Goal: Book appointment/travel/reservation: Book appointment/travel/reservation

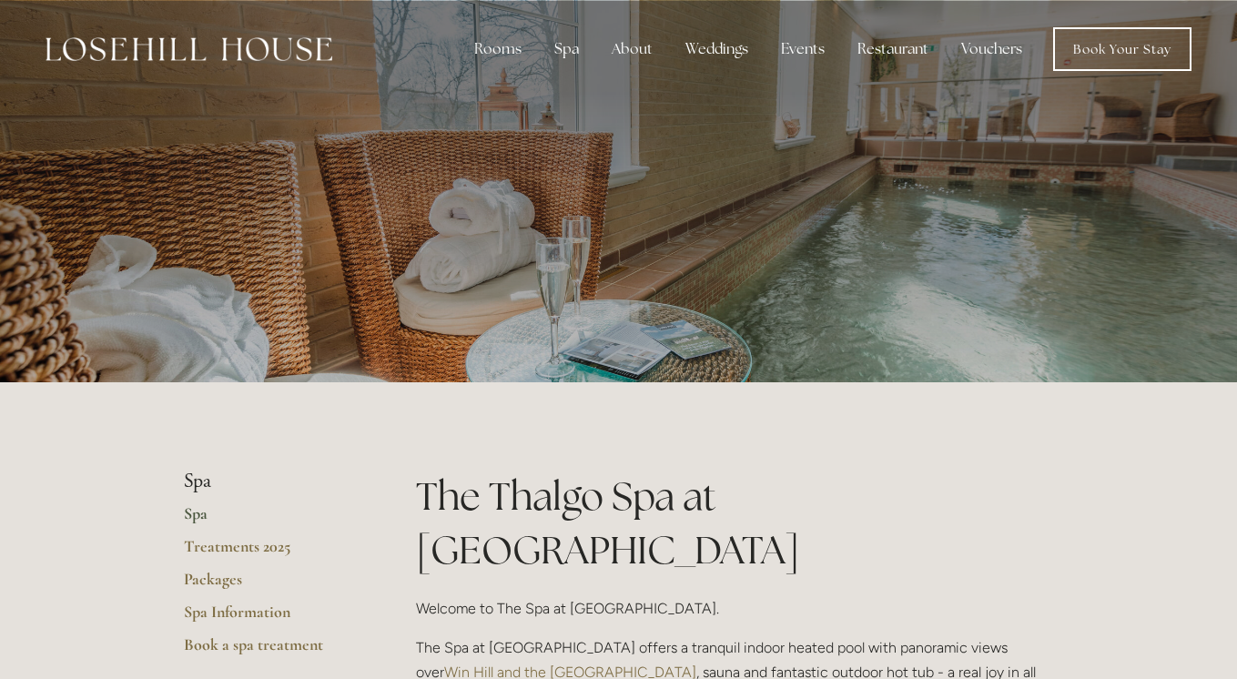
scroll to position [16, 0]
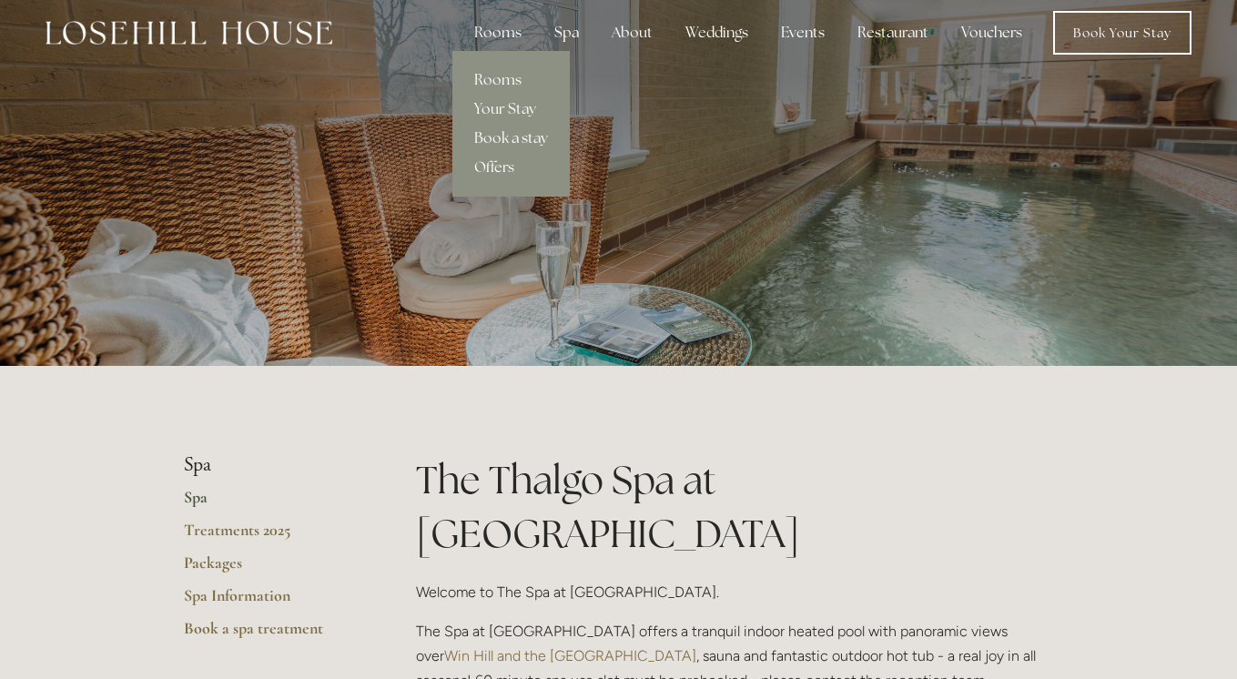
click at [520, 140] on link "Book a stay" at bounding box center [511, 138] width 117 height 29
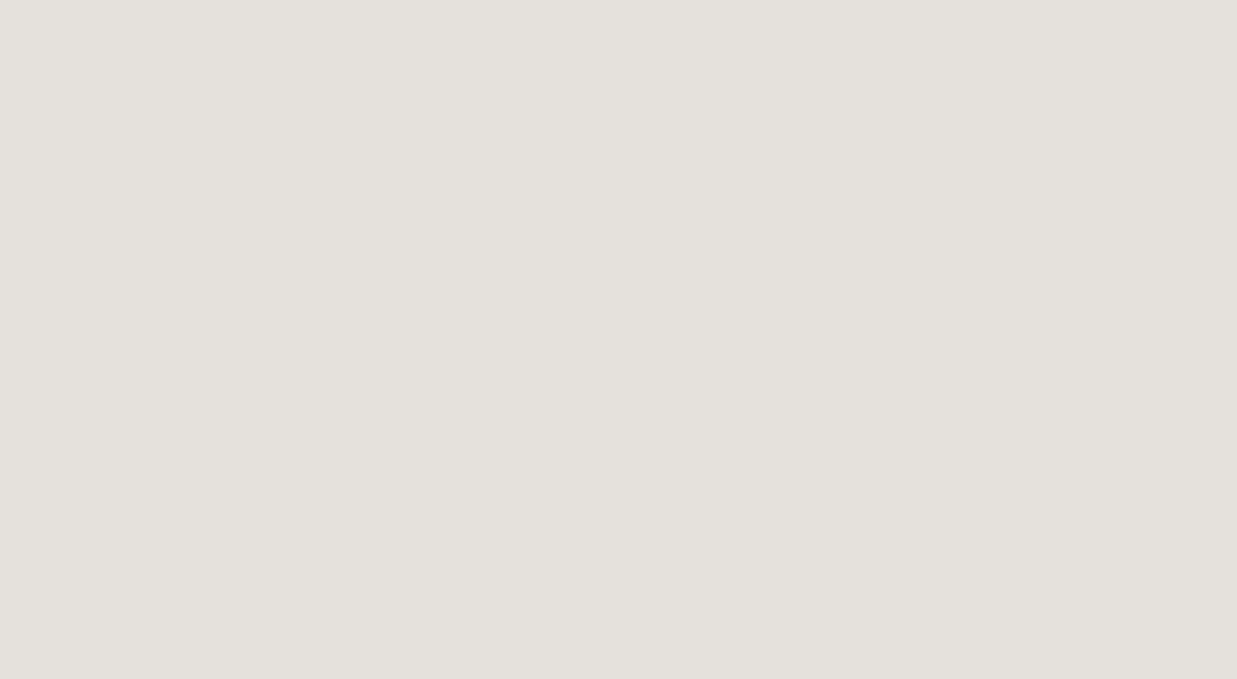
scroll to position [311, 0]
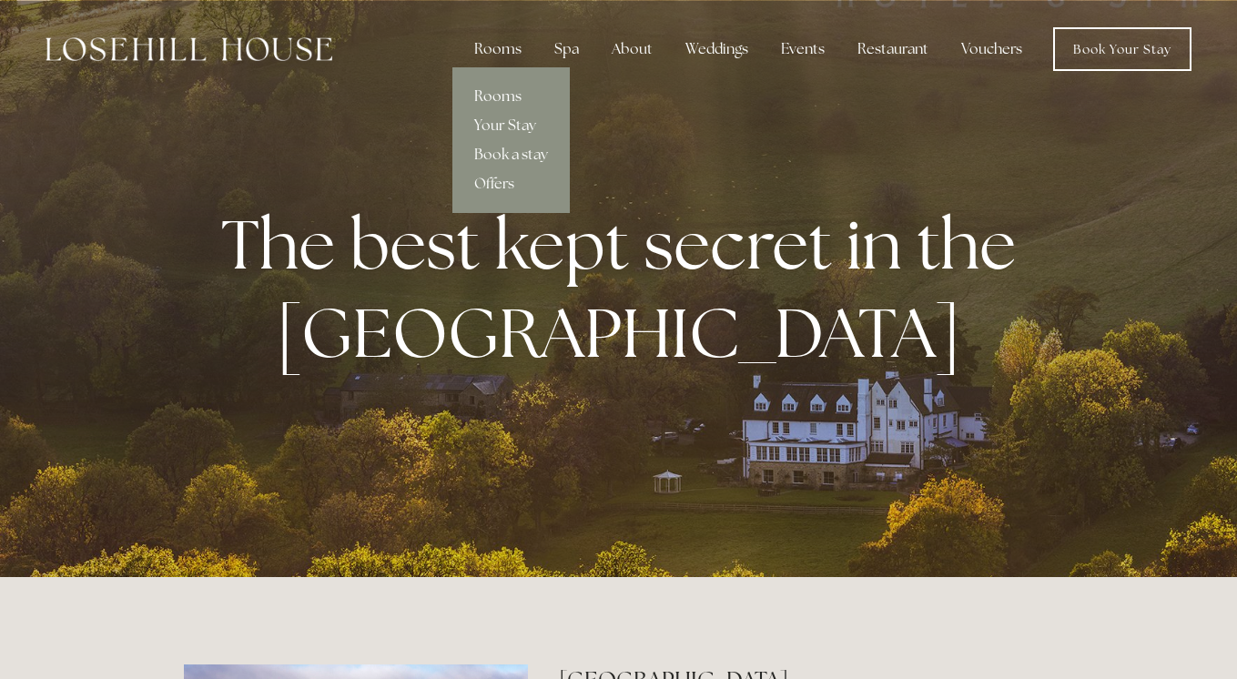
click at [505, 100] on link "Rooms" at bounding box center [511, 96] width 117 height 29
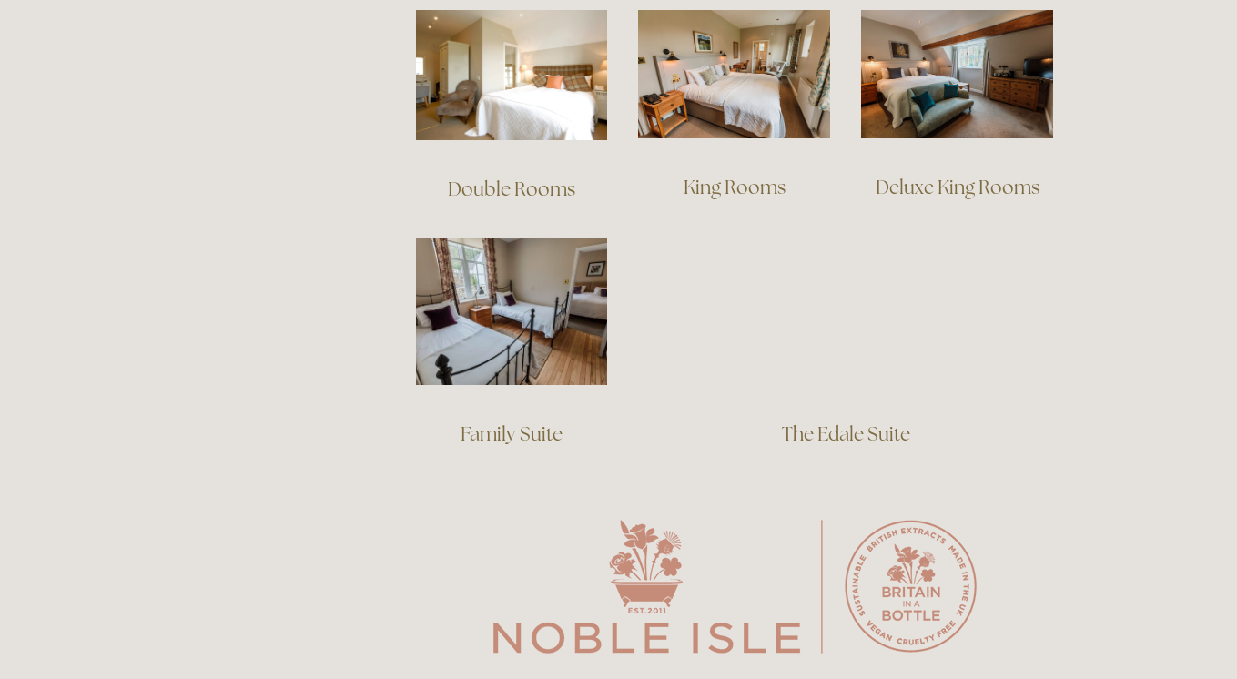
scroll to position [1305, 0]
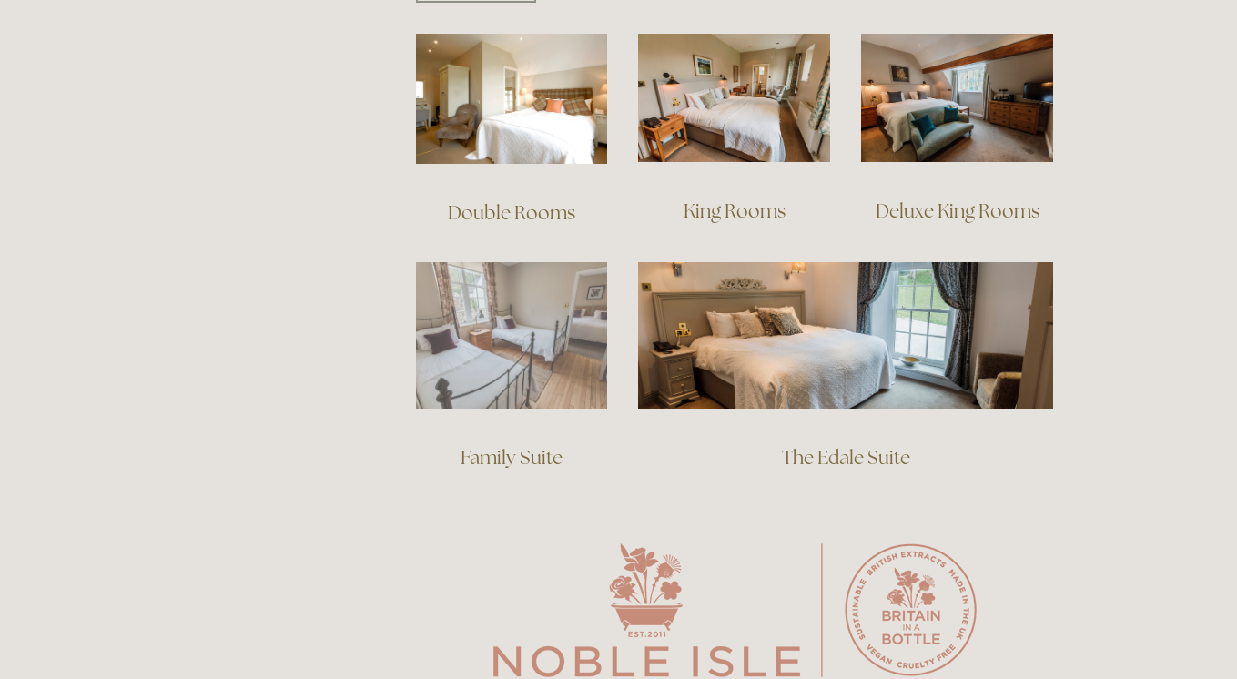
click at [551, 362] on img at bounding box center [512, 335] width 192 height 147
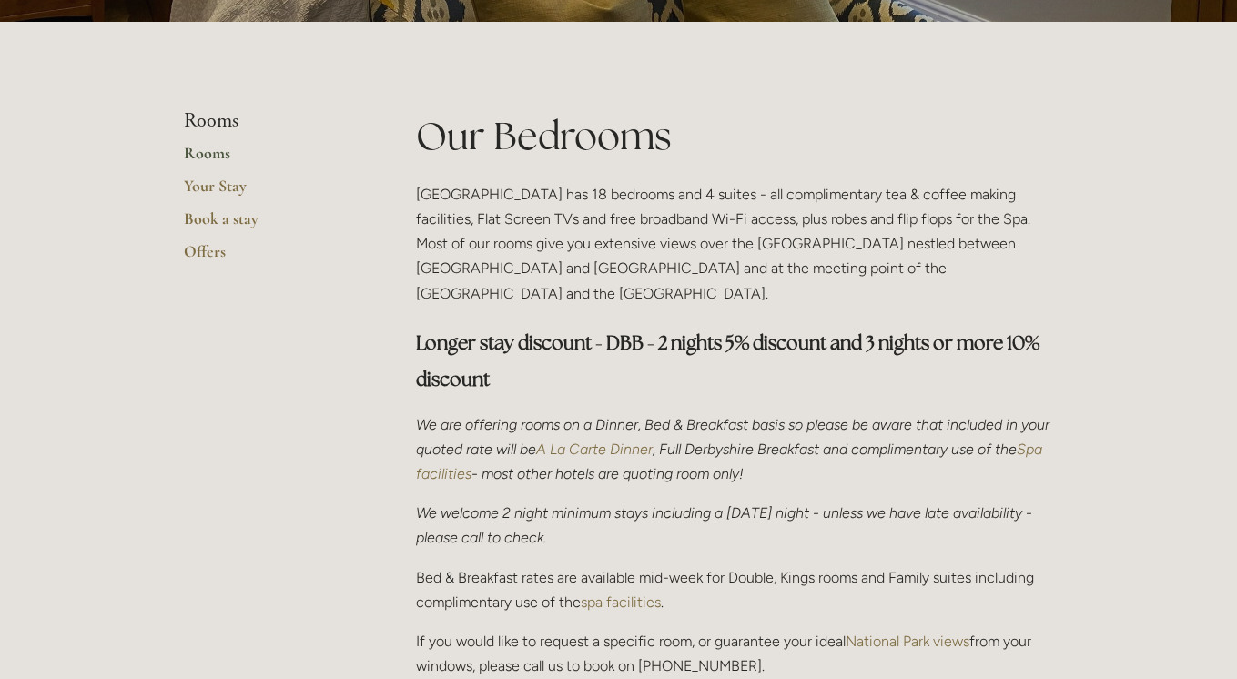
scroll to position [353, 0]
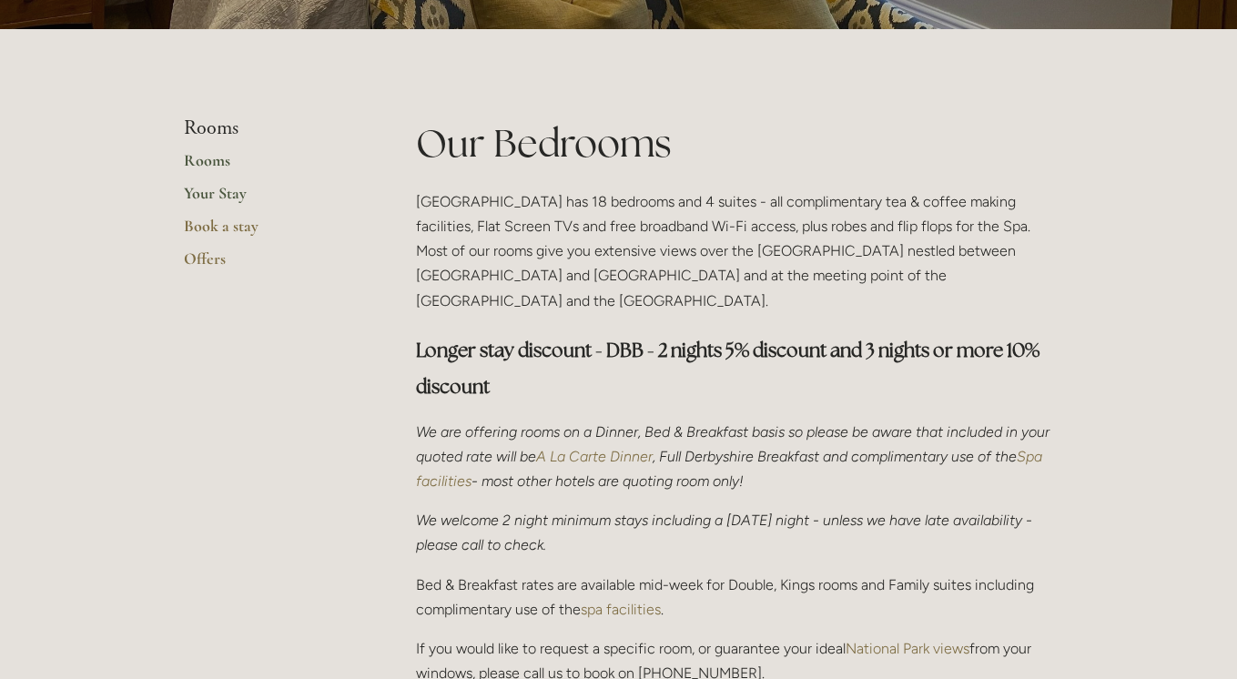
click at [229, 195] on link "Your Stay" at bounding box center [271, 199] width 174 height 33
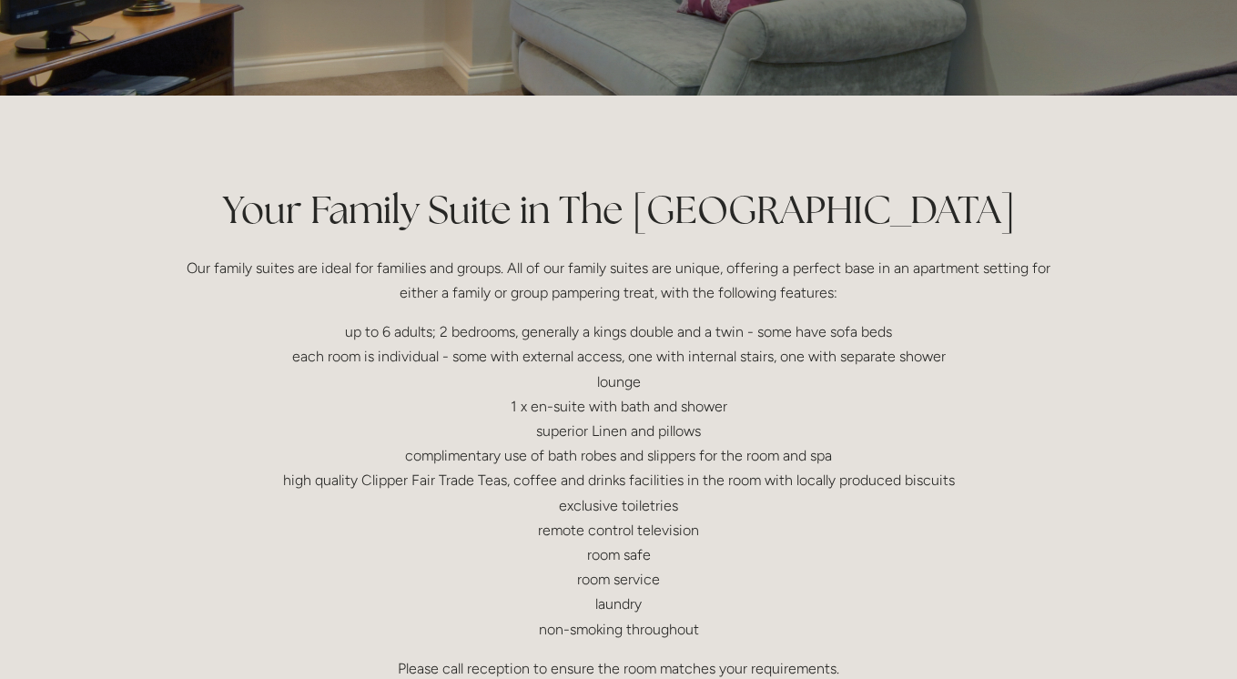
scroll to position [302, 0]
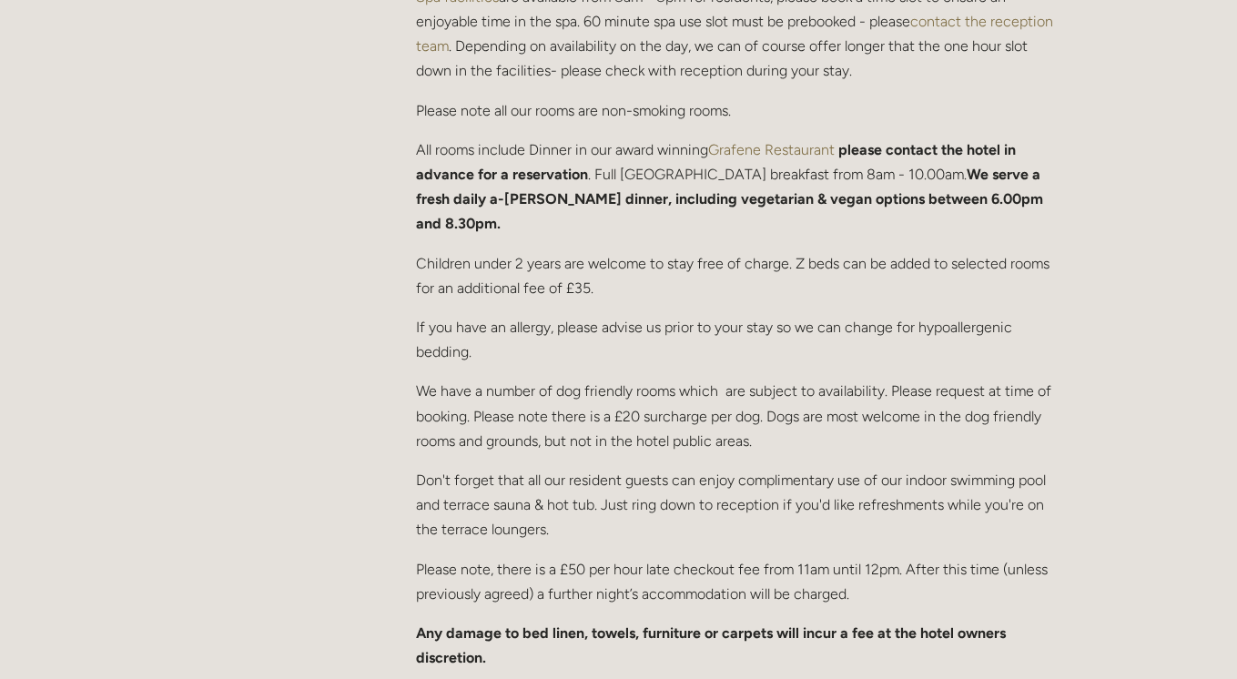
scroll to position [890, 0]
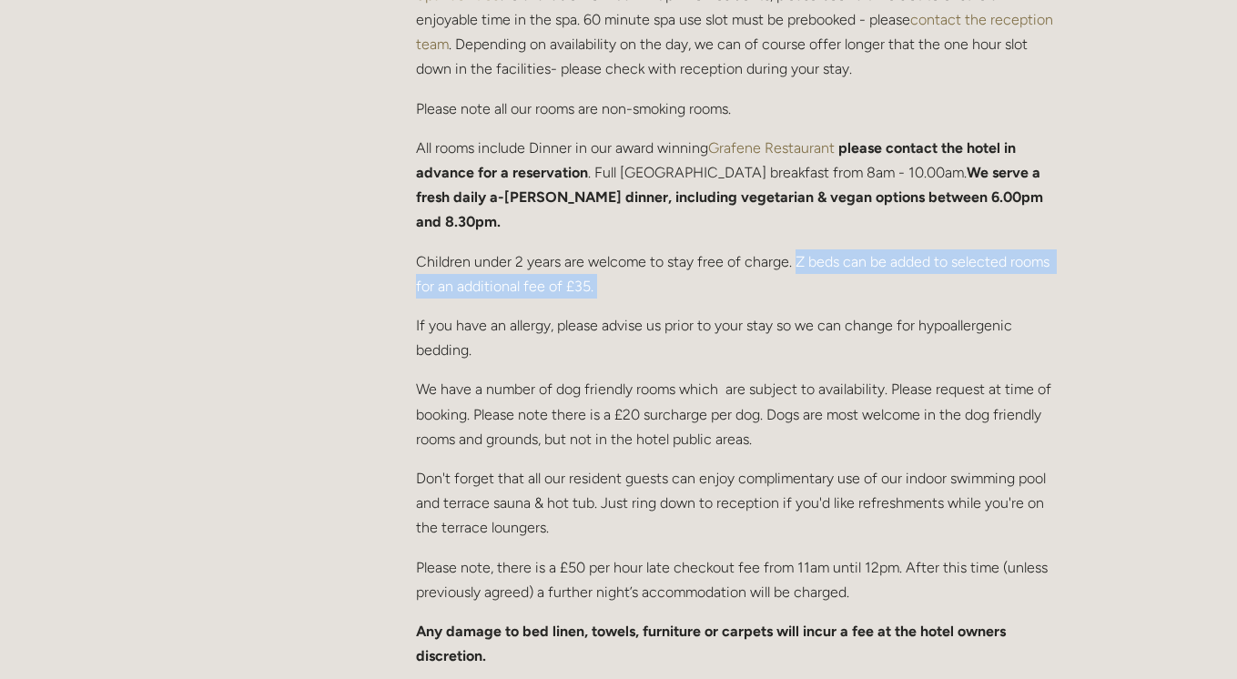
drag, startPoint x: 799, startPoint y: 238, endPoint x: 590, endPoint y: 278, distance: 212.3
click at [590, 278] on div "We are offering rooms on a Dinner, Bed & Breakfast basis so please be aware tha…" at bounding box center [735, 167] width 638 height 1004
copy p "Z beds can be added to selected rooms for an additional fee of £35."
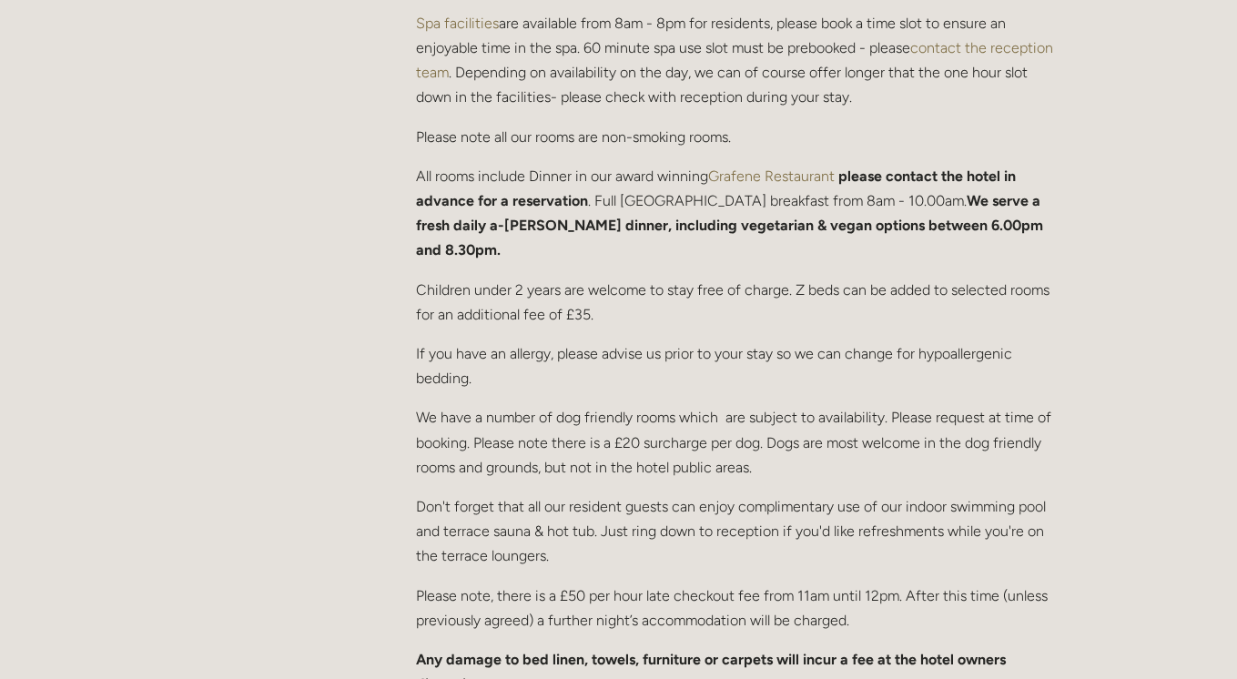
click at [657, 294] on p "Children under 2 years are welcome to stay free of charge. Z beds can be added …" at bounding box center [735, 302] width 638 height 49
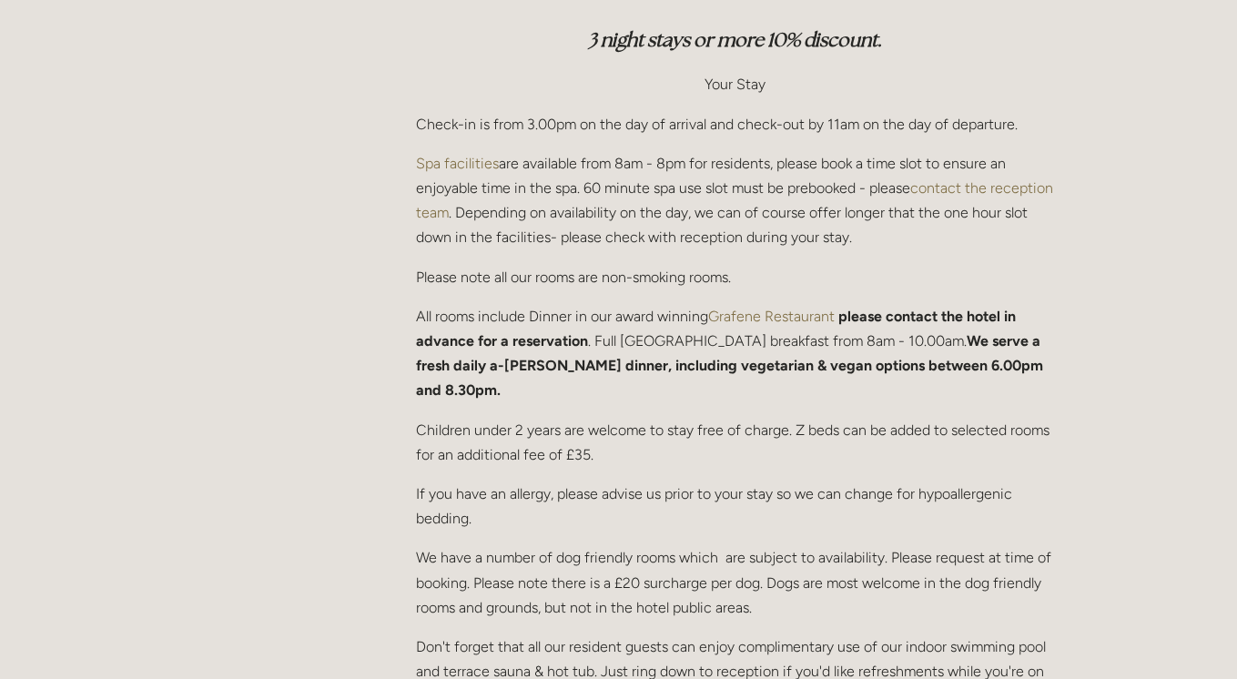
scroll to position [720, 0]
drag, startPoint x: 406, startPoint y: 170, endPoint x: 688, endPoint y: 168, distance: 282.3
click at [688, 168] on div "We are offering rooms on a Dinner, Bed & Breakfast basis so please be aware tha…" at bounding box center [735, 336] width 669 height 1035
copy p "Spa facilities are available from 8am - 8pm"
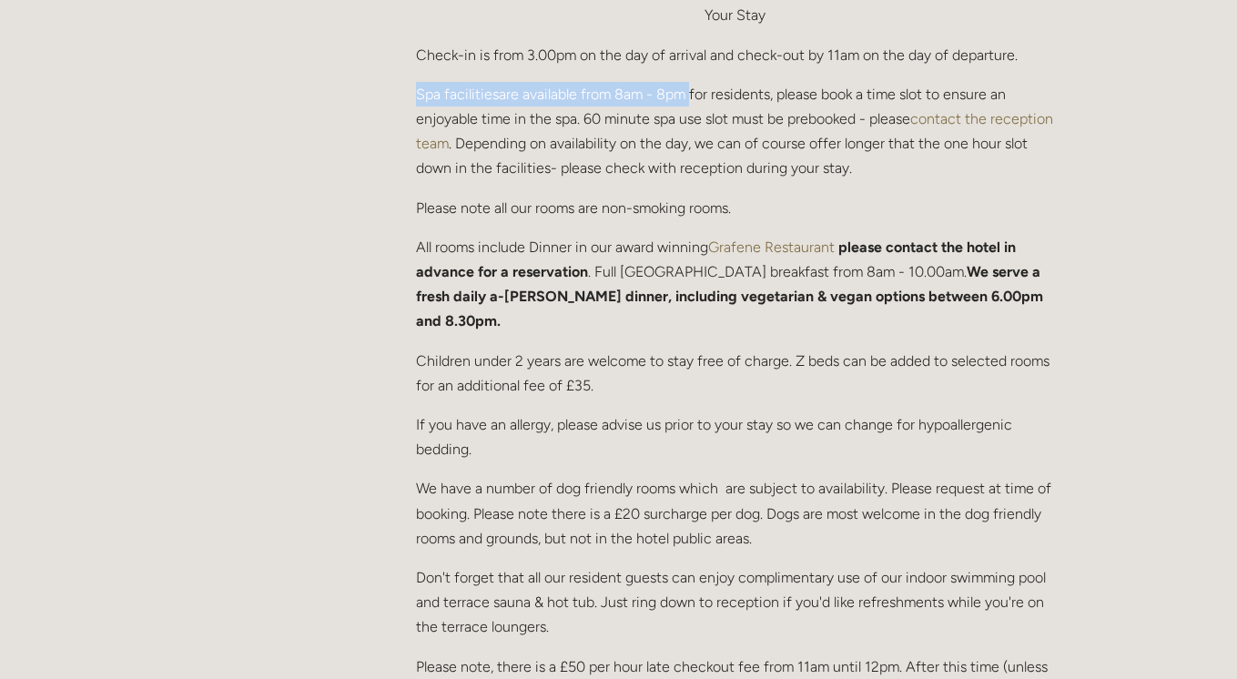
scroll to position [792, 0]
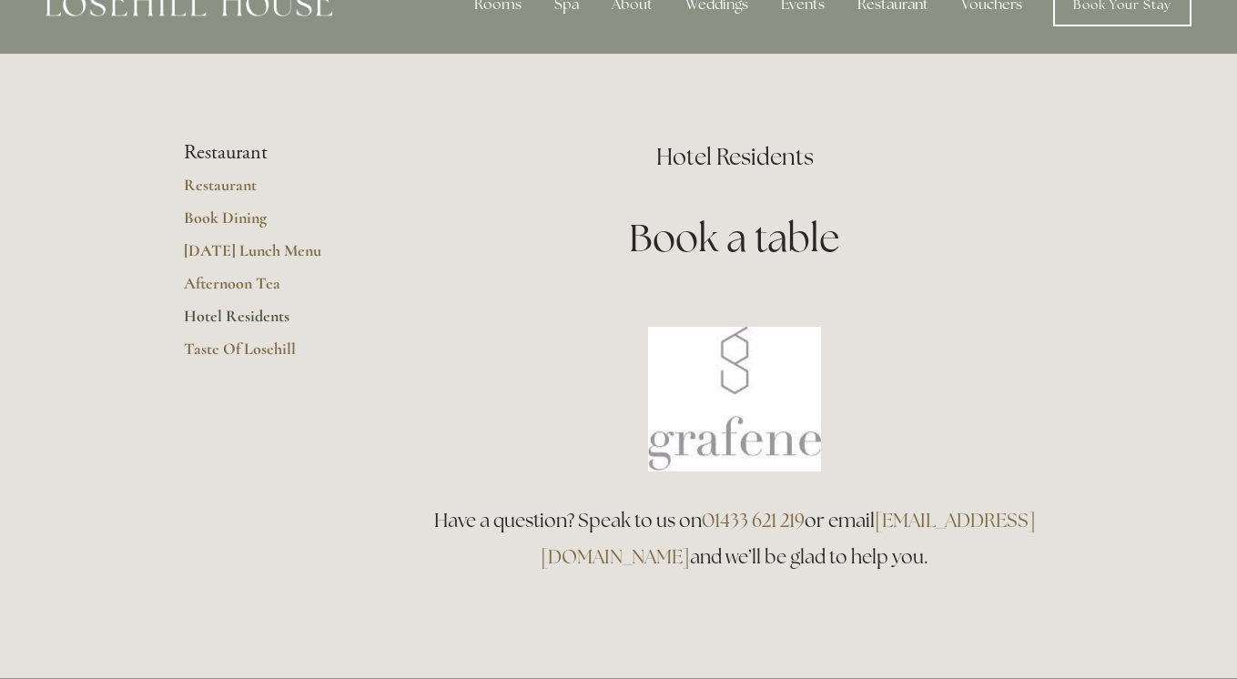
scroll to position [47, 0]
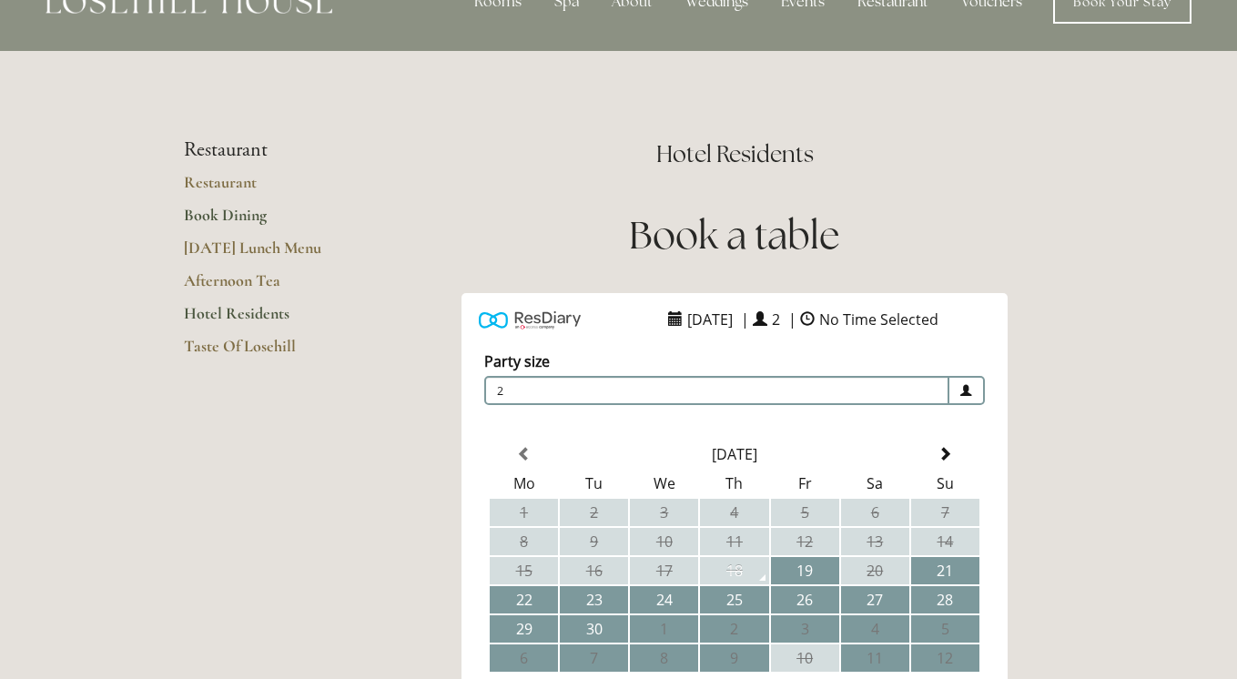
click at [252, 215] on link "Book Dining" at bounding box center [271, 221] width 174 height 33
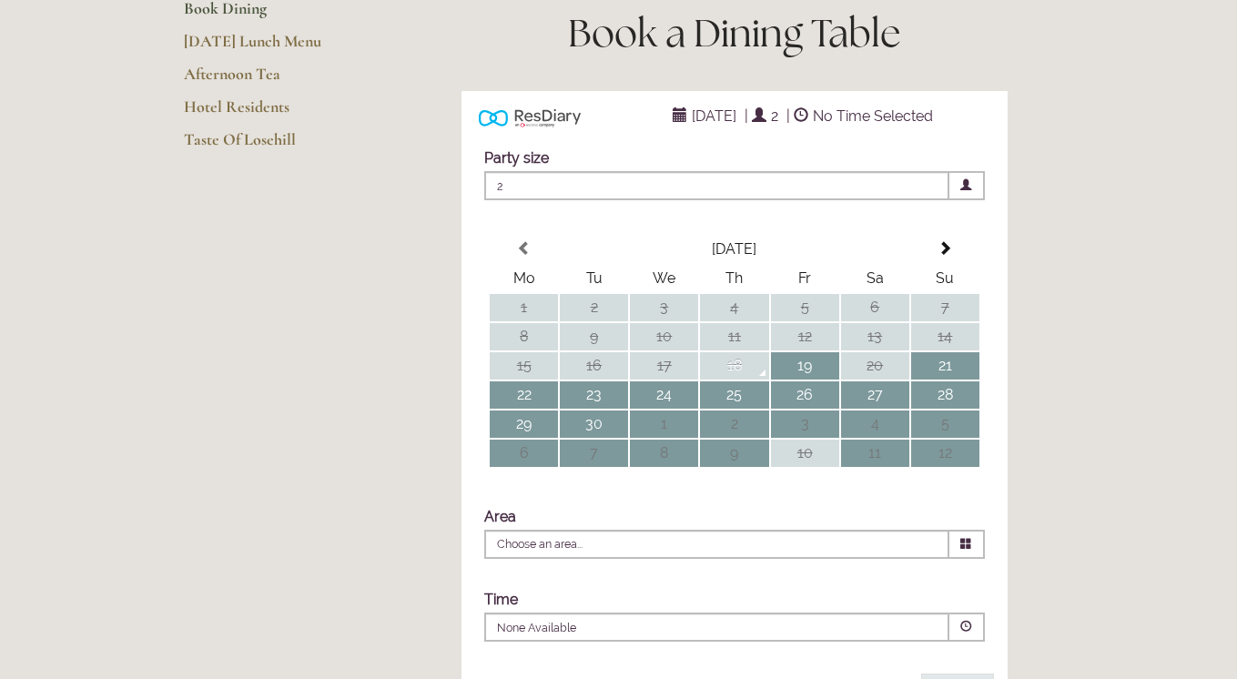
scroll to position [265, 0]
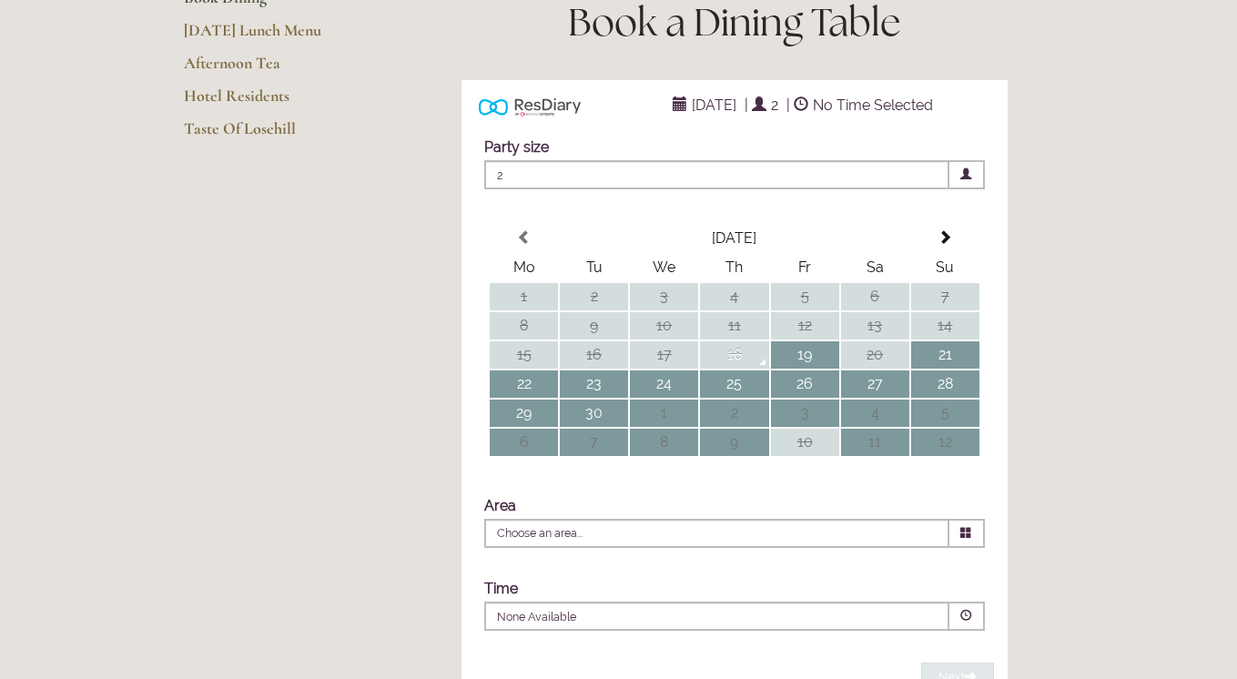
click at [744, 189] on span "2" at bounding box center [716, 174] width 465 height 29
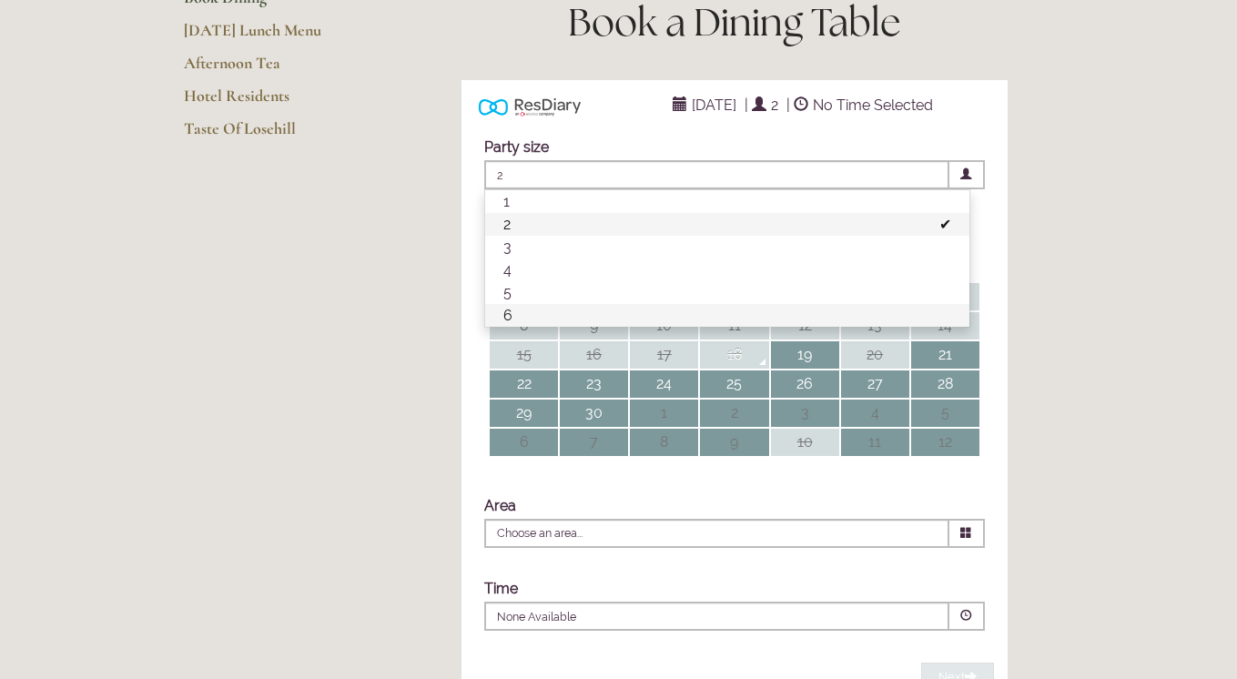
click at [609, 327] on li "6" at bounding box center [727, 315] width 484 height 23
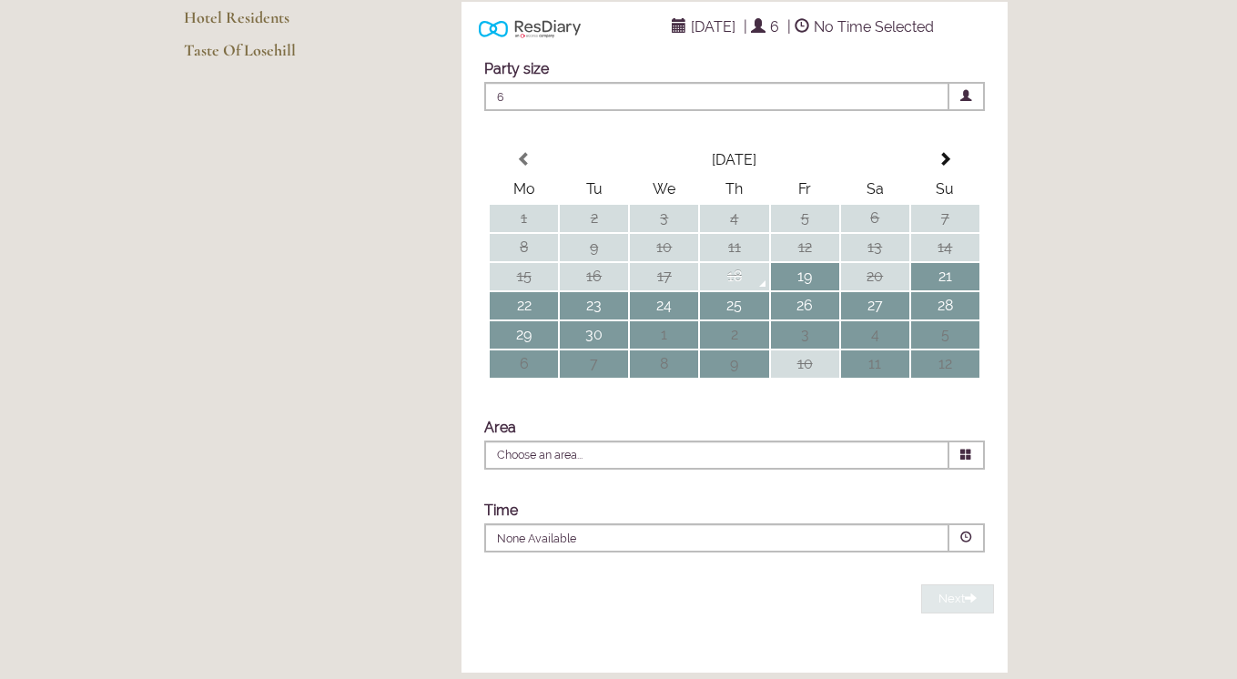
scroll to position [345, 0]
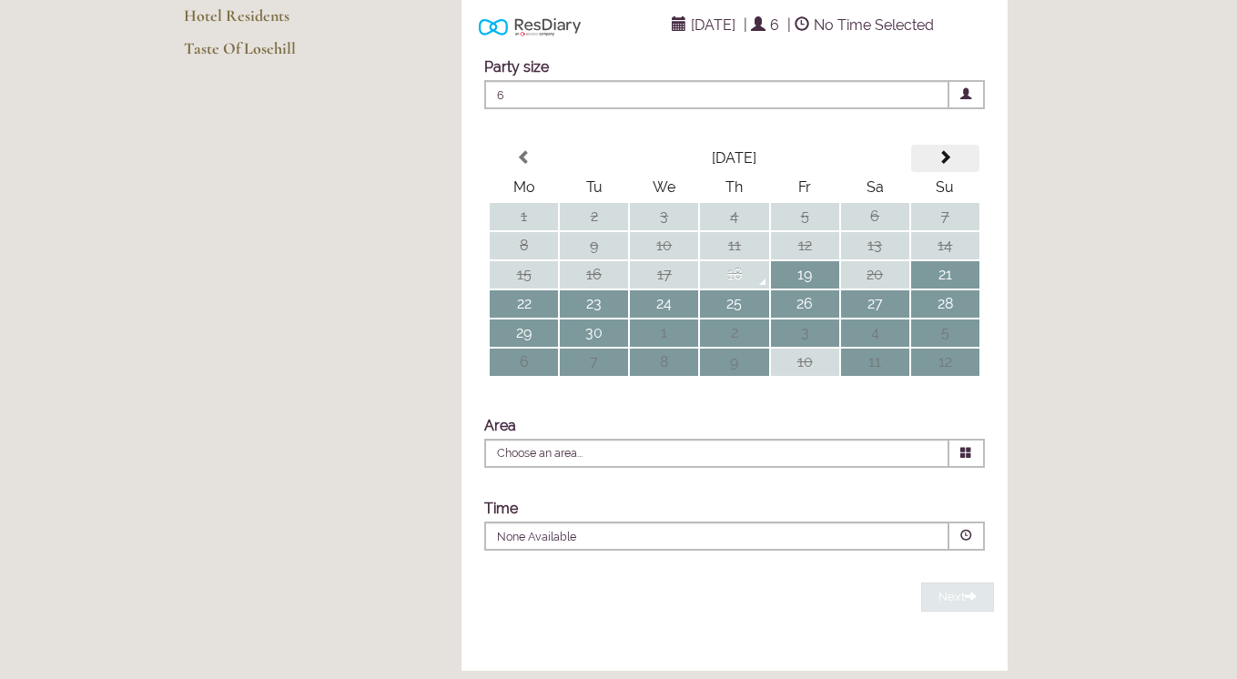
click at [947, 165] on span at bounding box center [945, 157] width 15 height 15
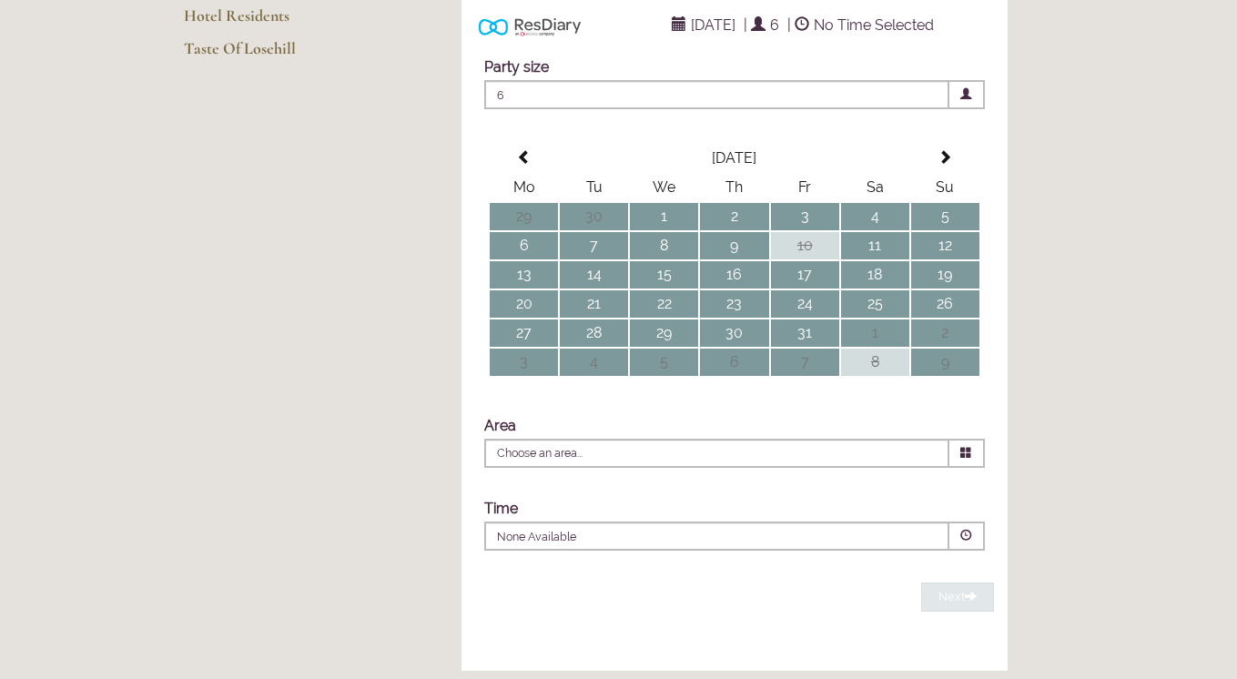
click at [947, 165] on span at bounding box center [945, 157] width 15 height 15
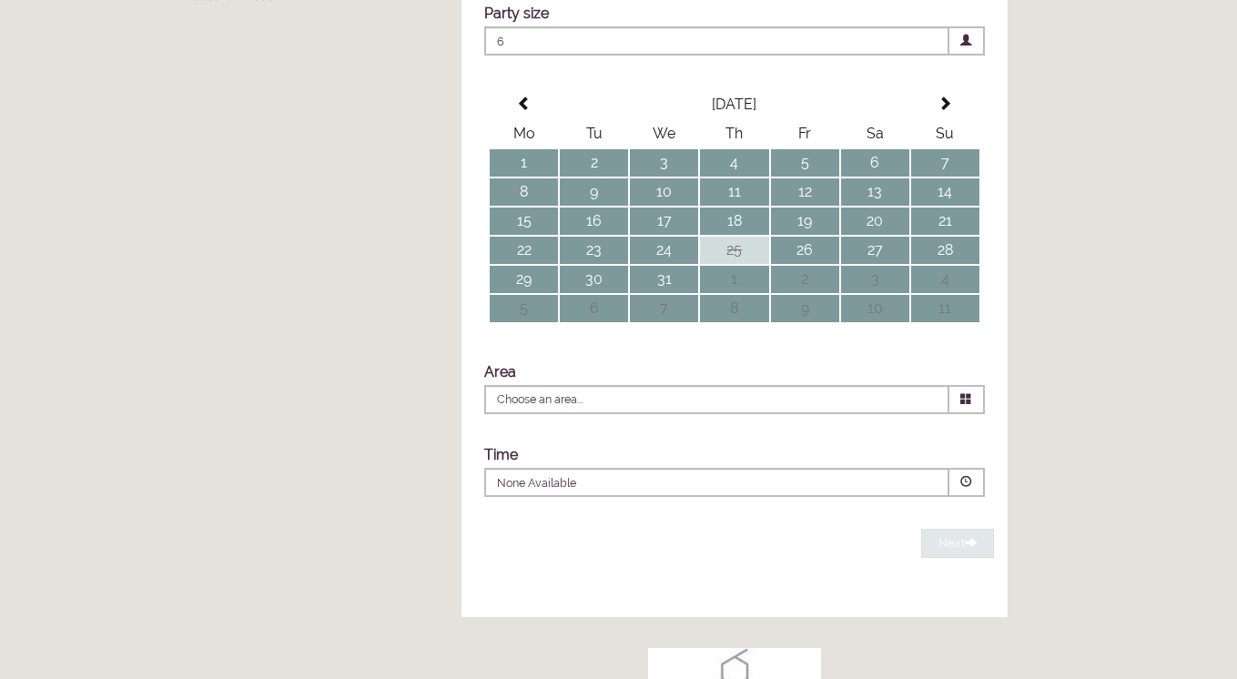
scroll to position [405, 0]
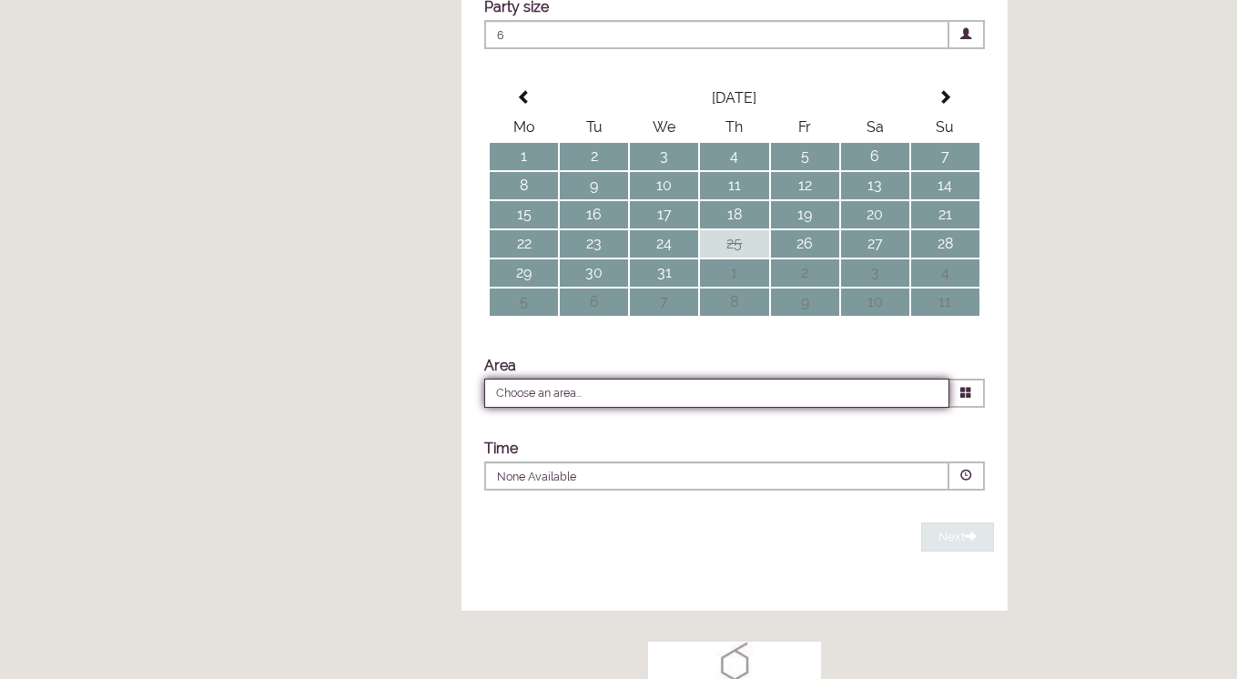
click at [667, 408] on input "Choose an area..." at bounding box center [716, 393] width 465 height 29
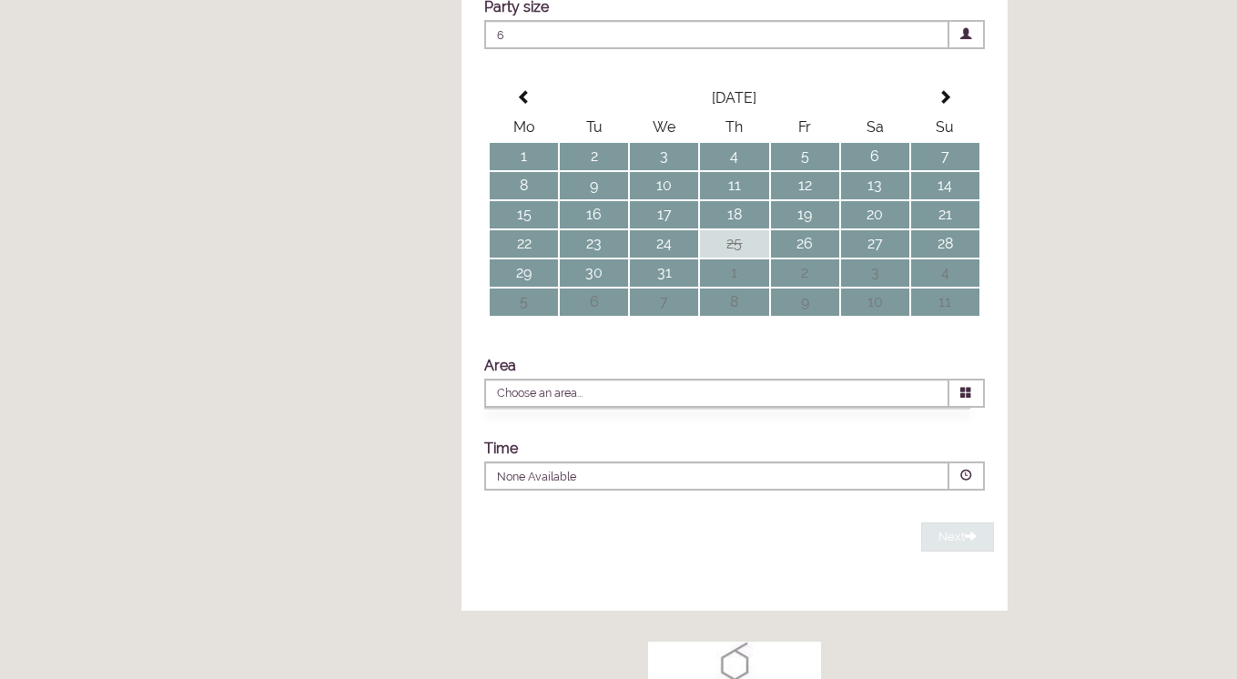
click at [963, 399] on icon at bounding box center [967, 393] width 12 height 12
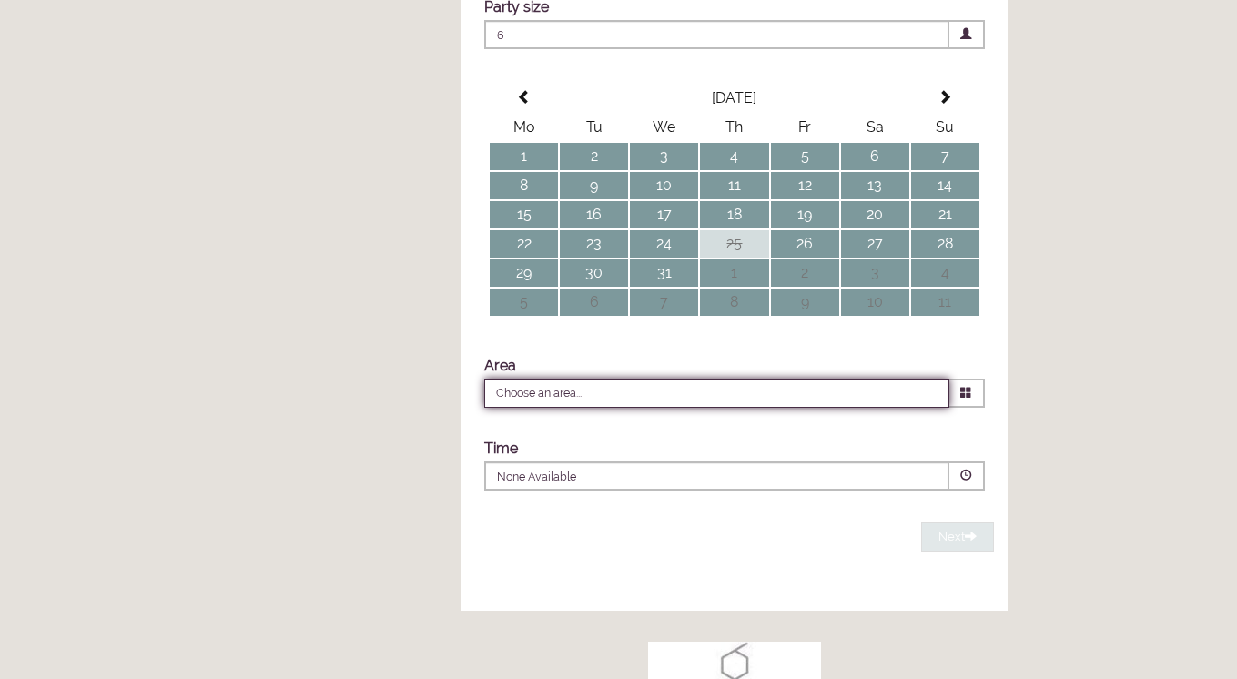
click at [772, 408] on input "Choose an area..." at bounding box center [716, 393] width 465 height 29
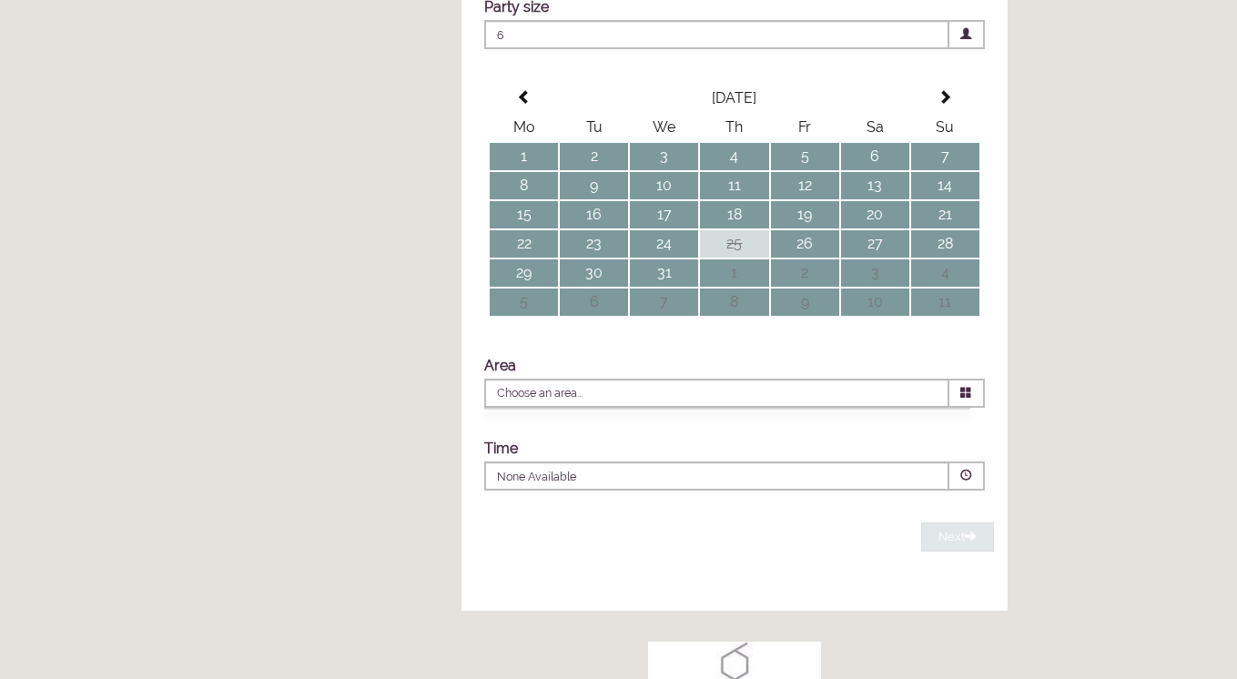
click at [960, 408] on span at bounding box center [968, 393] width 36 height 29
click at [724, 485] on p "None Available" at bounding box center [662, 477] width 330 height 16
click at [879, 199] on td "13" at bounding box center [875, 185] width 68 height 27
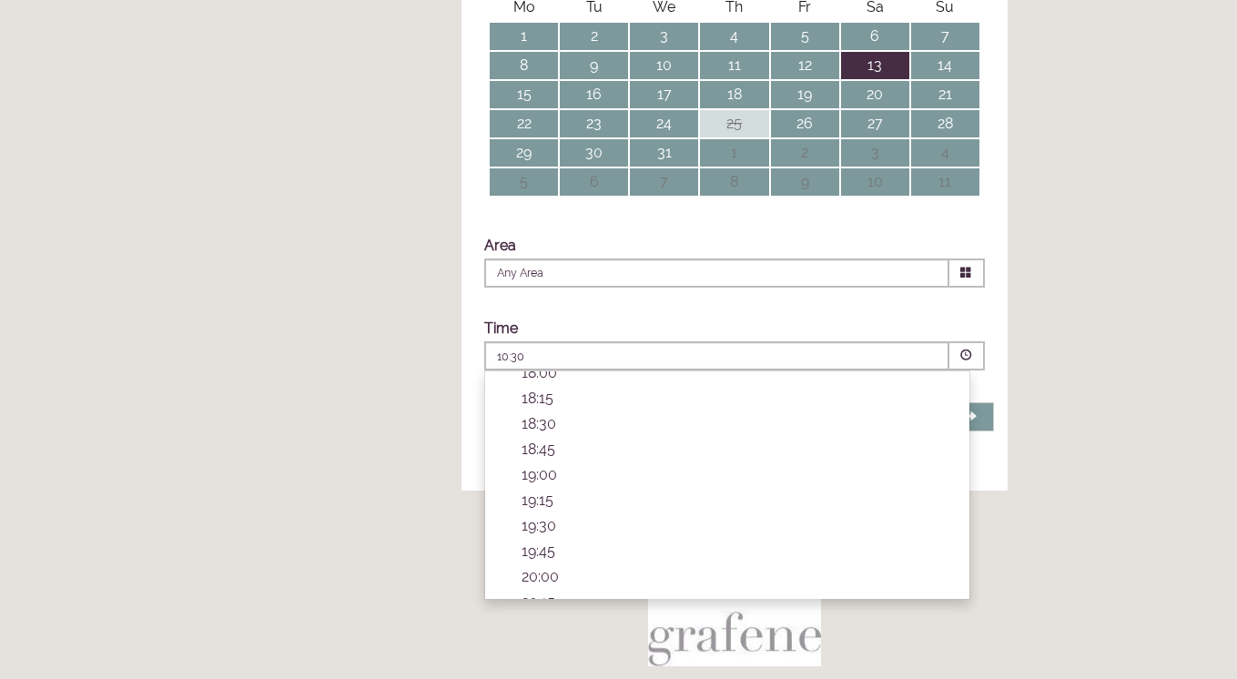
scroll to position [640, 0]
click at [968, 279] on icon at bounding box center [967, 273] width 12 height 12
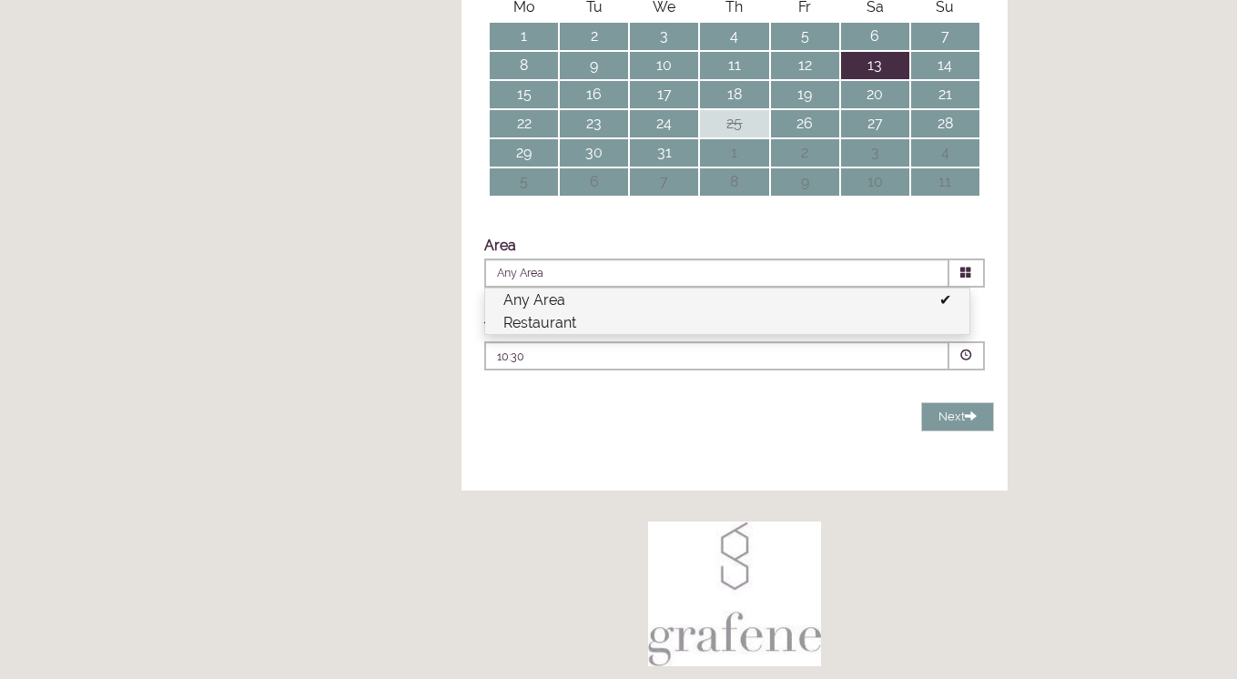
click at [806, 334] on li "Restaurant" at bounding box center [727, 322] width 484 height 23
type input "Restaurant"
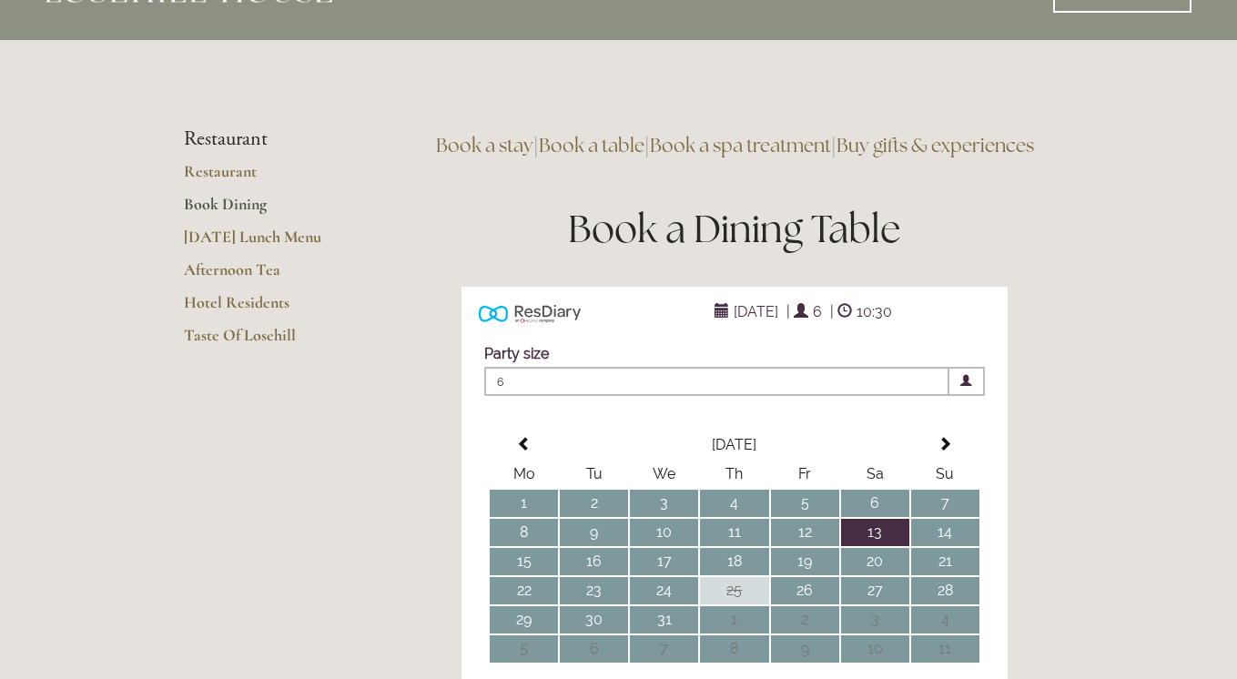
scroll to position [56, 0]
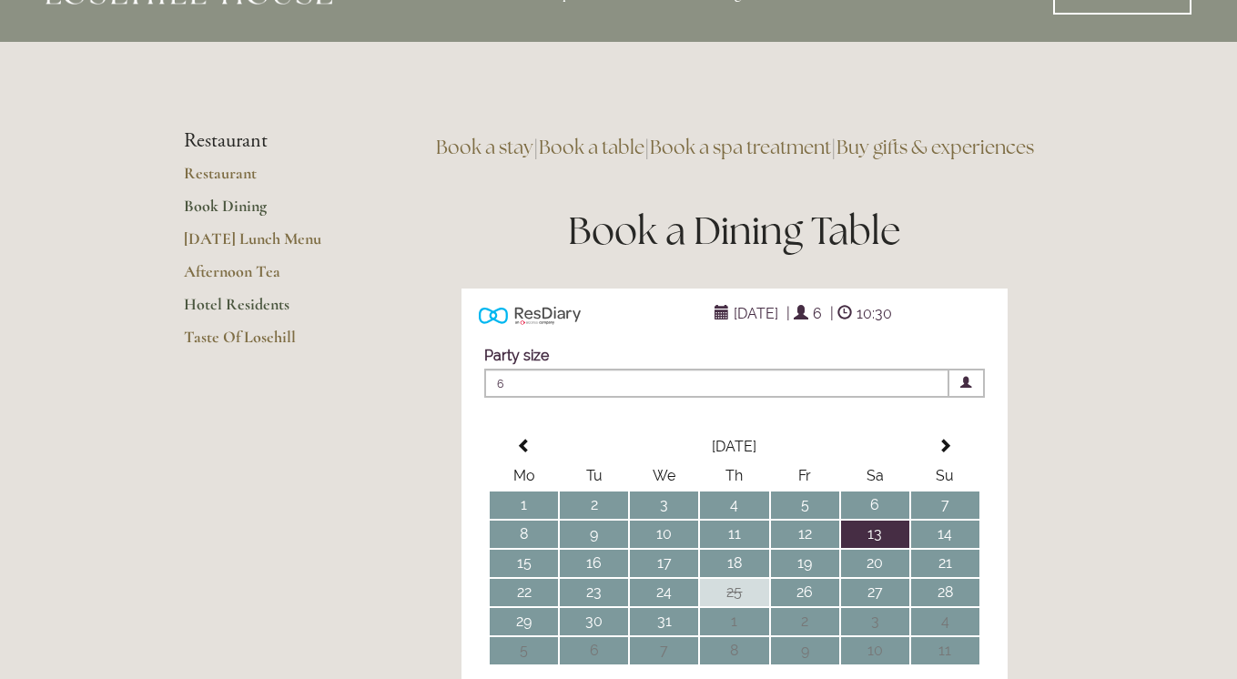
click at [260, 311] on link "Hotel Residents" at bounding box center [271, 310] width 174 height 33
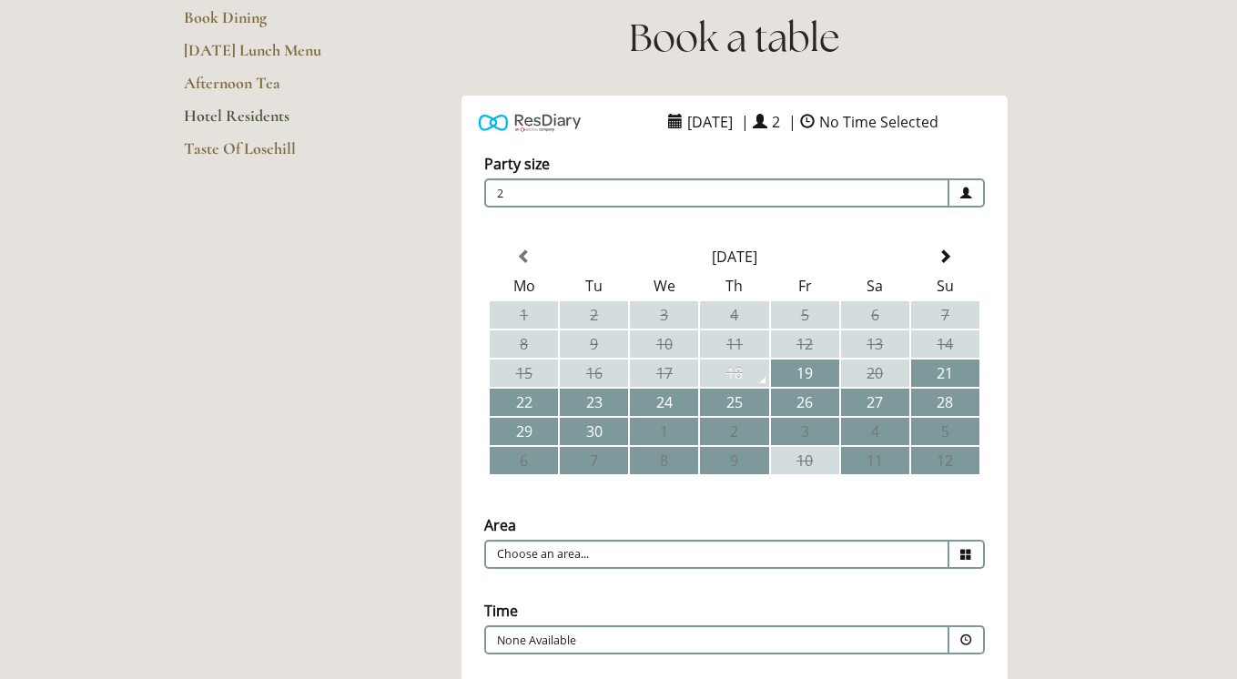
scroll to position [242, 0]
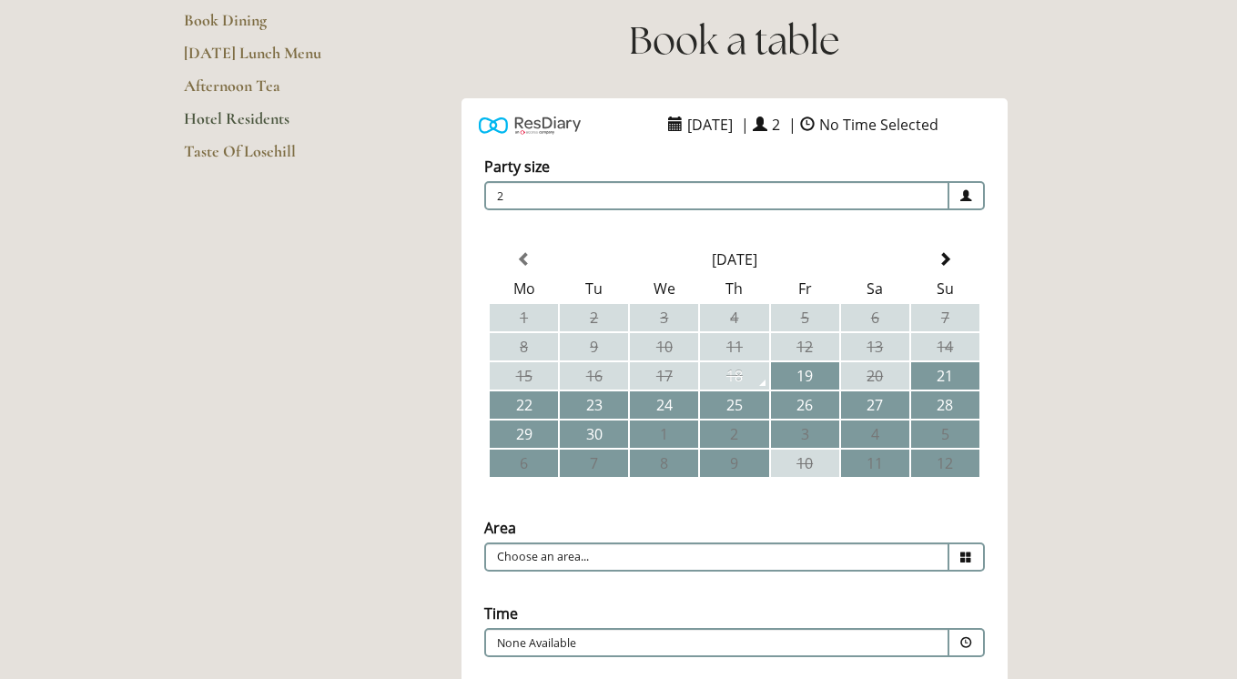
click at [781, 195] on span "2" at bounding box center [716, 195] width 465 height 29
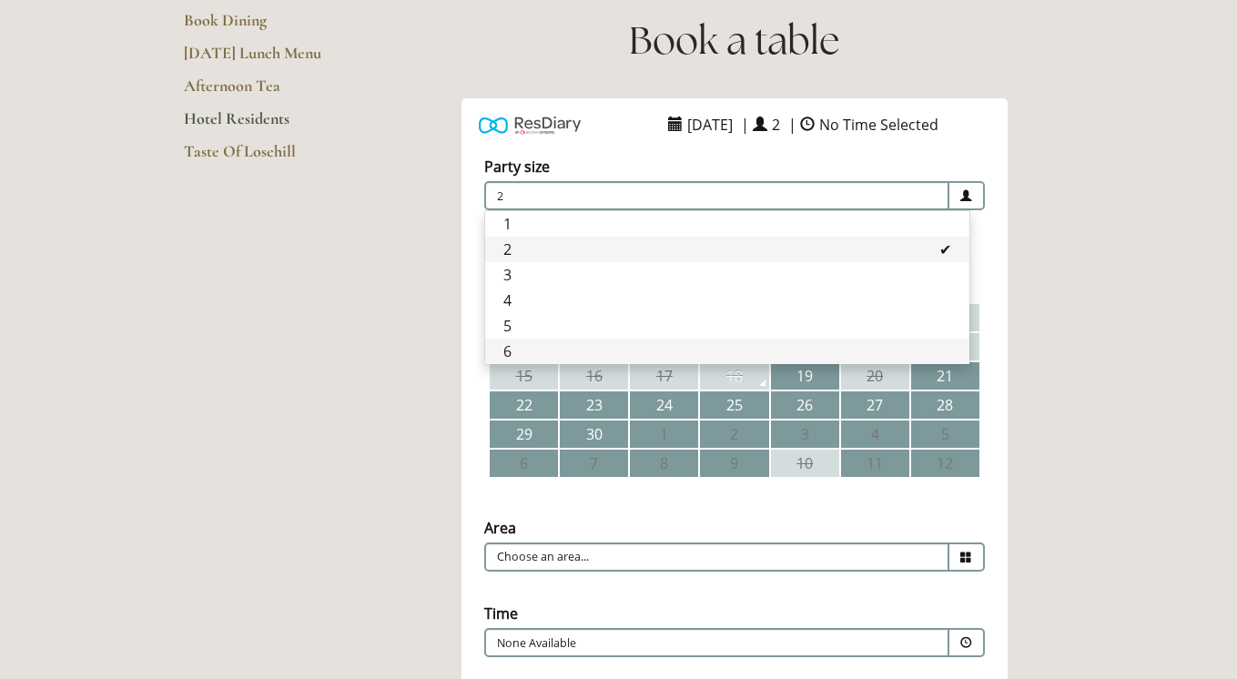
click at [668, 349] on li "6" at bounding box center [727, 351] width 484 height 25
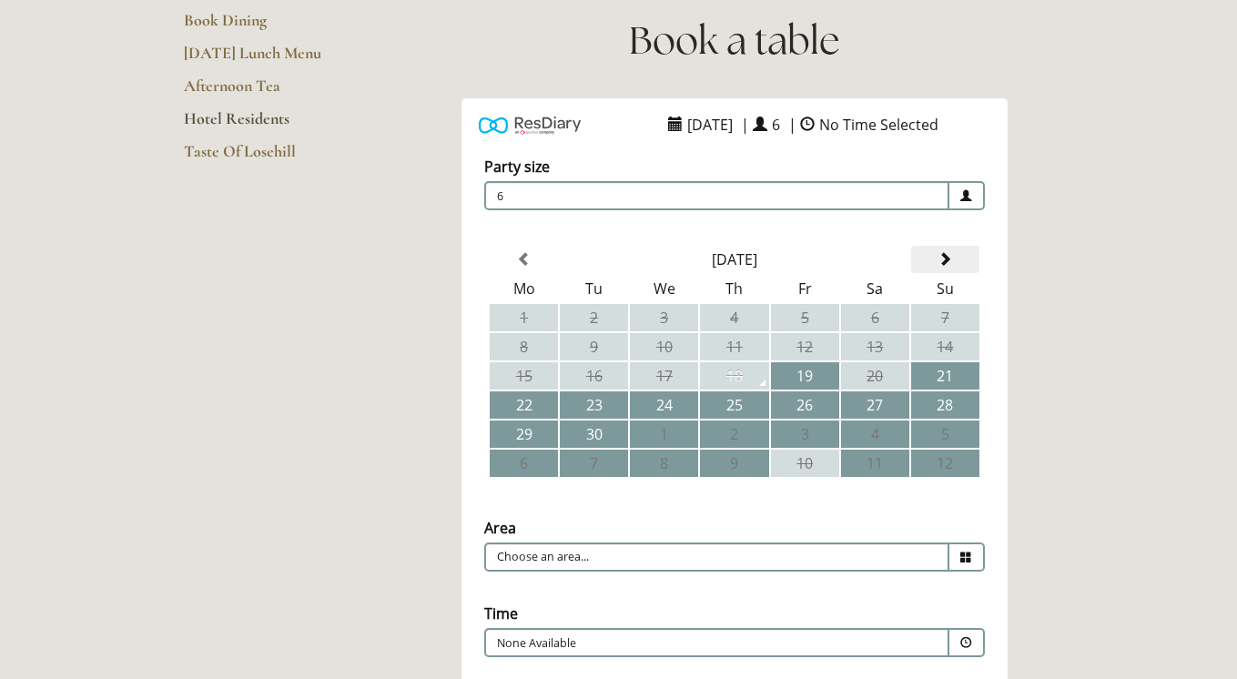
click at [958, 260] on th at bounding box center [945, 259] width 68 height 27
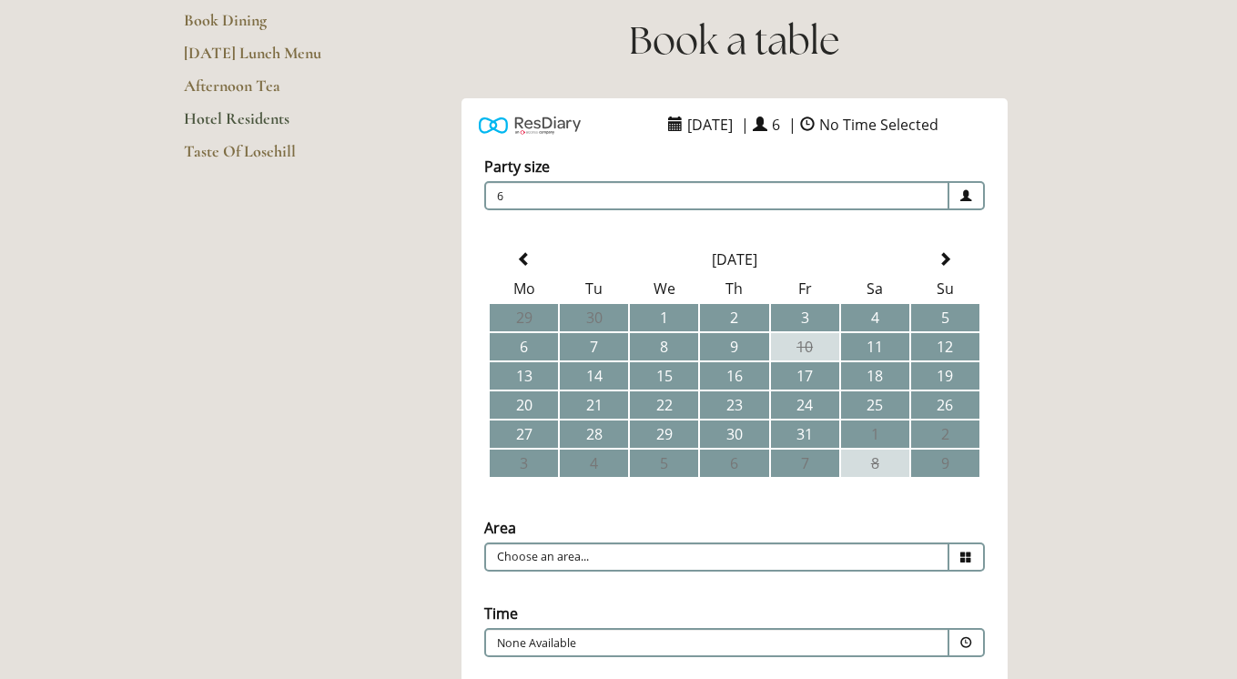
click at [958, 260] on th at bounding box center [945, 259] width 68 height 27
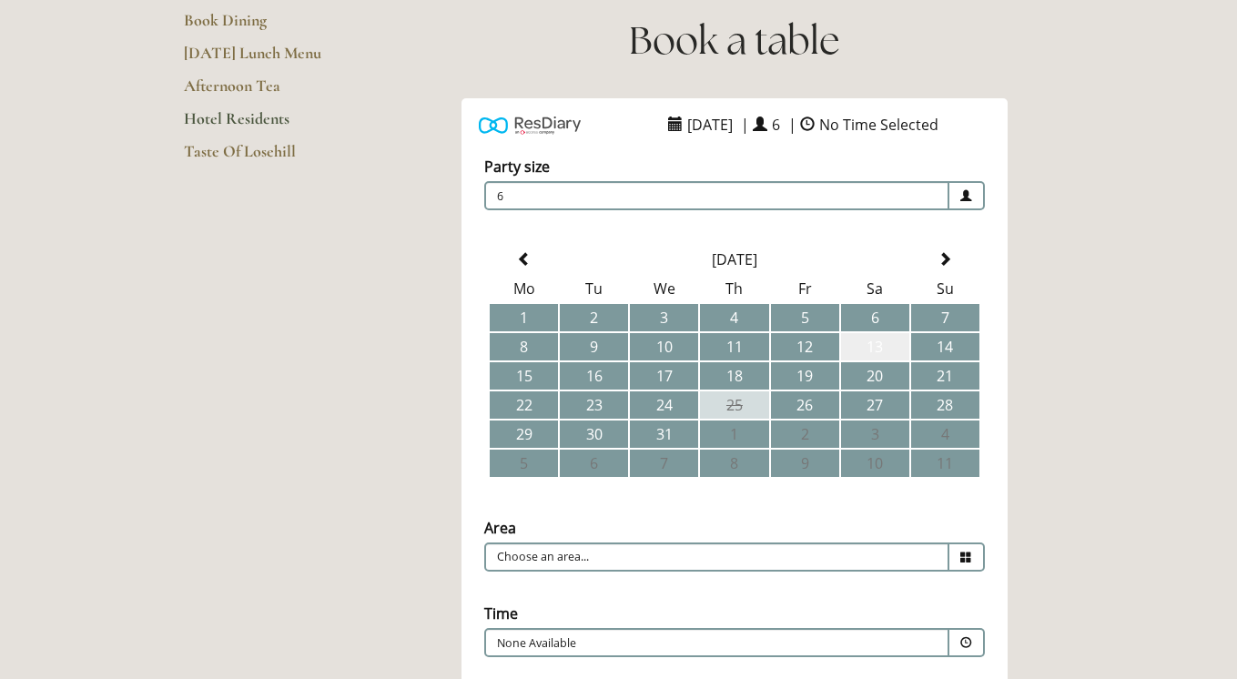
click at [891, 349] on td "13" at bounding box center [875, 346] width 68 height 27
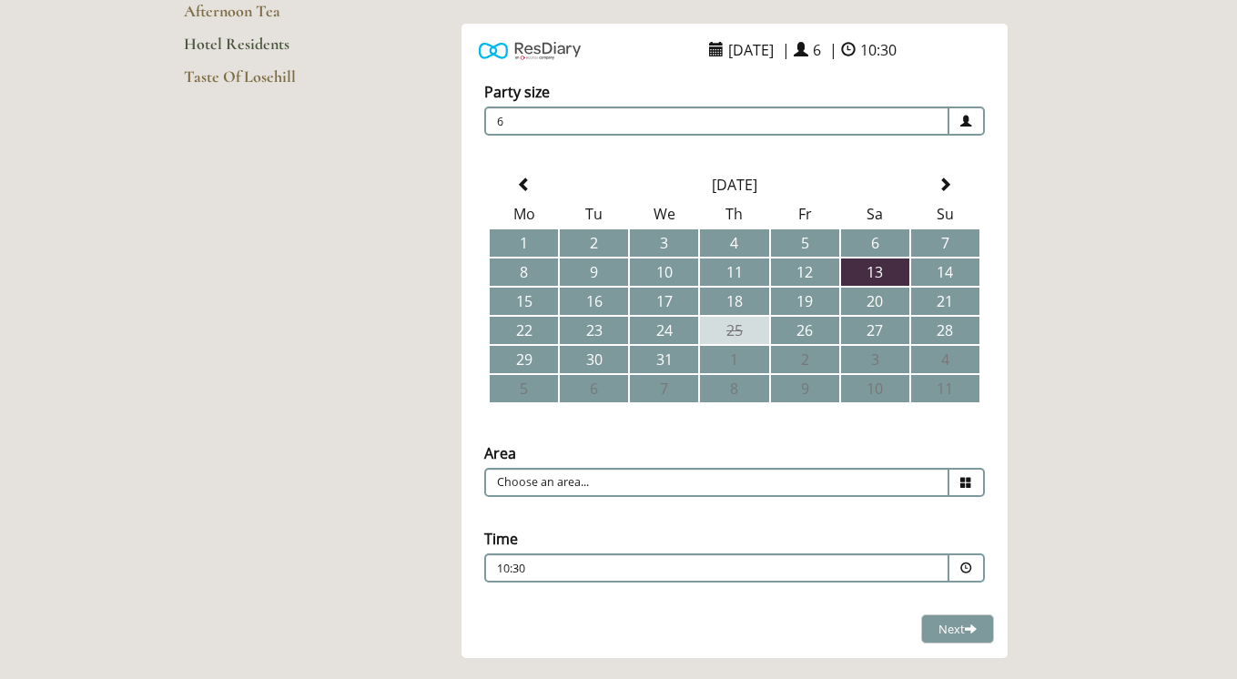
scroll to position [355, 0]
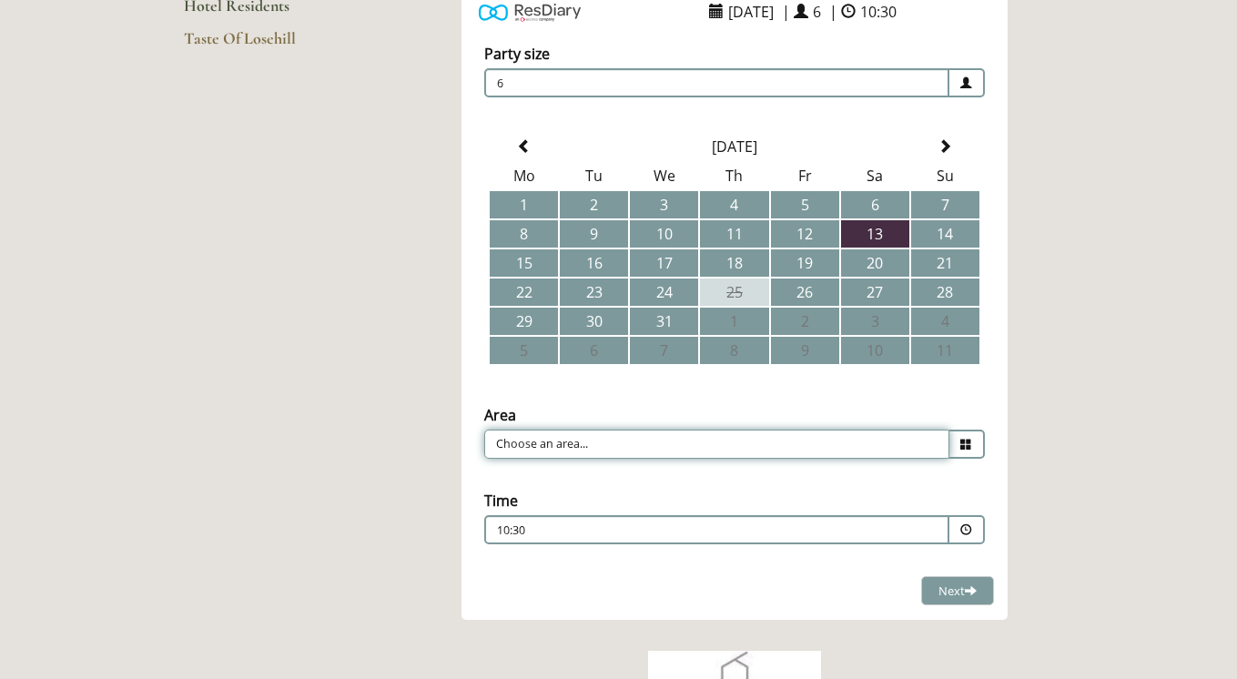
click at [694, 446] on input "Choose an area..." at bounding box center [716, 444] width 465 height 29
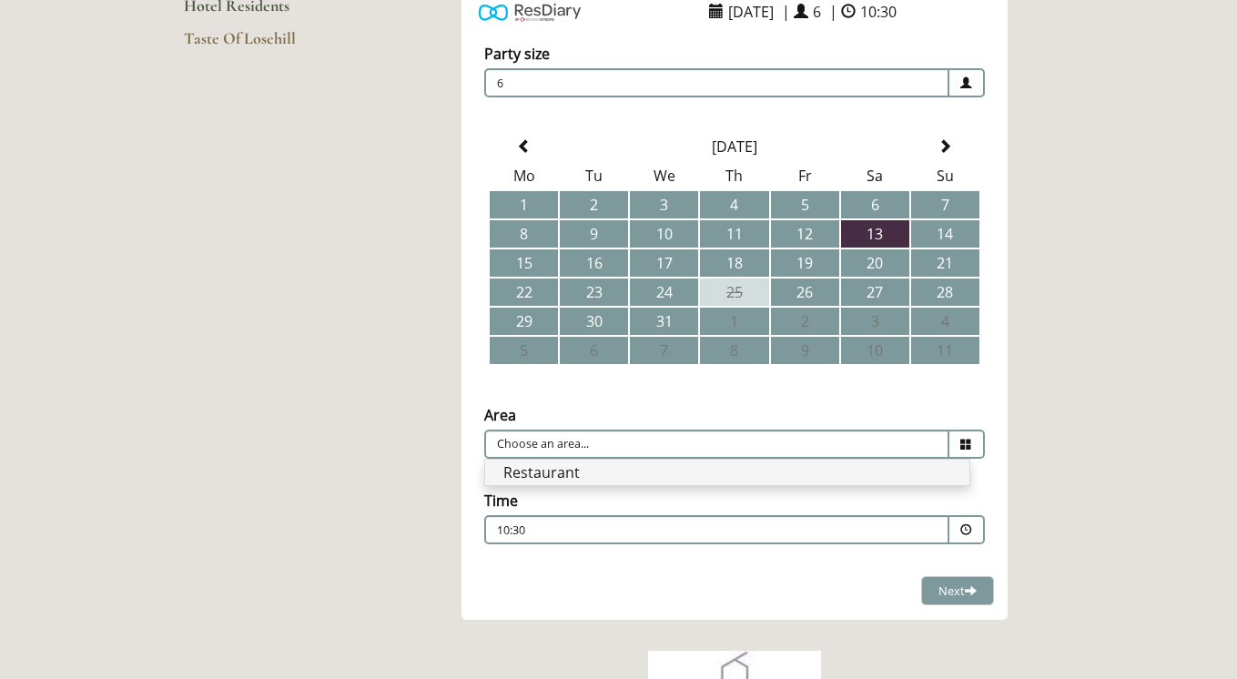
click at [649, 476] on li "Restaurant" at bounding box center [727, 472] width 484 height 25
type input "Restaurant"
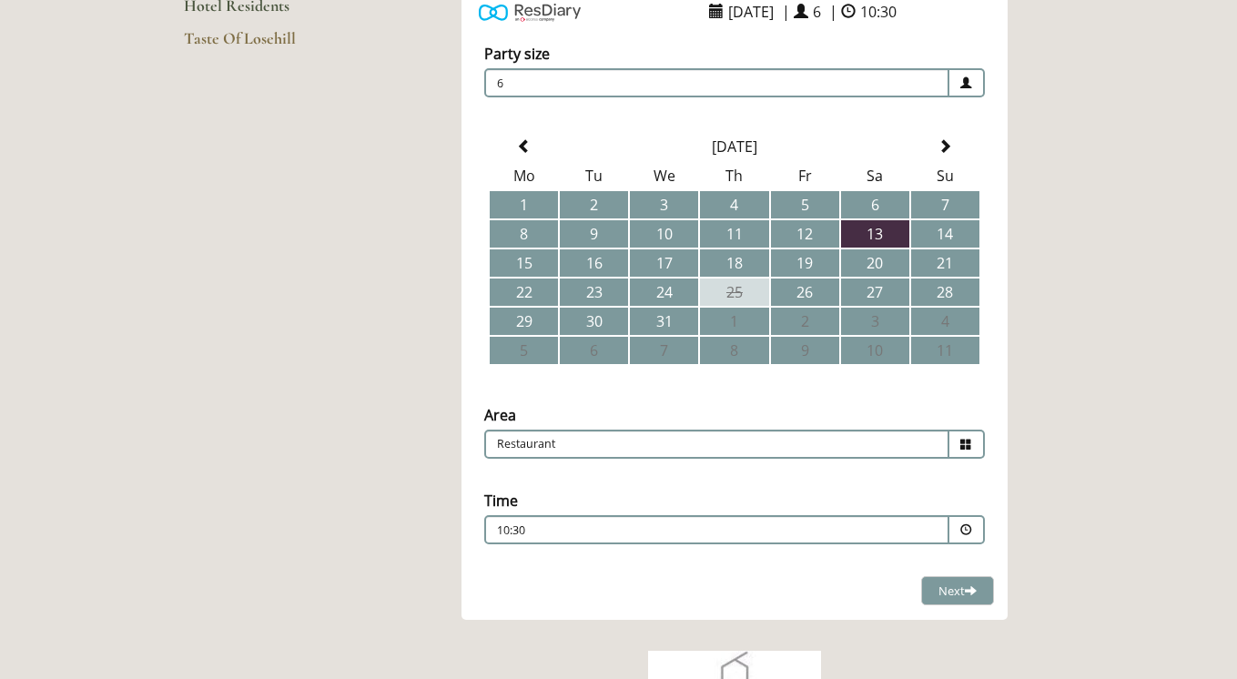
click at [651, 535] on p "10:30" at bounding box center [662, 531] width 330 height 16
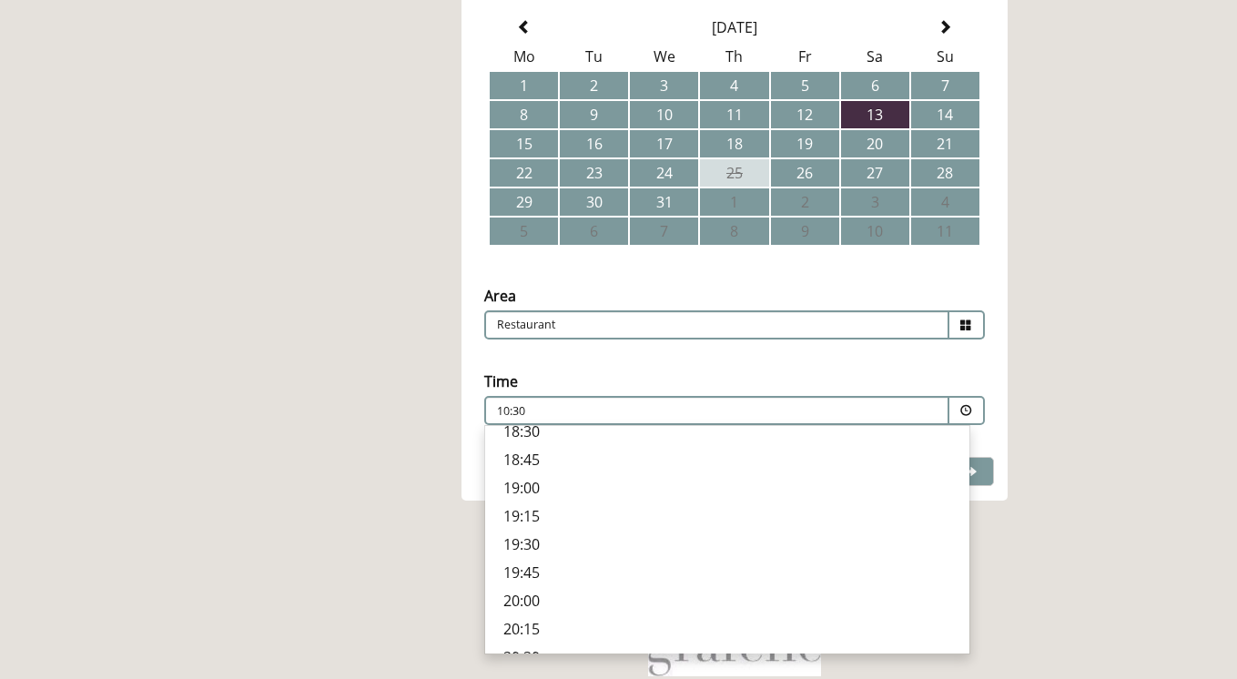
scroll to position [675, 0]
click at [537, 476] on p "19:00" at bounding box center [728, 486] width 448 height 20
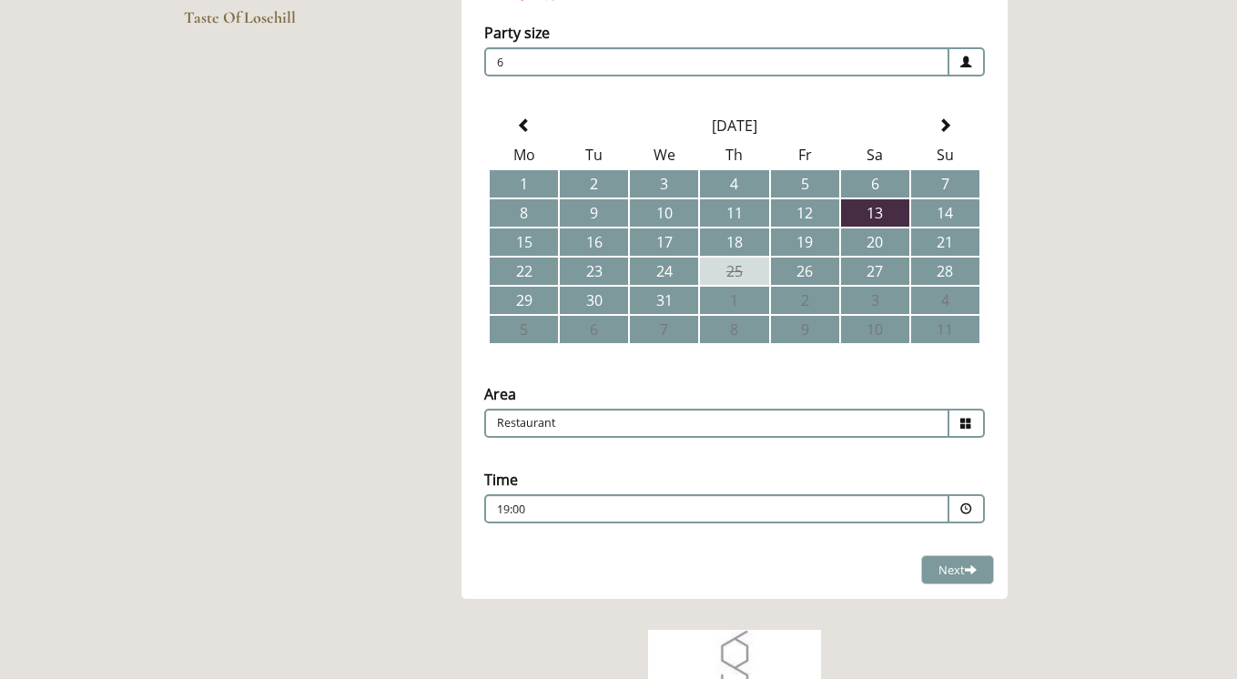
scroll to position [382, 0]
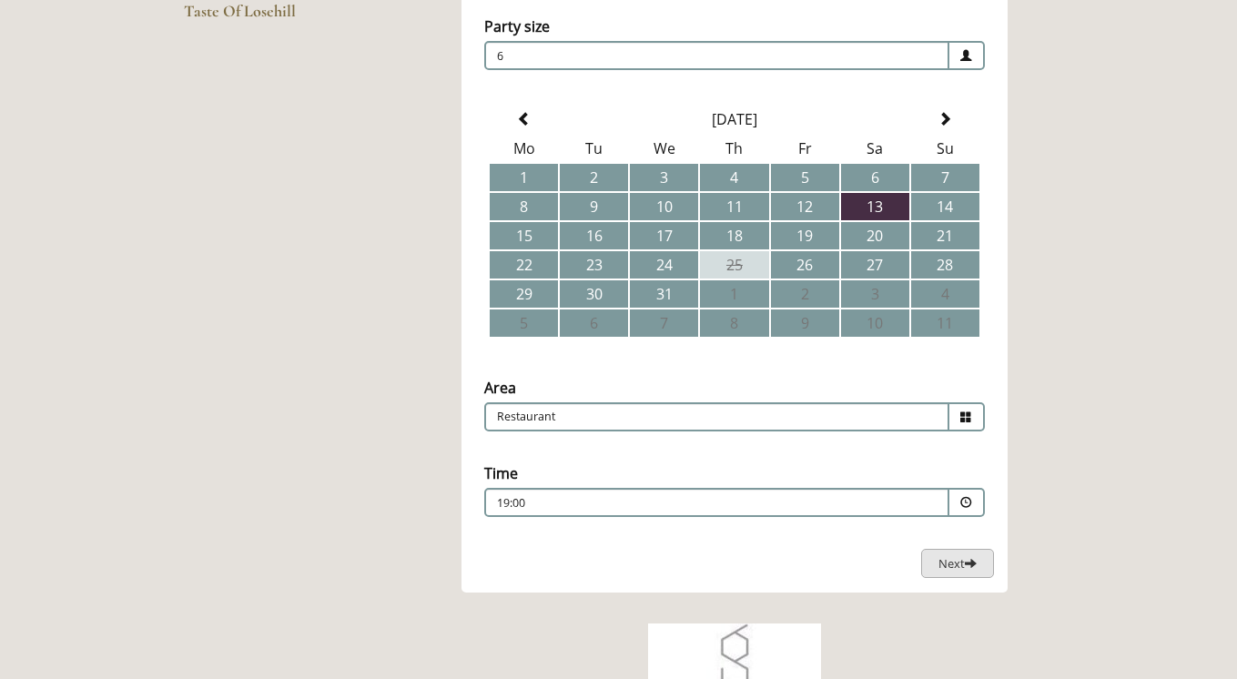
click at [965, 573] on button "Next Loading..." at bounding box center [958, 564] width 73 height 30
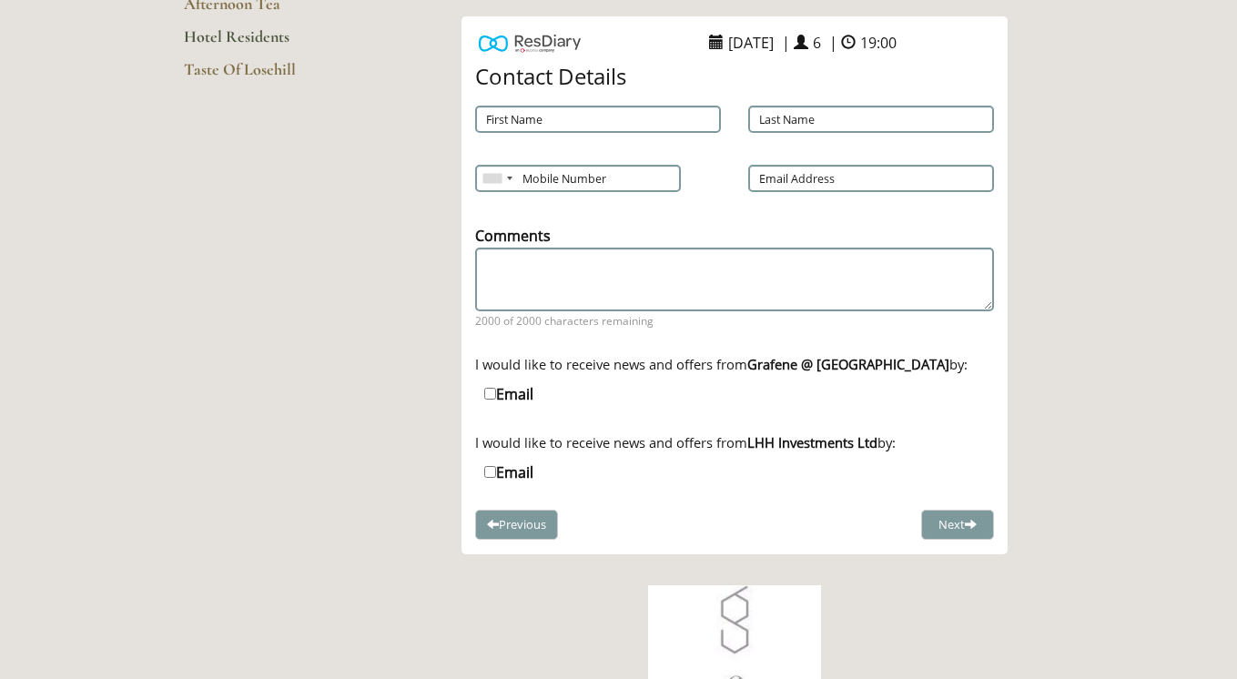
scroll to position [312, 0]
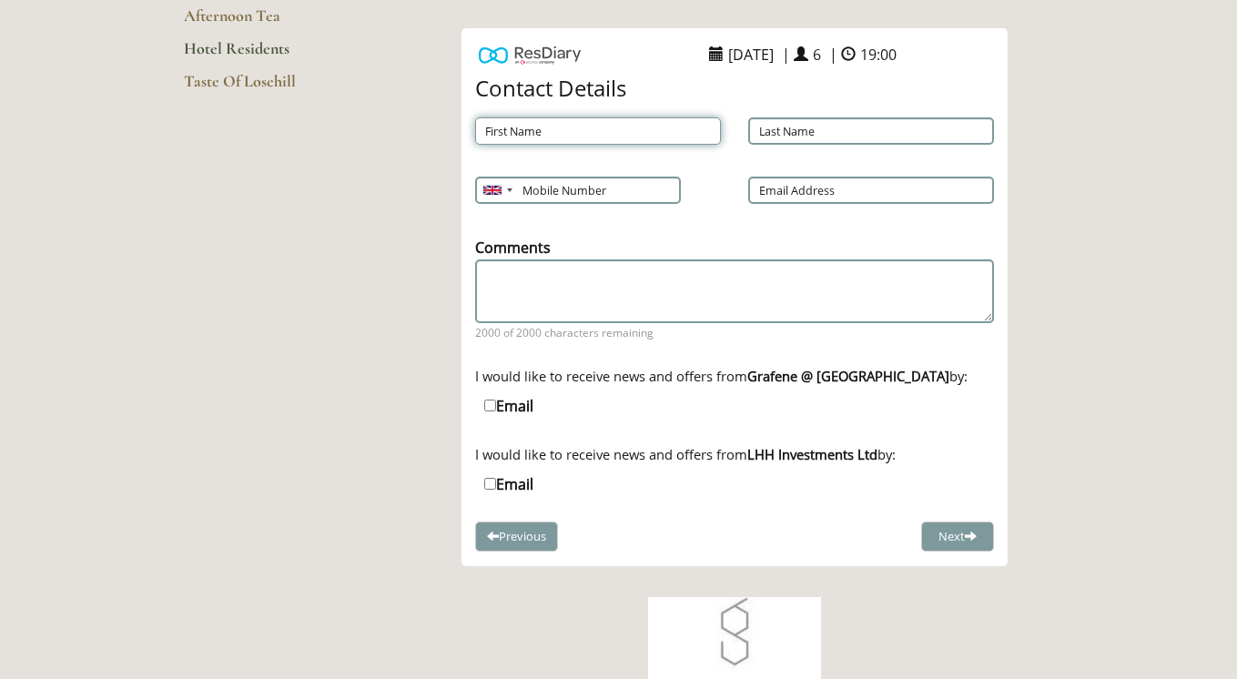
click at [556, 136] on input "First Name" at bounding box center [598, 130] width 246 height 27
type input "MARYAM"
type input "BATOOL"
type input "maryam98batool@gmail.com"
type input "MARYAM"
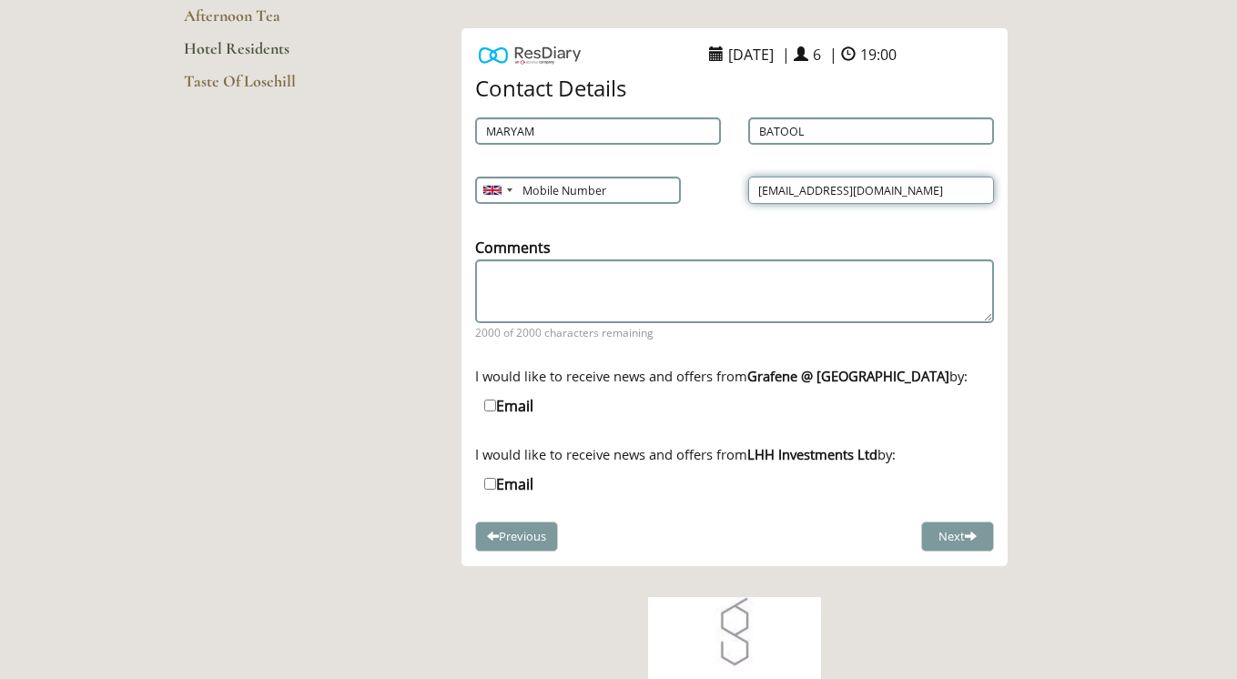
drag, startPoint x: 852, startPoint y: 191, endPoint x: 804, endPoint y: 192, distance: 48.3
click at [804, 193] on input "maryam98batool@gmail.com" at bounding box center [871, 190] width 246 height 27
type input "maryam.batool.uk@gmail.com"
click at [546, 276] on textarea "Comments" at bounding box center [734, 291] width 519 height 62
click at [509, 275] on textarea "Comments" at bounding box center [734, 291] width 519 height 62
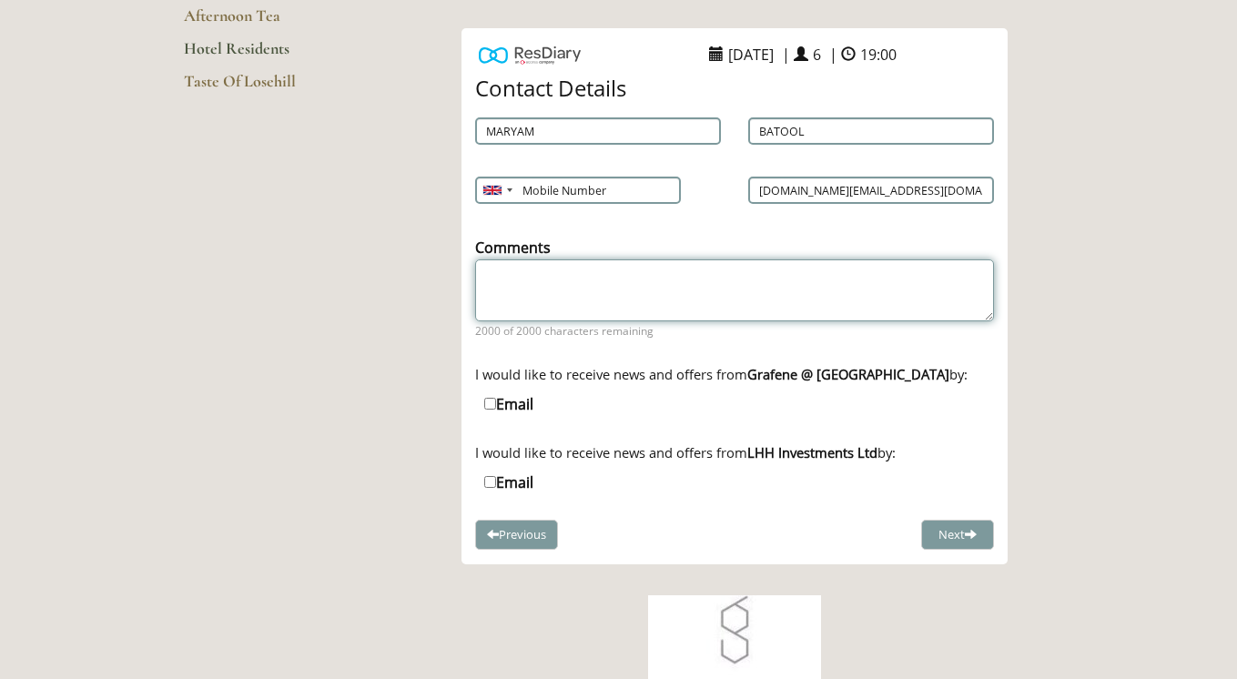
paste textarea "vegetarian and pescatarian options"
click at [487, 275] on textarea "vegetarian and pescatarian options" at bounding box center [734, 291] width 519 height 62
click at [776, 274] on textarea "Please provide vegetarian and pescatarian options" at bounding box center [734, 291] width 519 height 62
type textarea "Please provide vegetarian and pescatarian options."
click at [966, 530] on span at bounding box center [971, 536] width 12 height 12
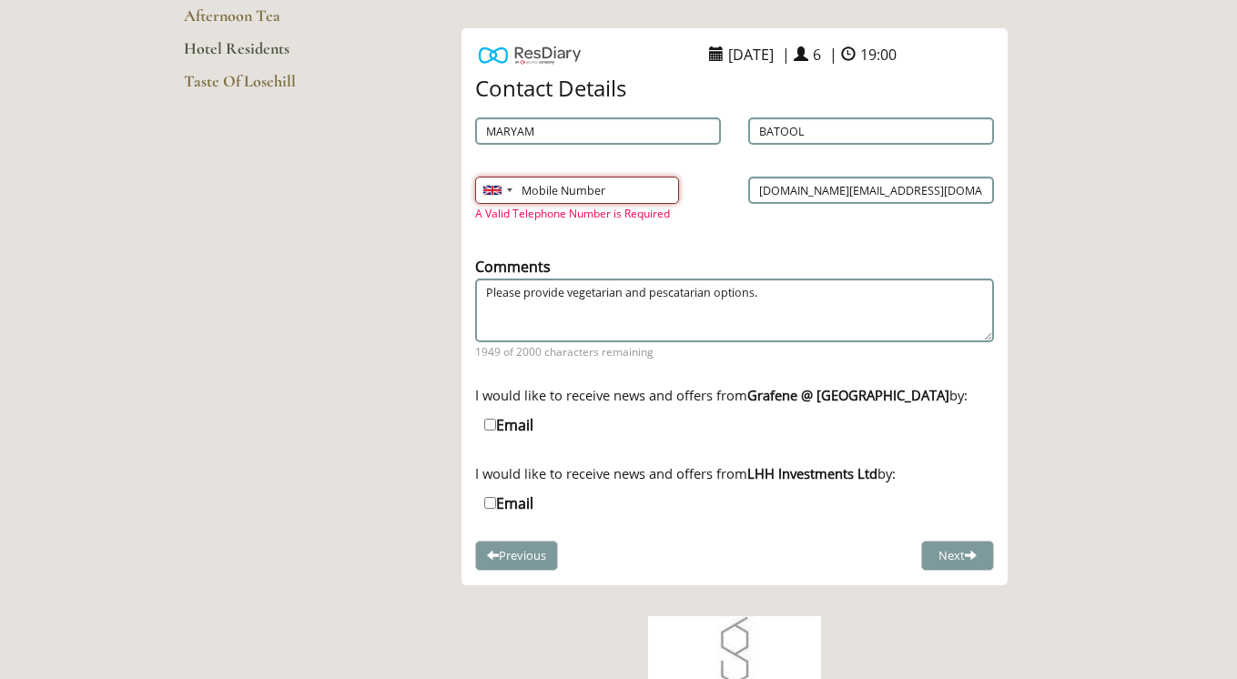
click at [596, 194] on input "Mobile Number" at bounding box center [577, 190] width 204 height 27
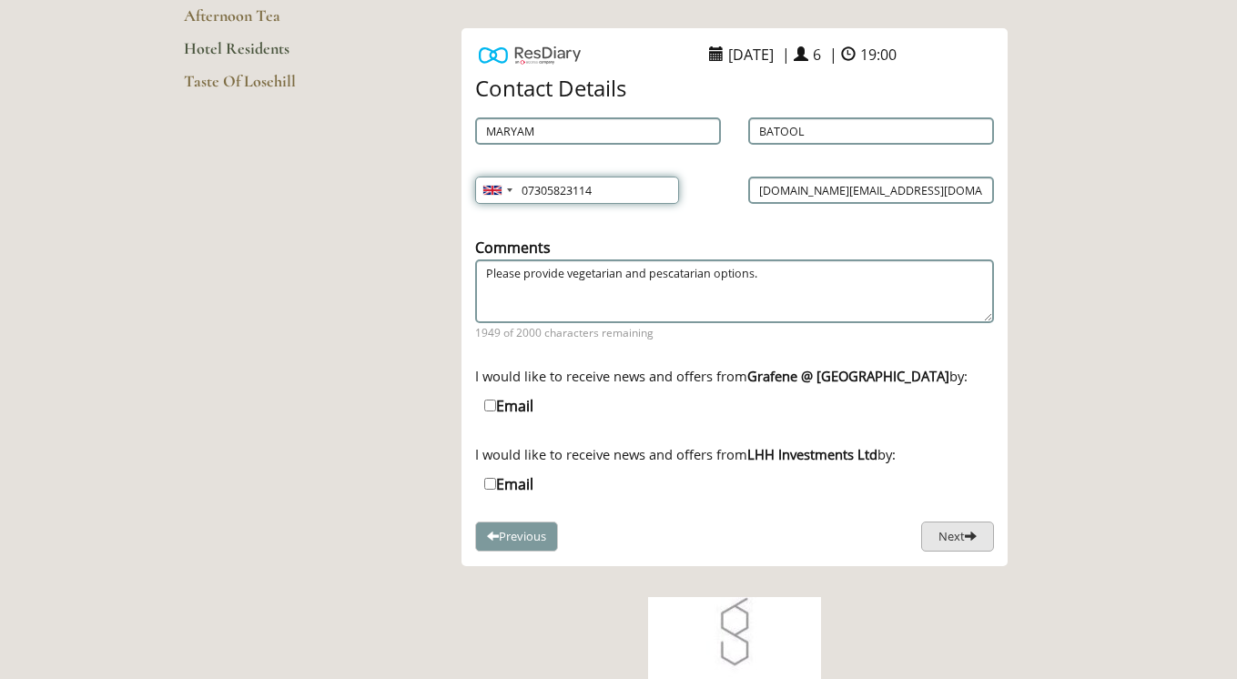
type input "07305823114"
click at [962, 538] on button "Next" at bounding box center [958, 537] width 73 height 30
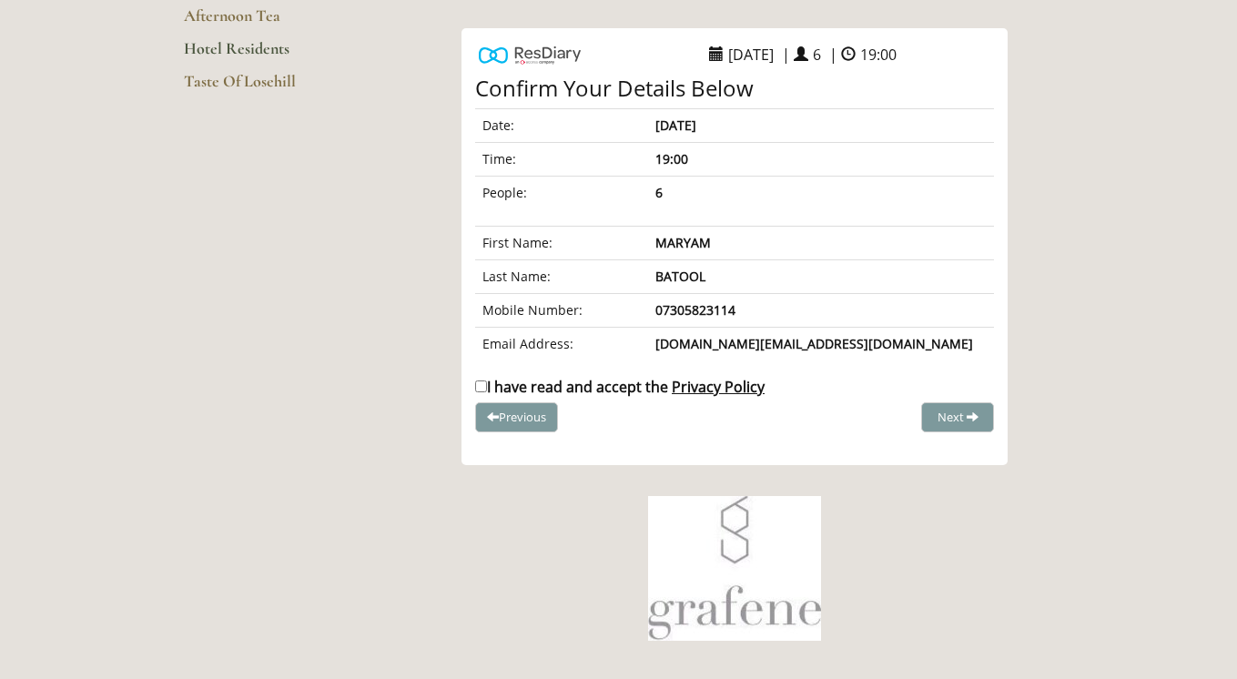
click at [482, 388] on input "I have read and accept the Privacy Policy" at bounding box center [481, 387] width 12 height 12
checkbox input "true"
click at [953, 419] on span "Complete Booking" at bounding box center [918, 417] width 100 height 16
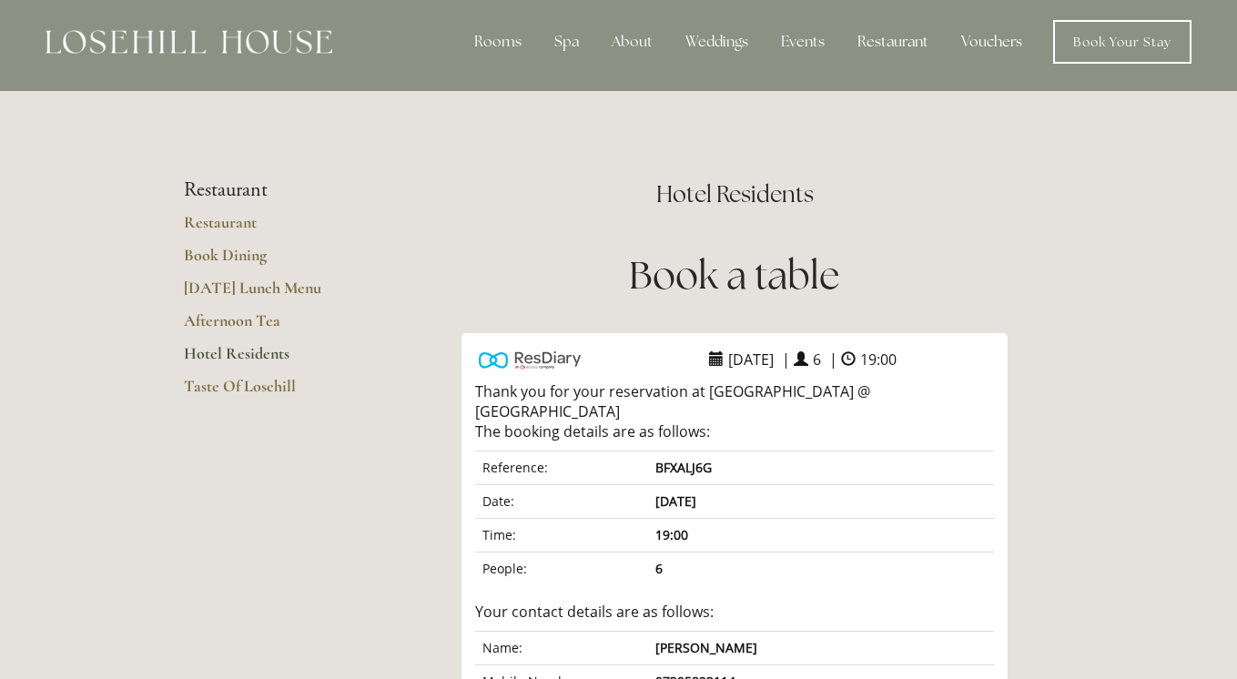
scroll to position [5, 0]
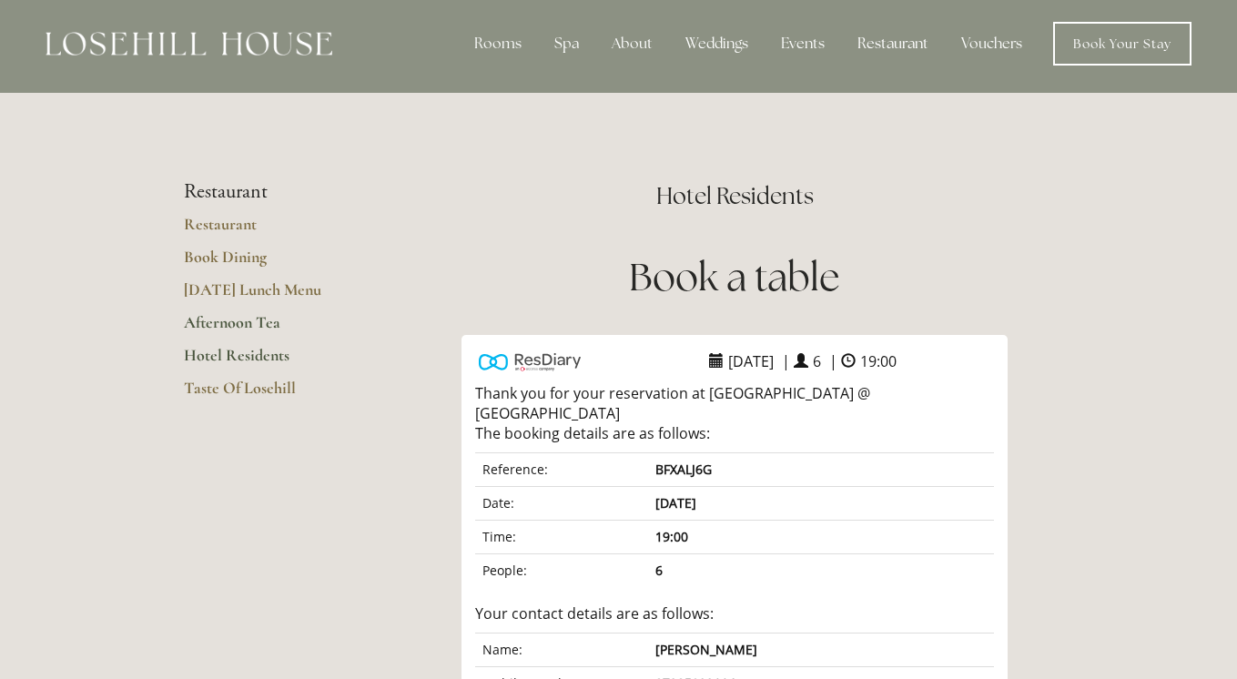
click at [249, 322] on link "Afternoon Tea" at bounding box center [271, 328] width 174 height 33
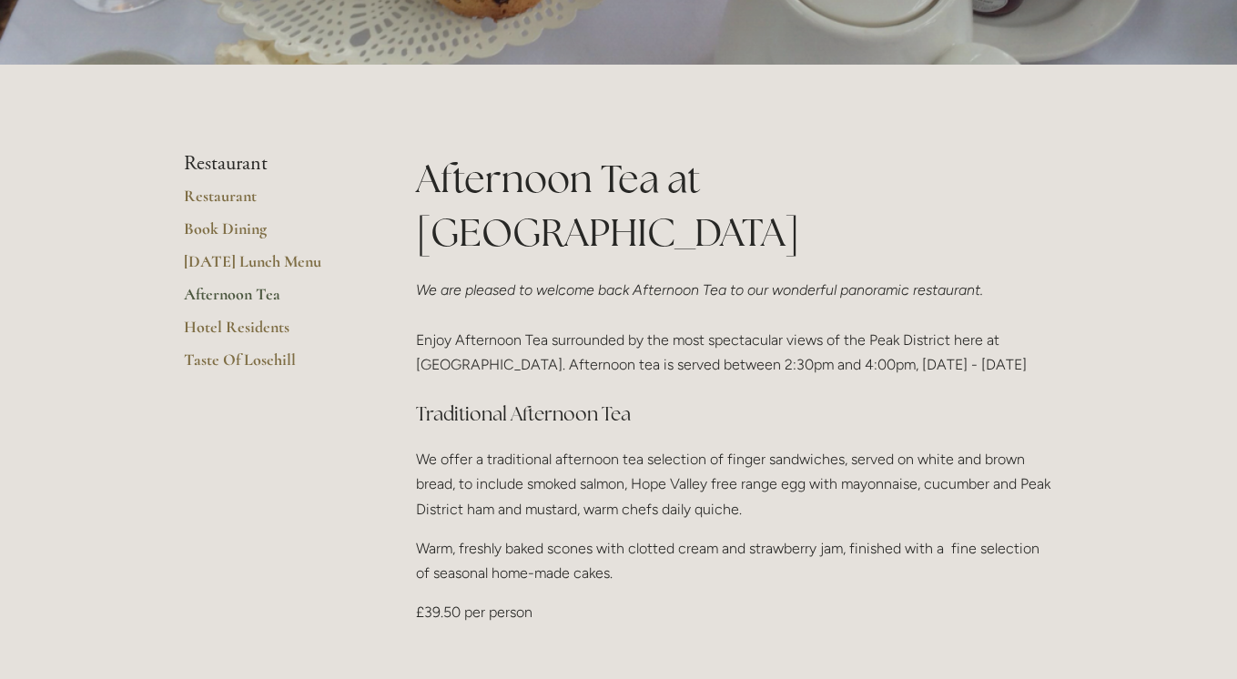
scroll to position [378, 0]
click at [249, 231] on link "Book Dining" at bounding box center [271, 234] width 174 height 33
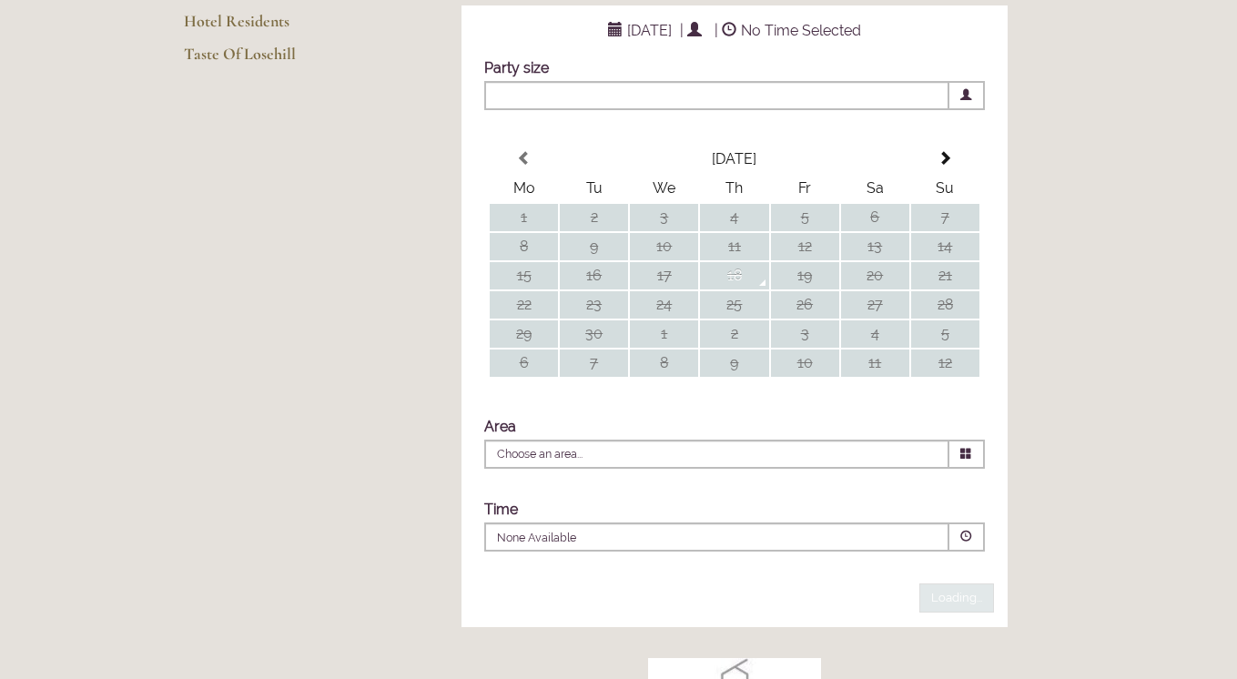
scroll to position [326, 0]
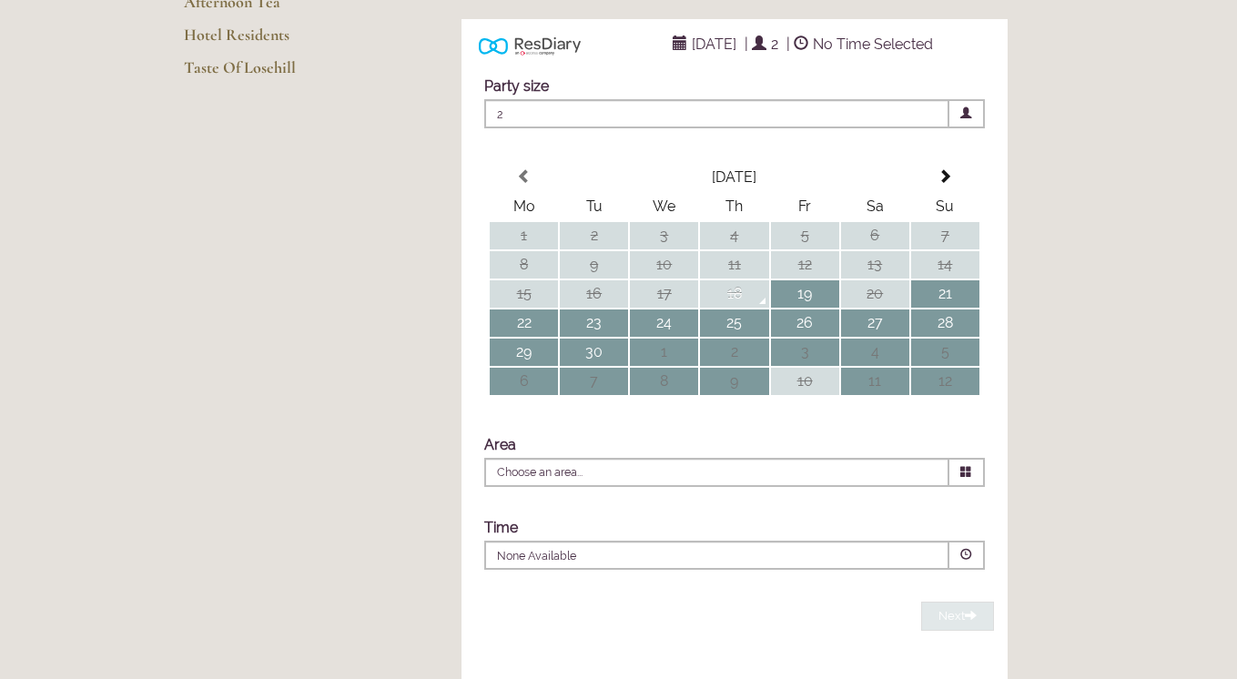
click at [725, 128] on span "2" at bounding box center [716, 113] width 465 height 29
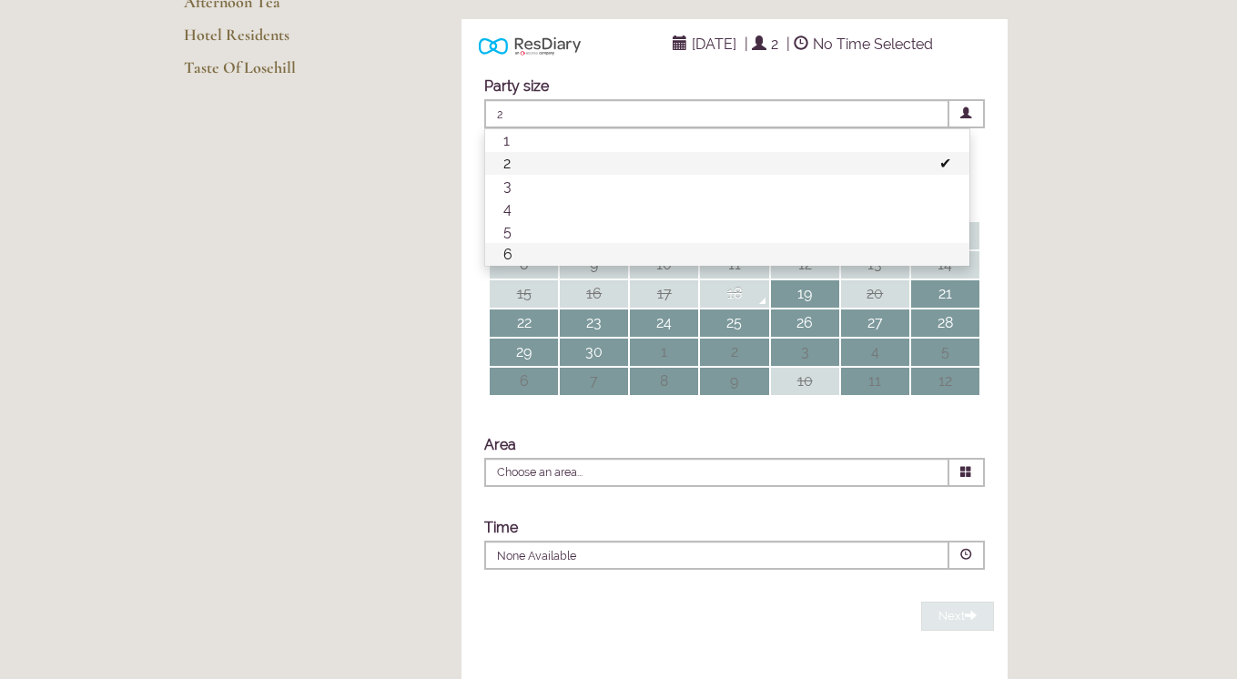
click at [582, 266] on li "6" at bounding box center [727, 254] width 484 height 23
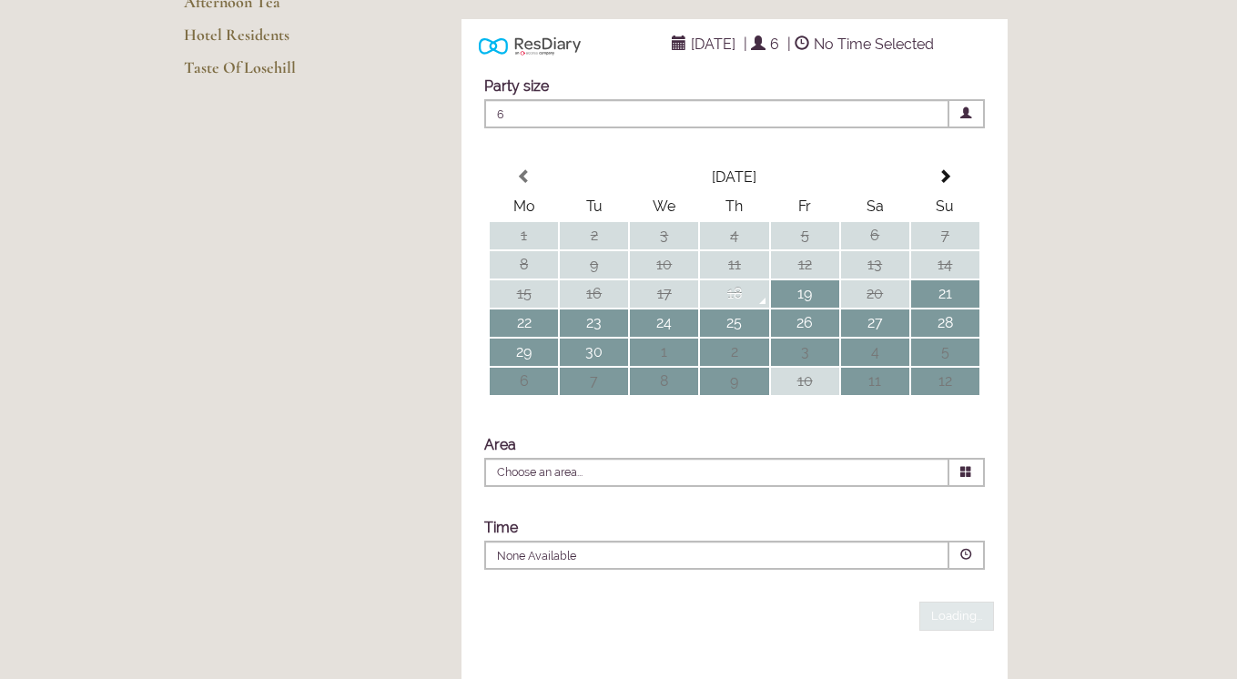
scroll to position [397, 0]
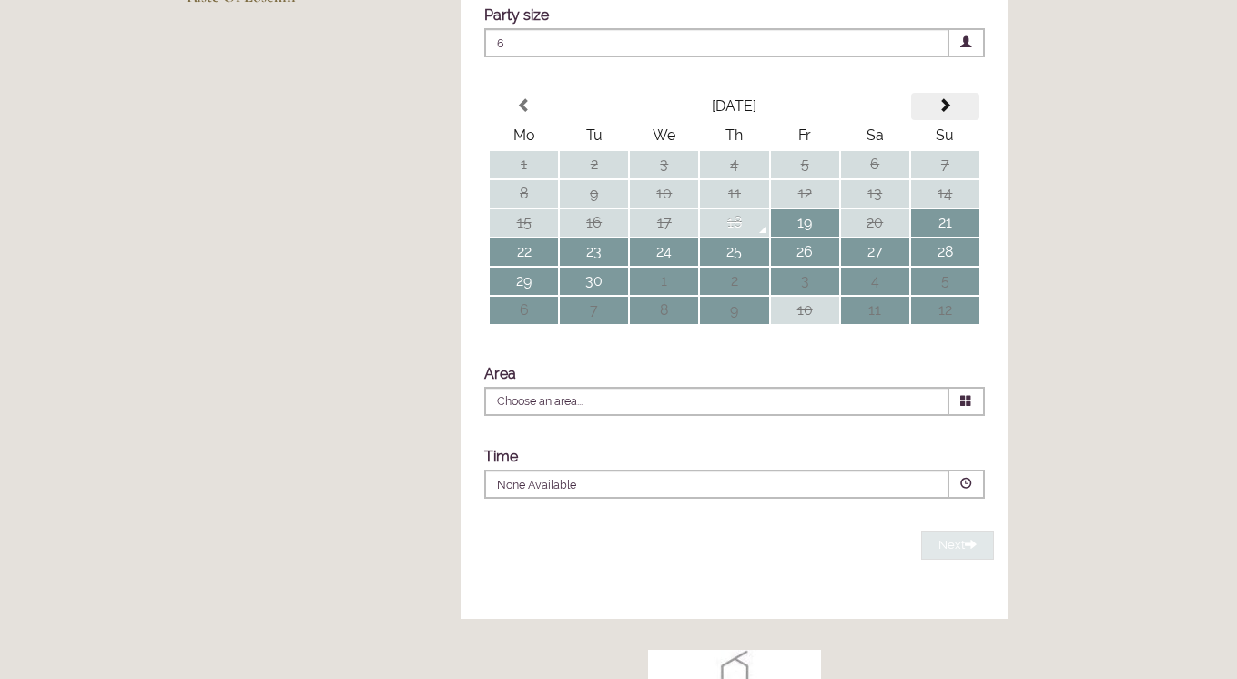
click at [942, 113] on span at bounding box center [945, 105] width 15 height 15
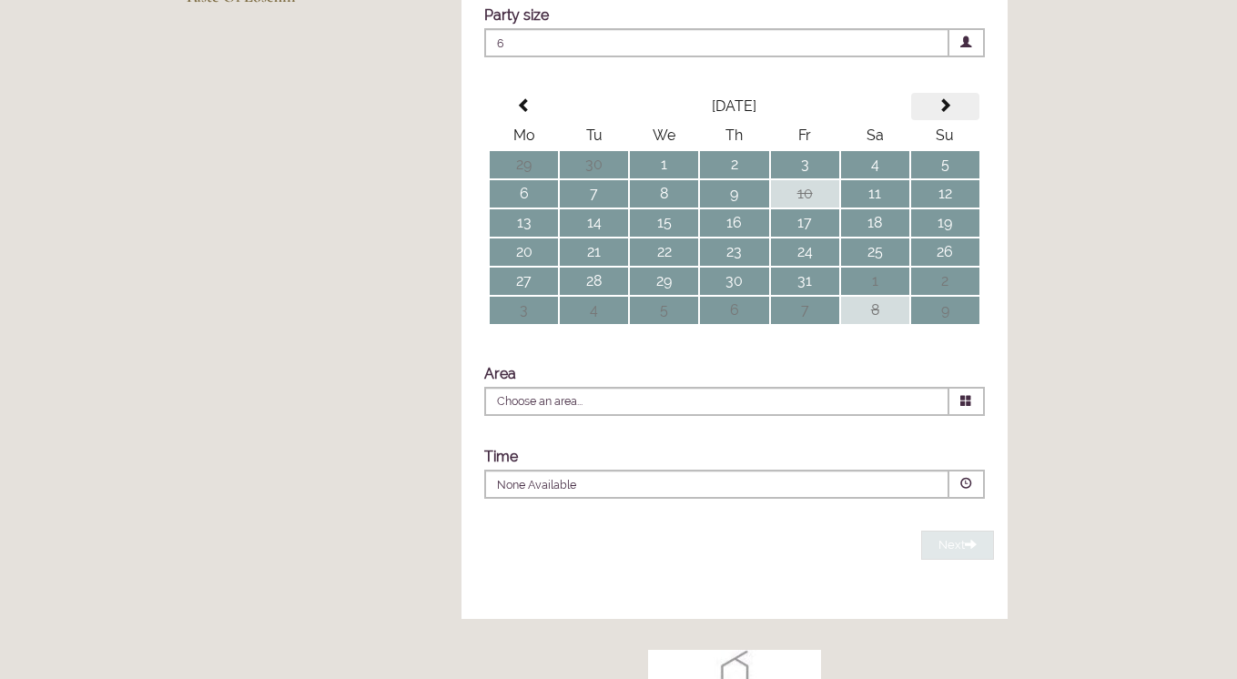
click at [943, 113] on span at bounding box center [945, 105] width 15 height 15
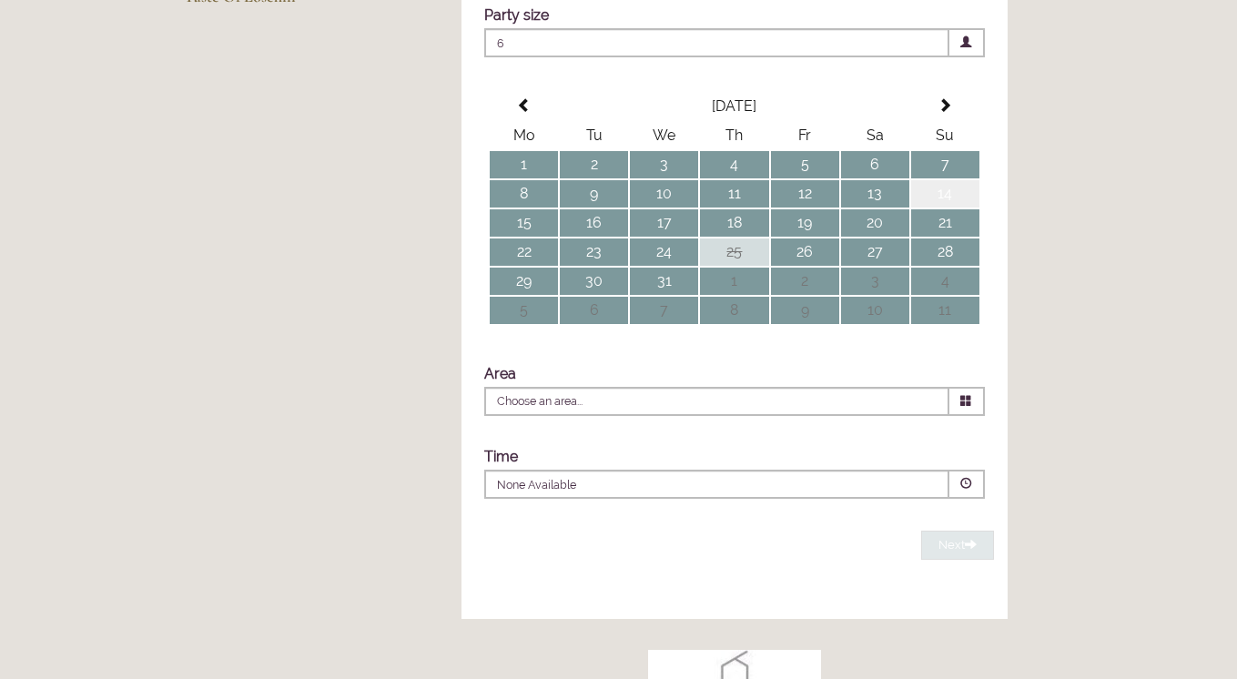
click at [940, 208] on td "14" at bounding box center [945, 193] width 68 height 27
type input "Any Area"
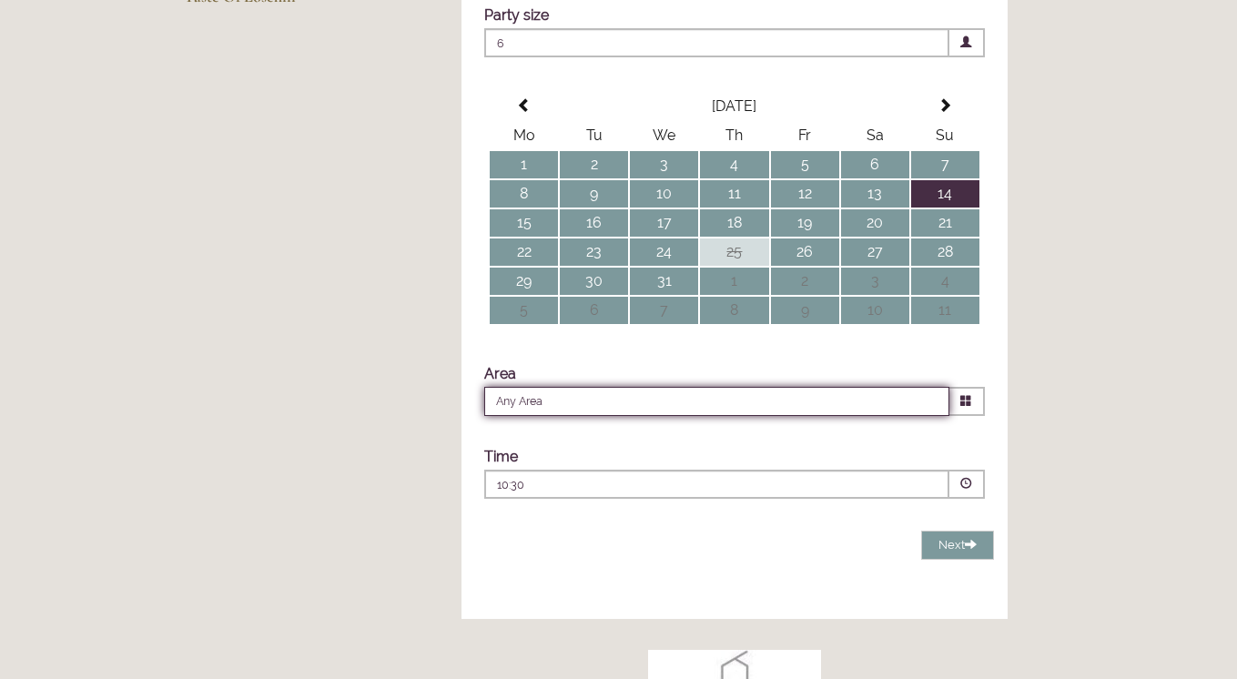
click at [634, 416] on input "Any Area" at bounding box center [716, 401] width 465 height 29
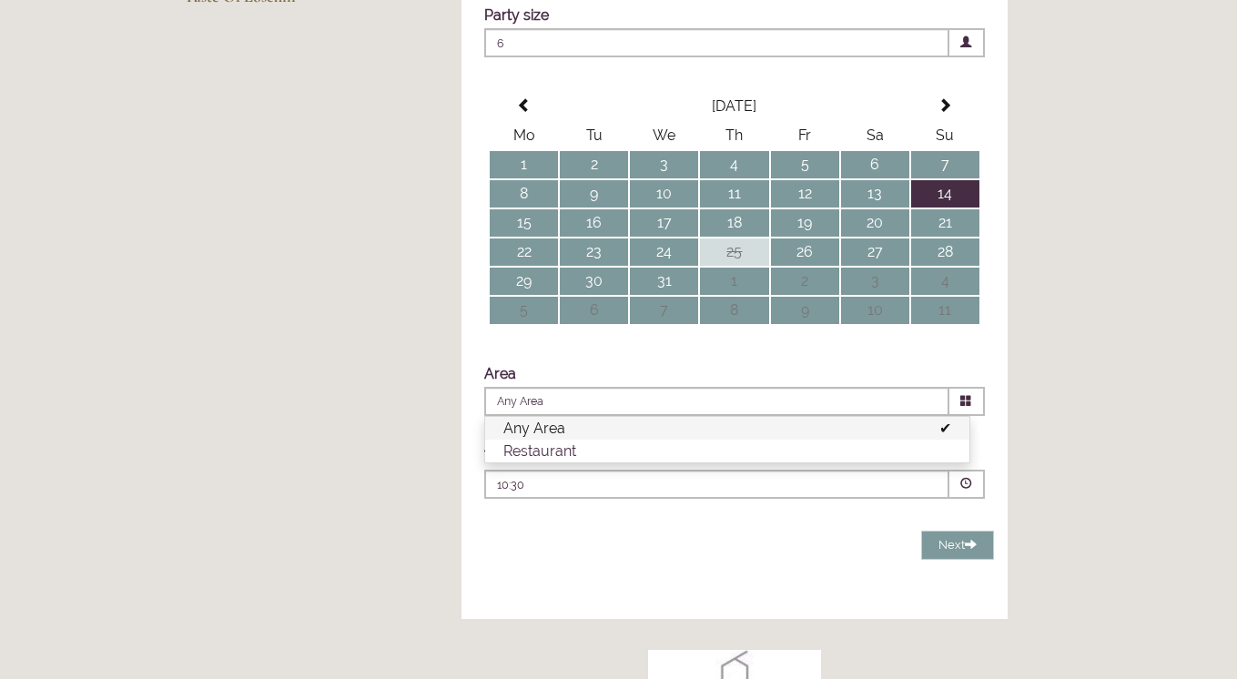
click at [573, 440] on li "Any Area" at bounding box center [727, 428] width 484 height 23
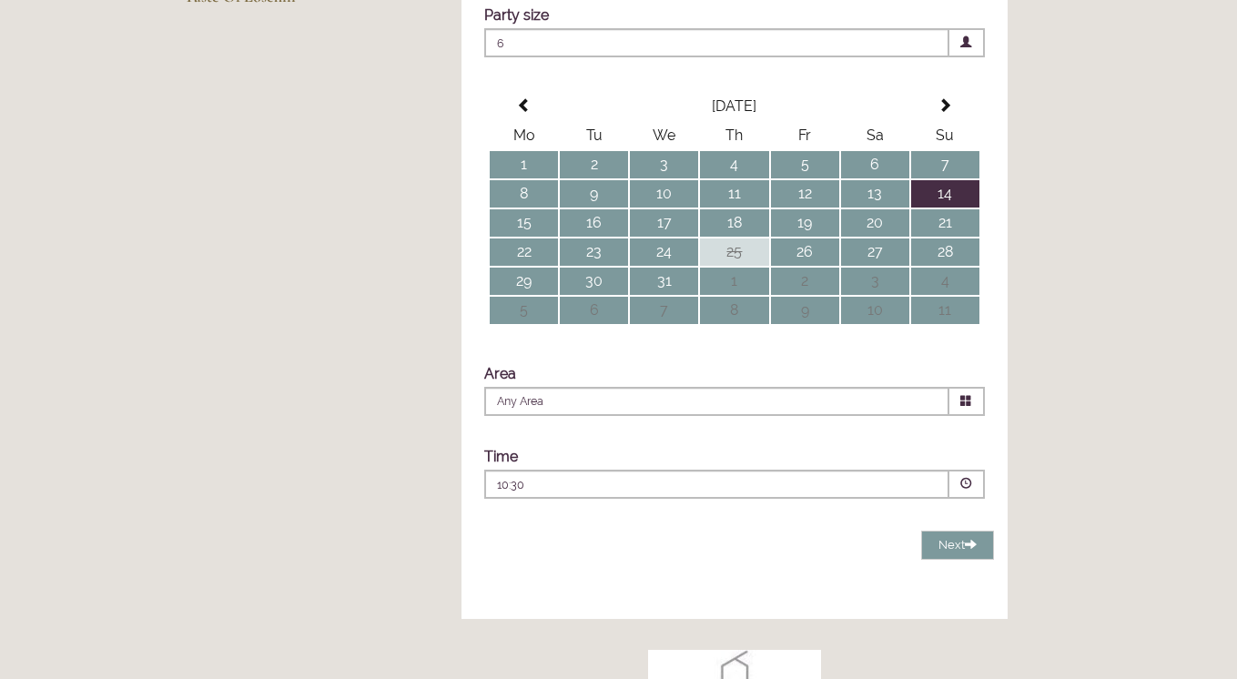
click at [564, 494] on p "10:30" at bounding box center [662, 485] width 330 height 16
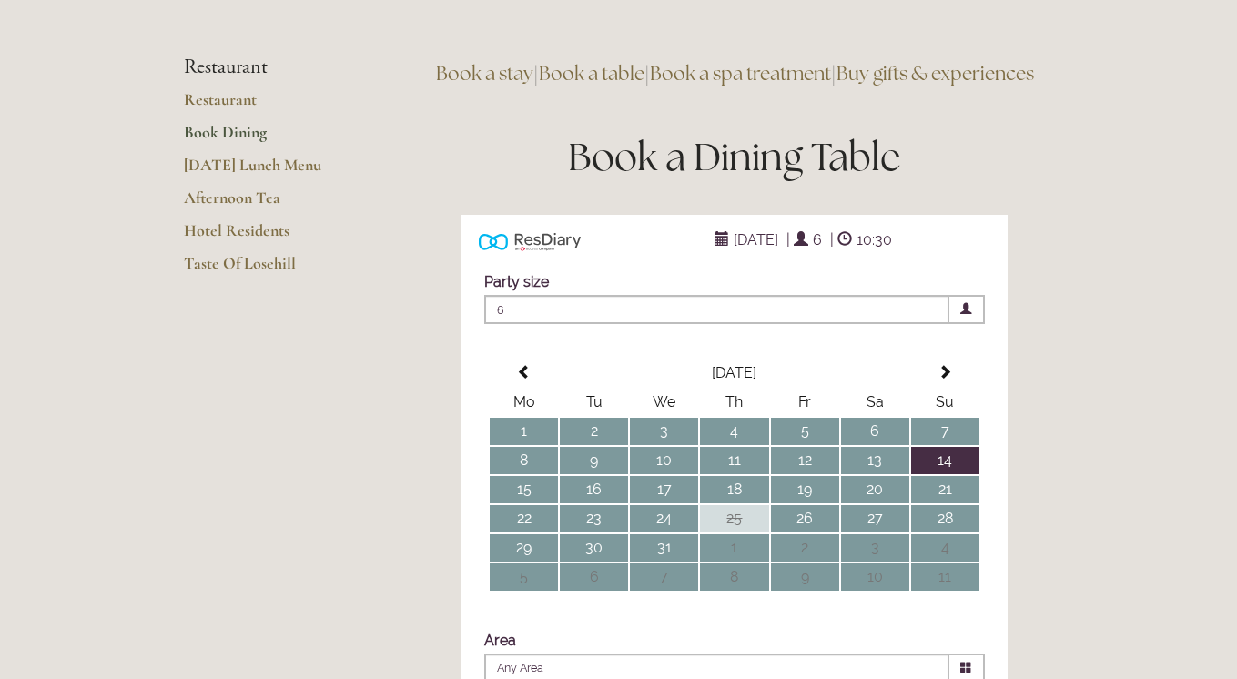
scroll to position [128, 0]
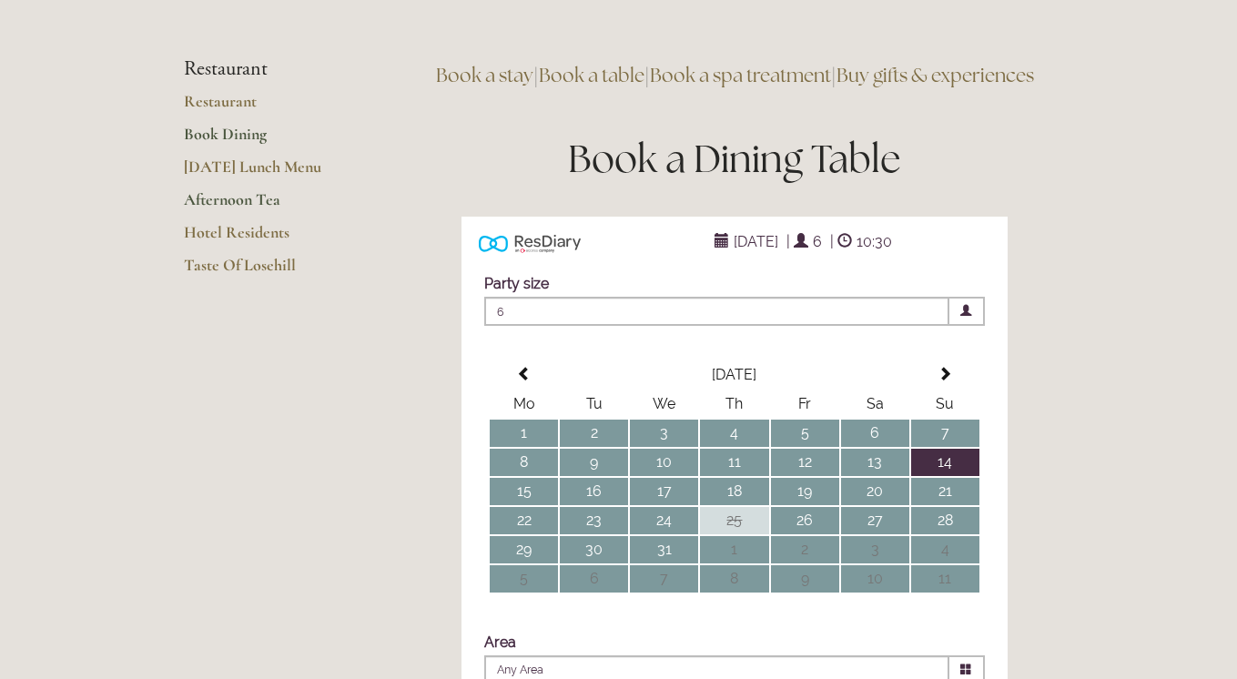
click at [268, 206] on link "Afternoon Tea" at bounding box center [271, 205] width 174 height 33
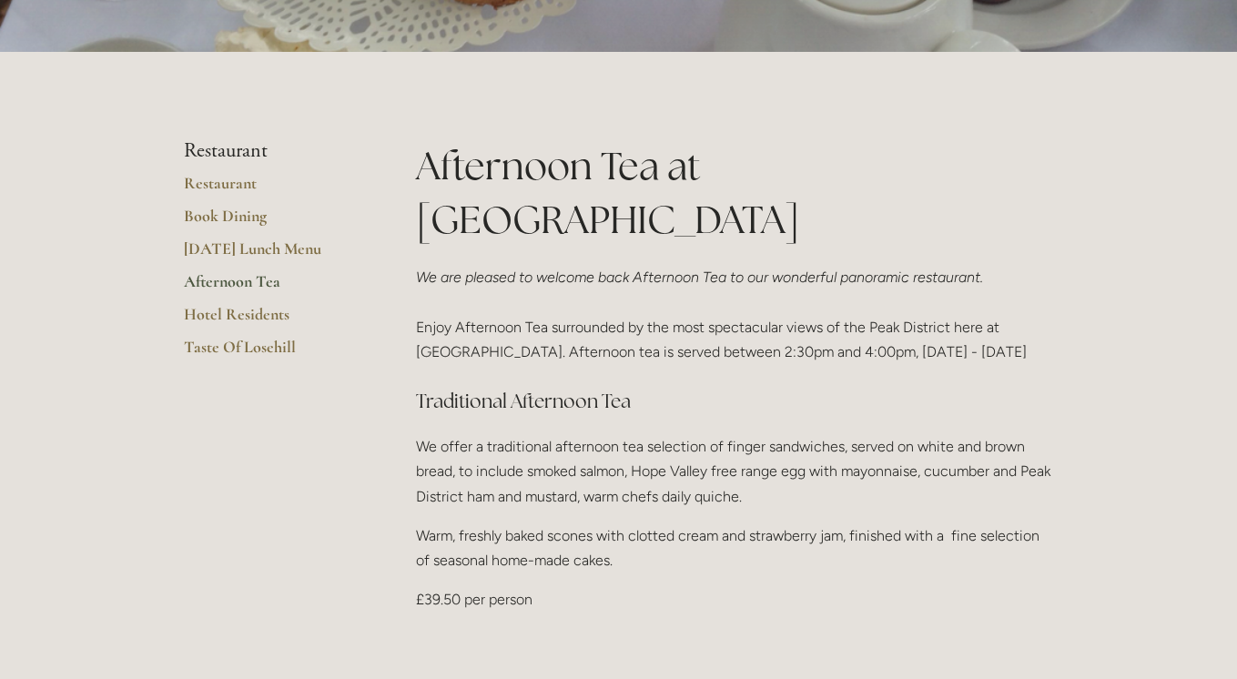
scroll to position [392, 0]
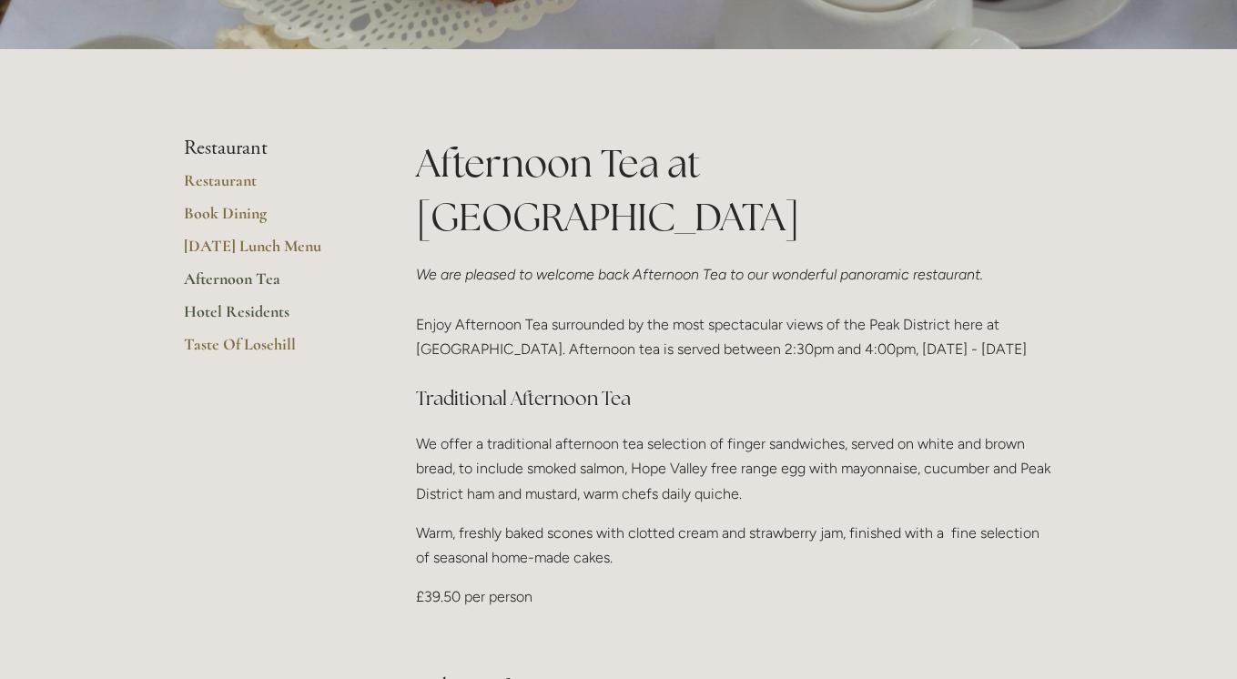
click at [260, 313] on link "Hotel Residents" at bounding box center [271, 317] width 174 height 33
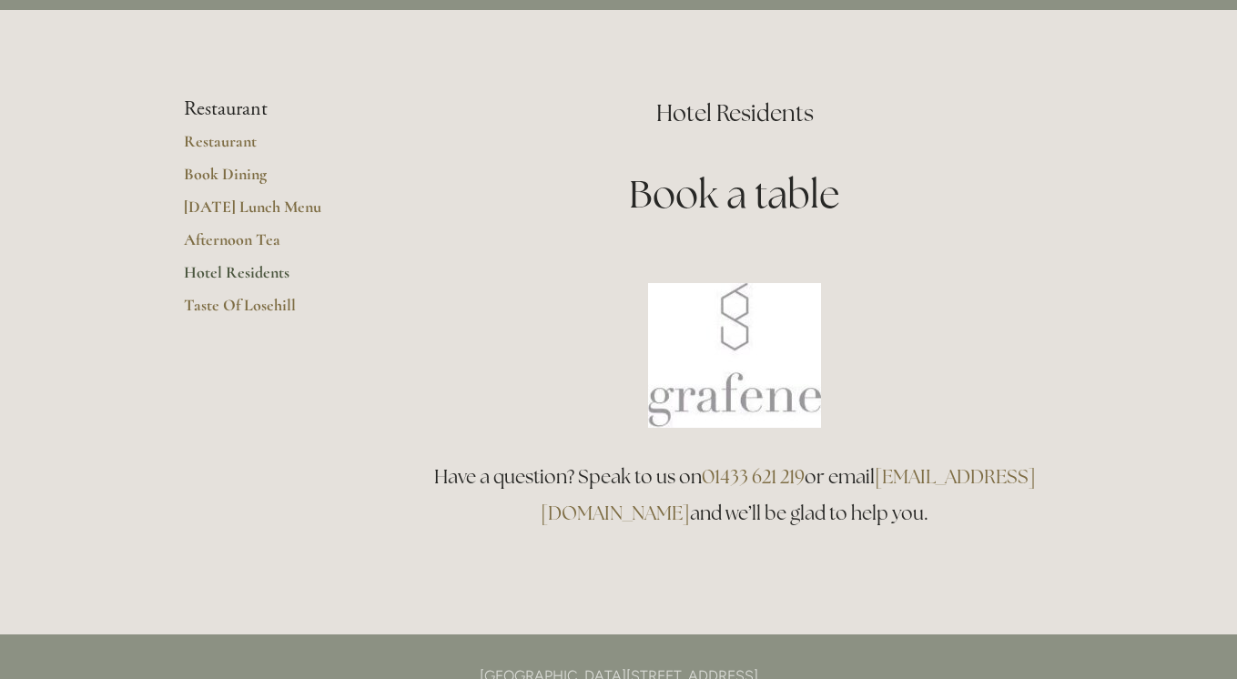
scroll to position [87, 0]
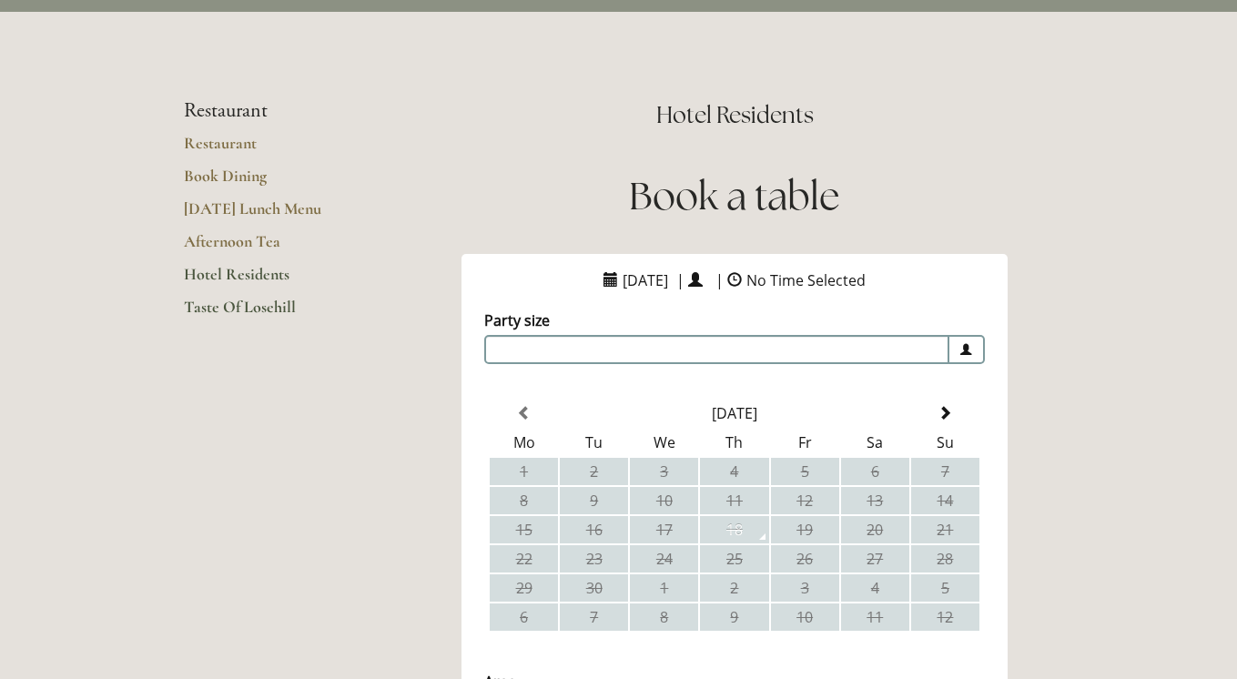
click at [230, 304] on link "Taste Of Losehill" at bounding box center [271, 313] width 174 height 33
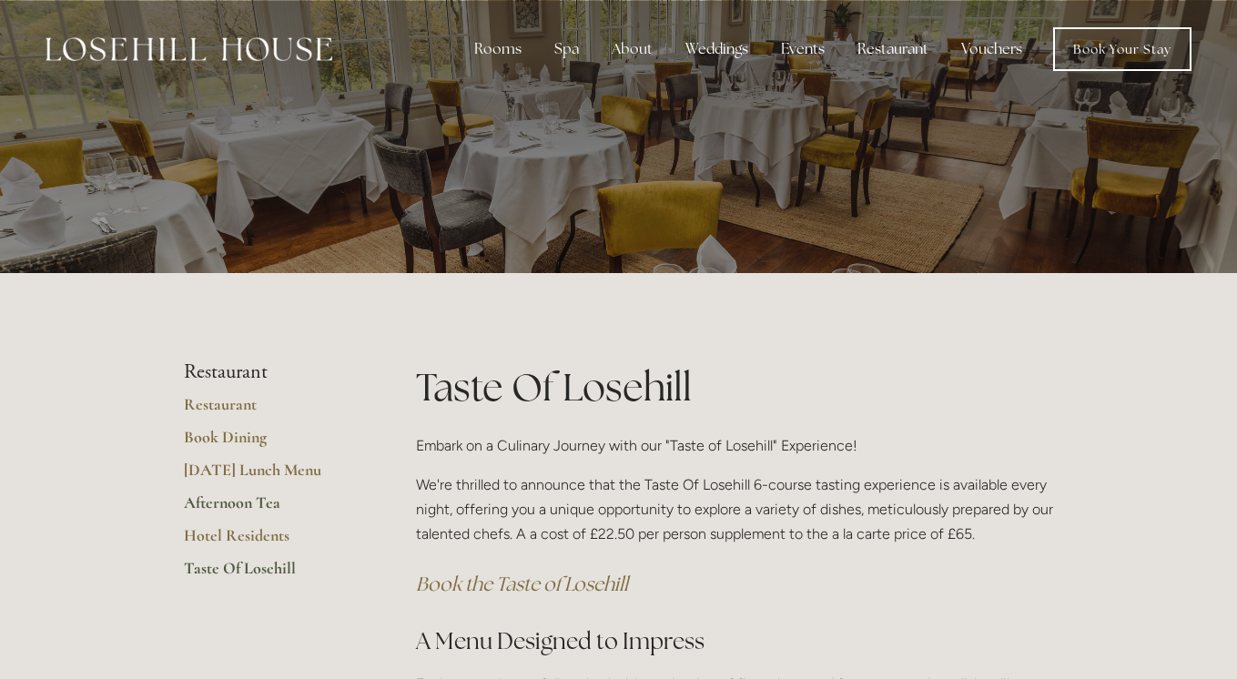
click at [215, 506] on link "Afternoon Tea" at bounding box center [271, 509] width 174 height 33
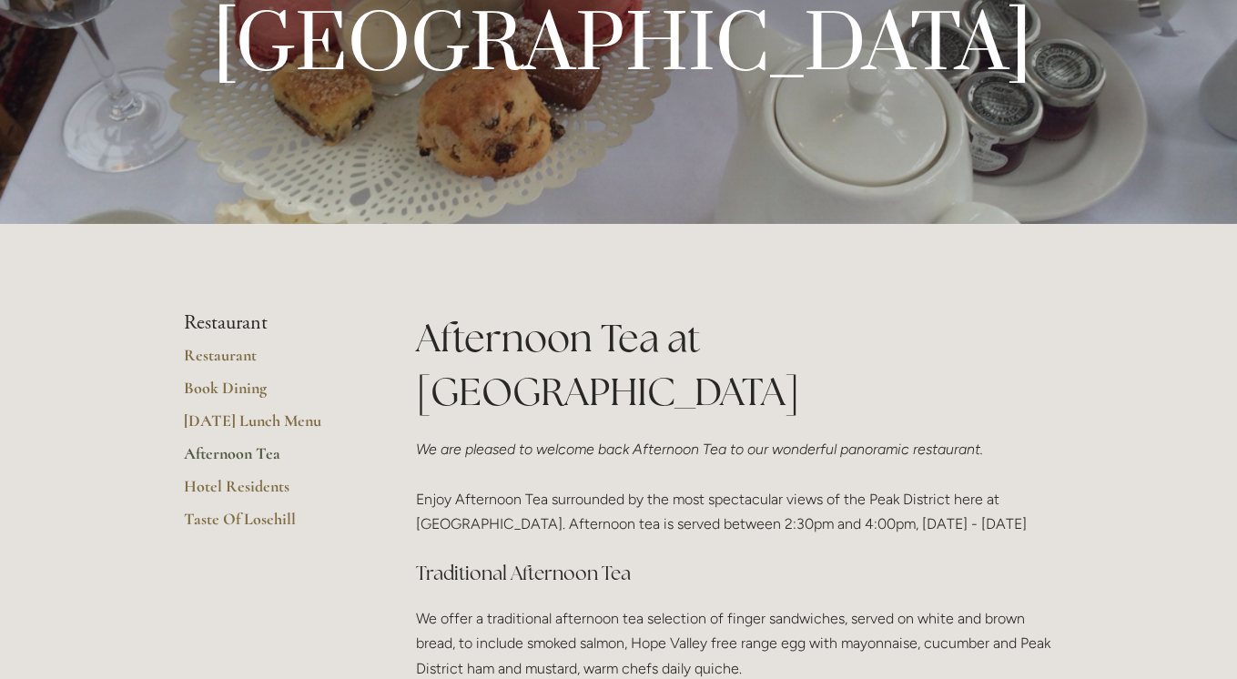
scroll to position [240, 0]
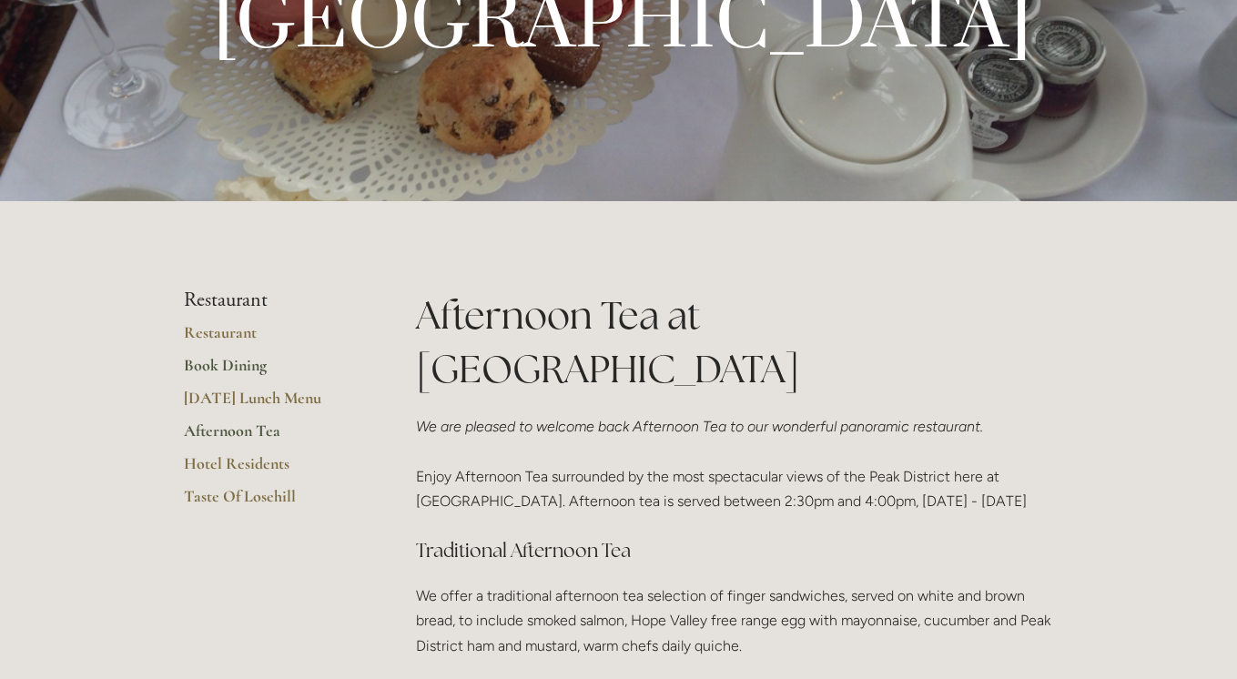
click at [239, 368] on link "Book Dining" at bounding box center [271, 371] width 174 height 33
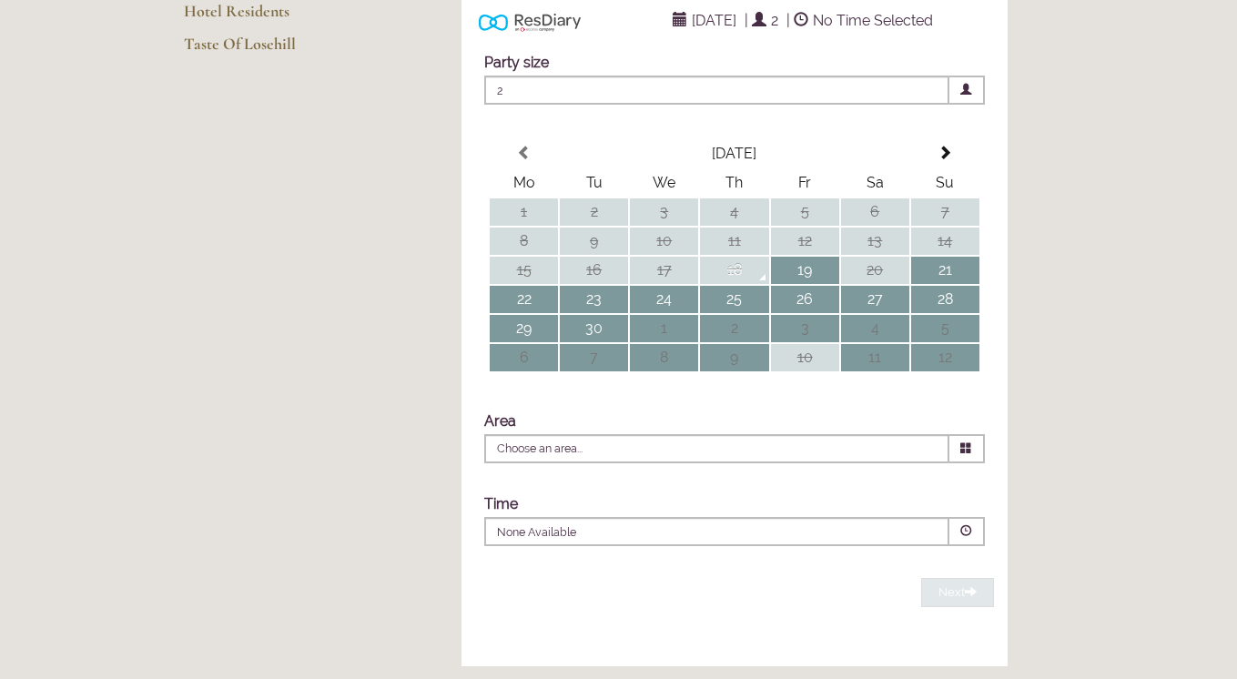
scroll to position [356, 0]
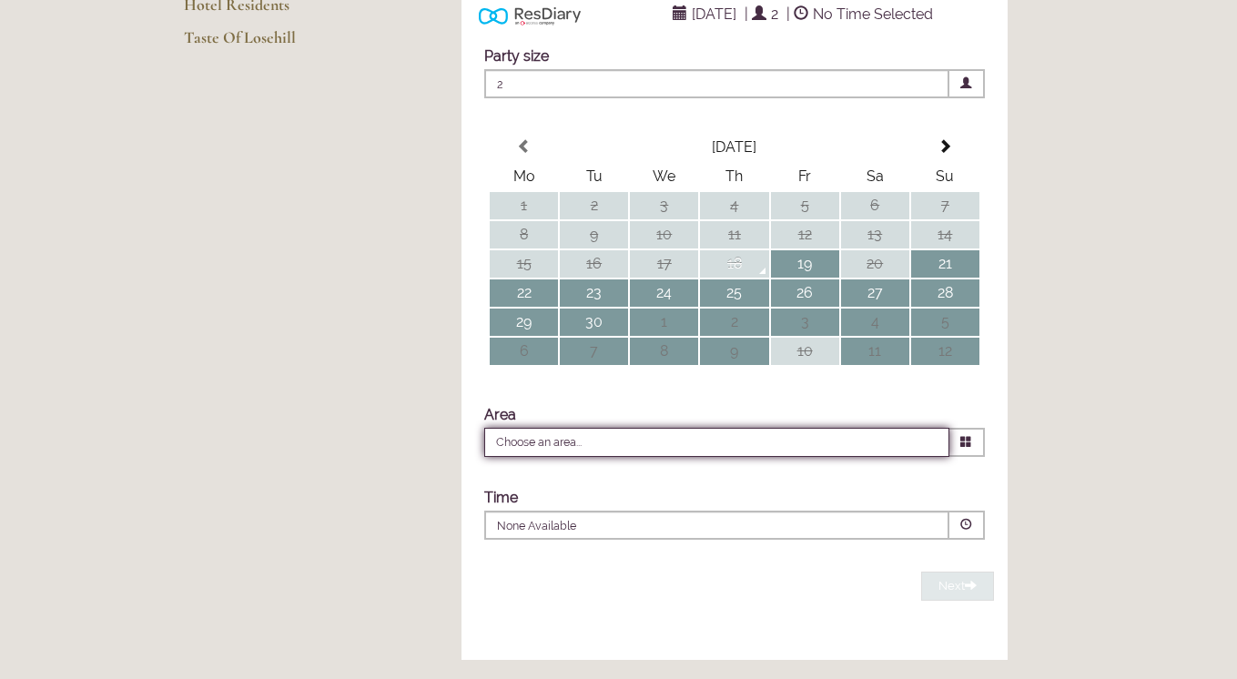
click at [528, 457] on input "Choose an area..." at bounding box center [716, 442] width 465 height 29
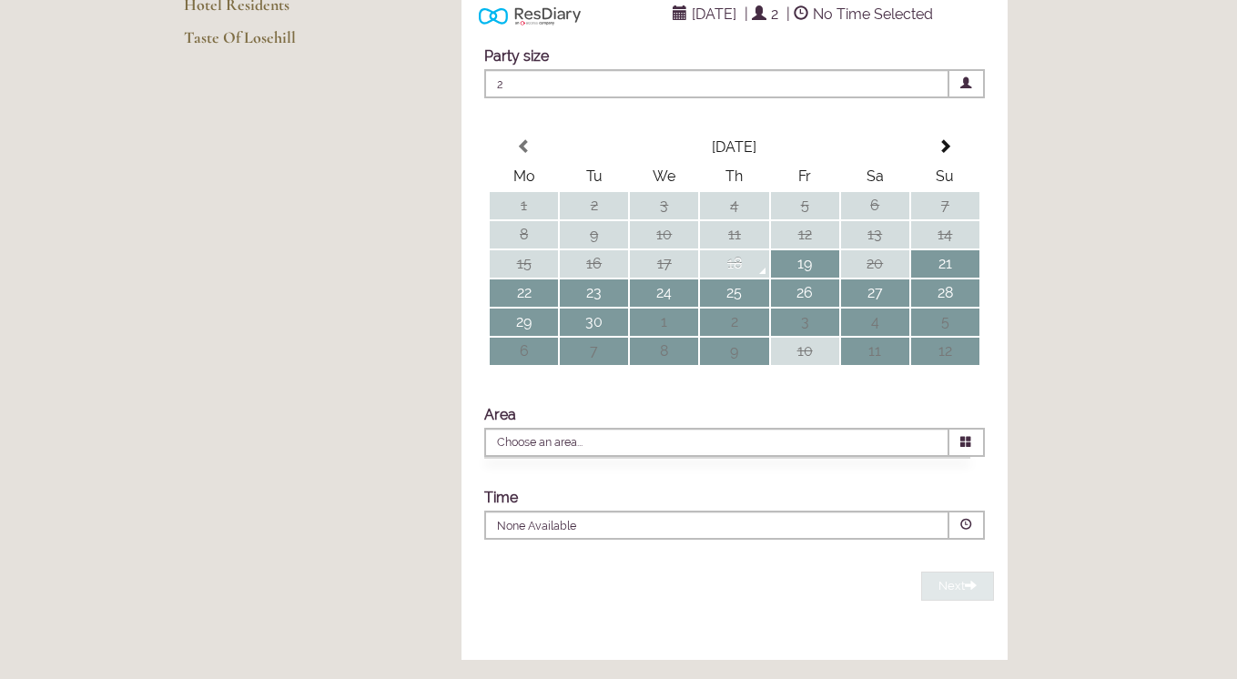
click at [934, 98] on span "2" at bounding box center [716, 83] width 465 height 29
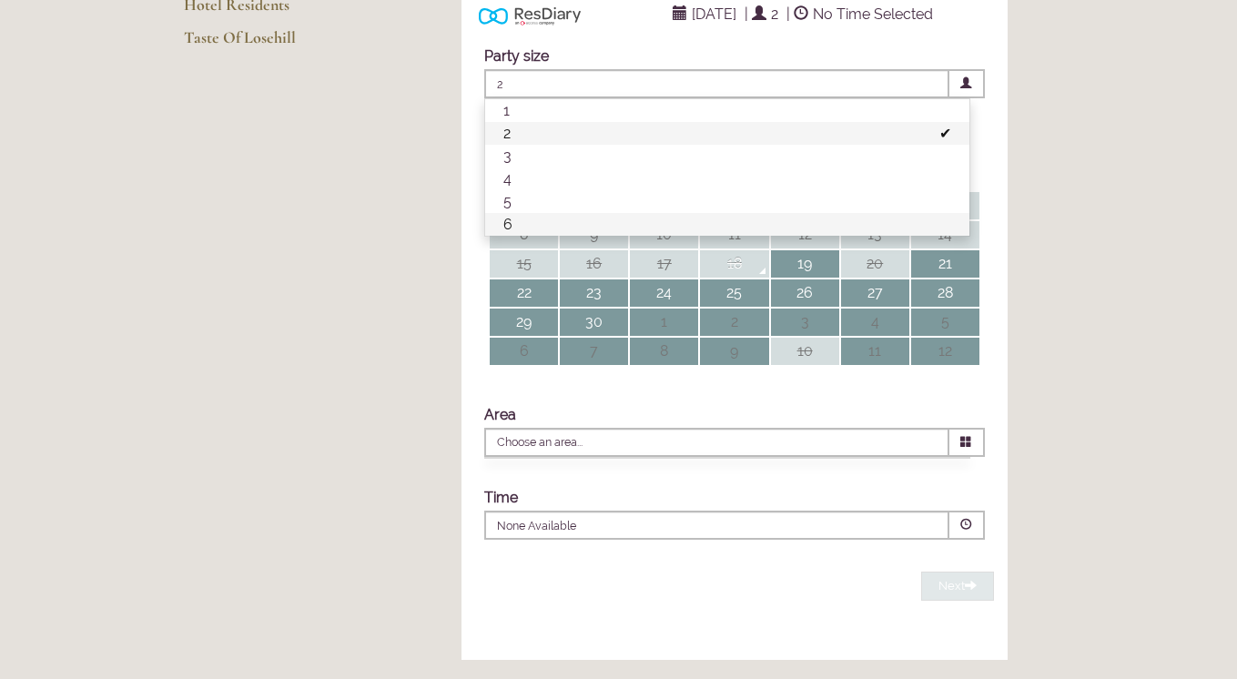
click at [805, 236] on li "6" at bounding box center [727, 224] width 484 height 23
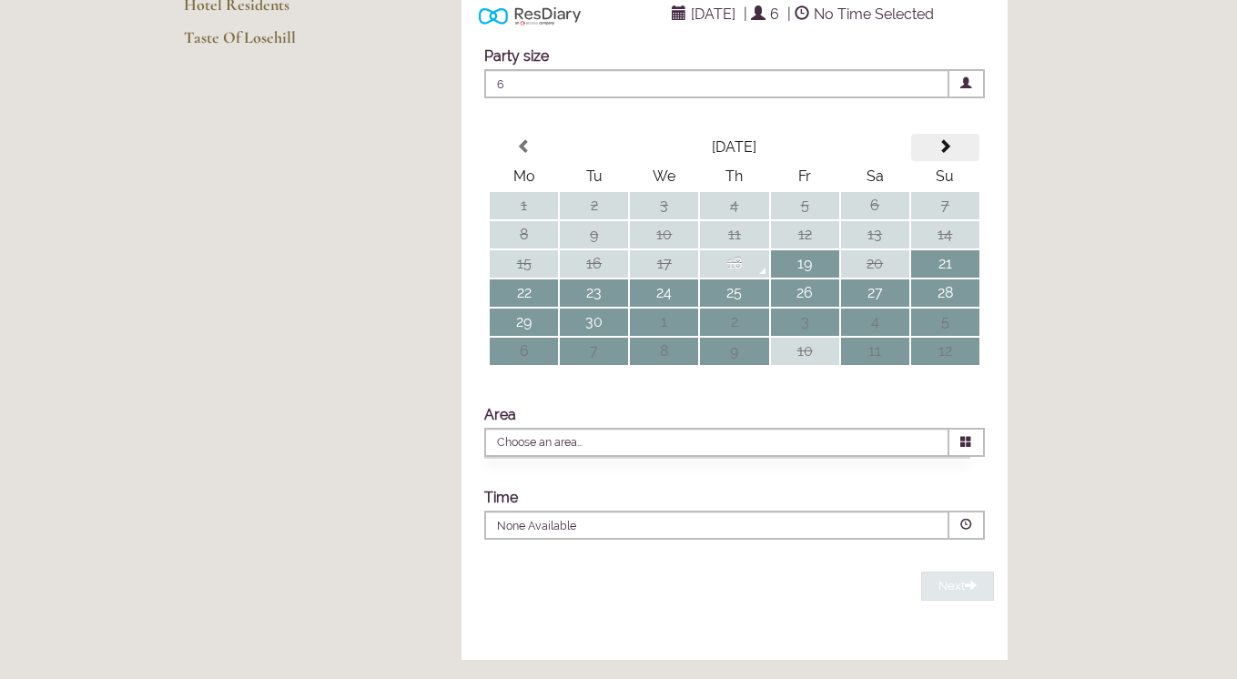
click at [960, 161] on th at bounding box center [945, 147] width 68 height 27
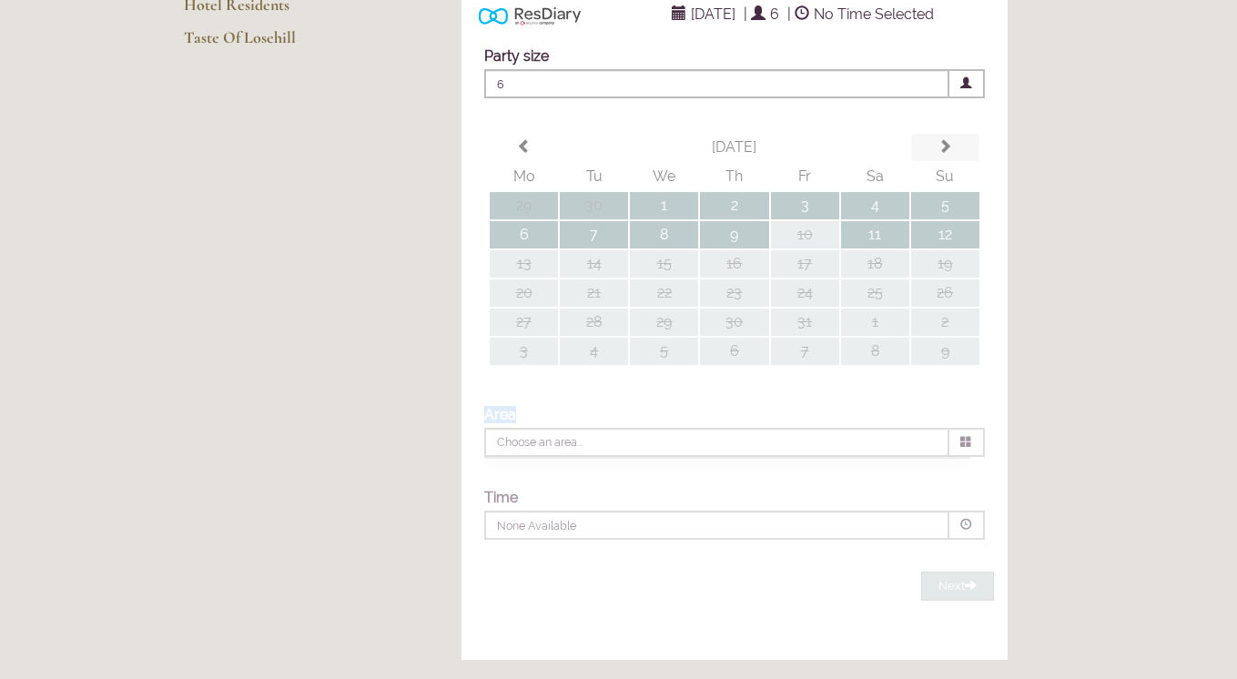
click at [960, 182] on div "Party size Adults 6 1 2 3 4 5 6 Children 0 0 1 2 3 4 5 6" at bounding box center [735, 300] width 546 height 543
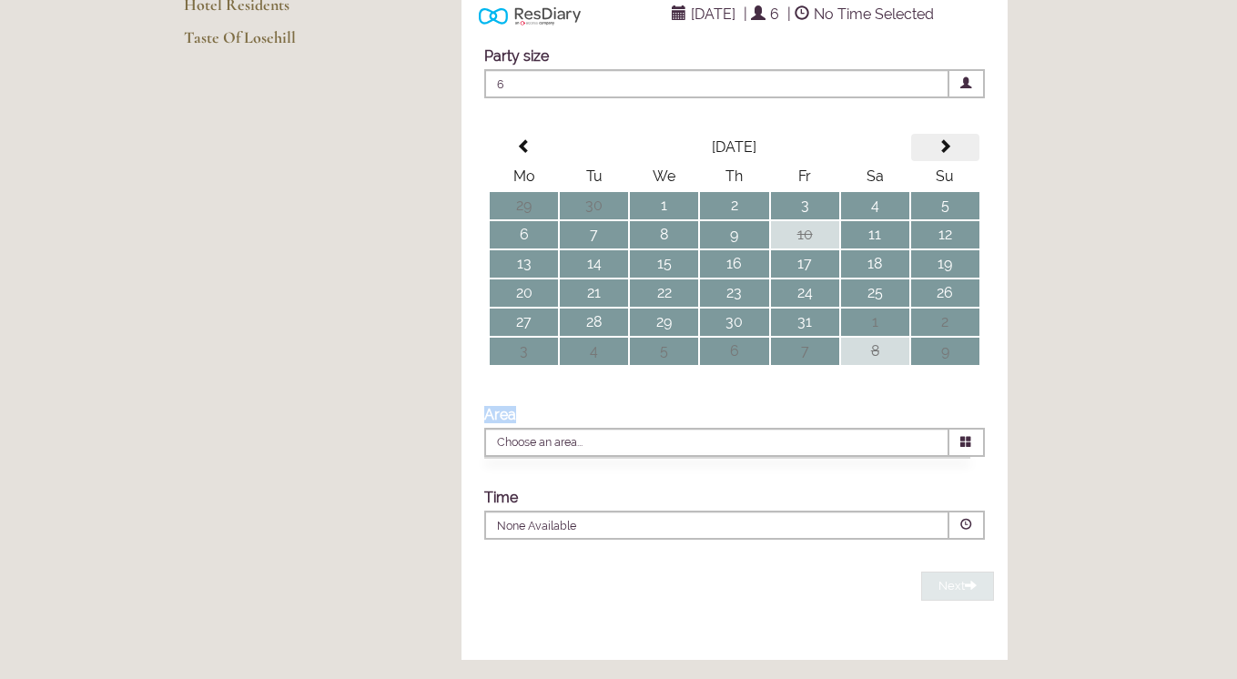
click at [960, 161] on th at bounding box center [945, 147] width 68 height 27
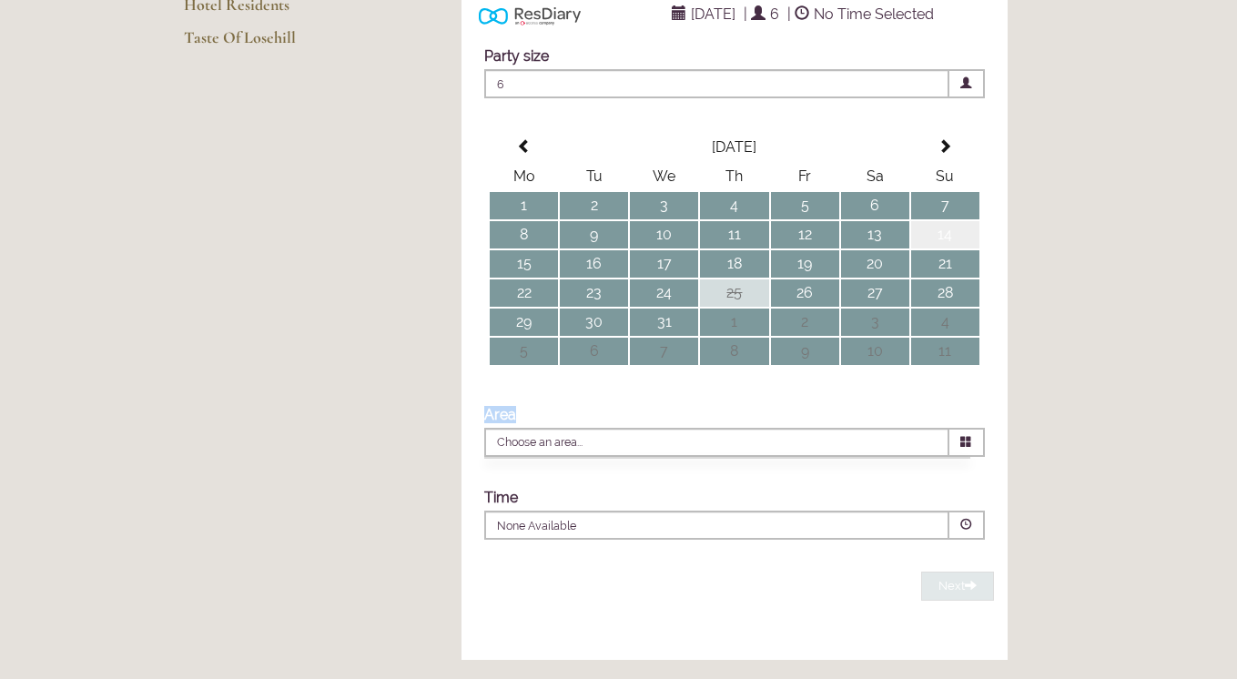
click at [964, 249] on td "14" at bounding box center [945, 234] width 68 height 27
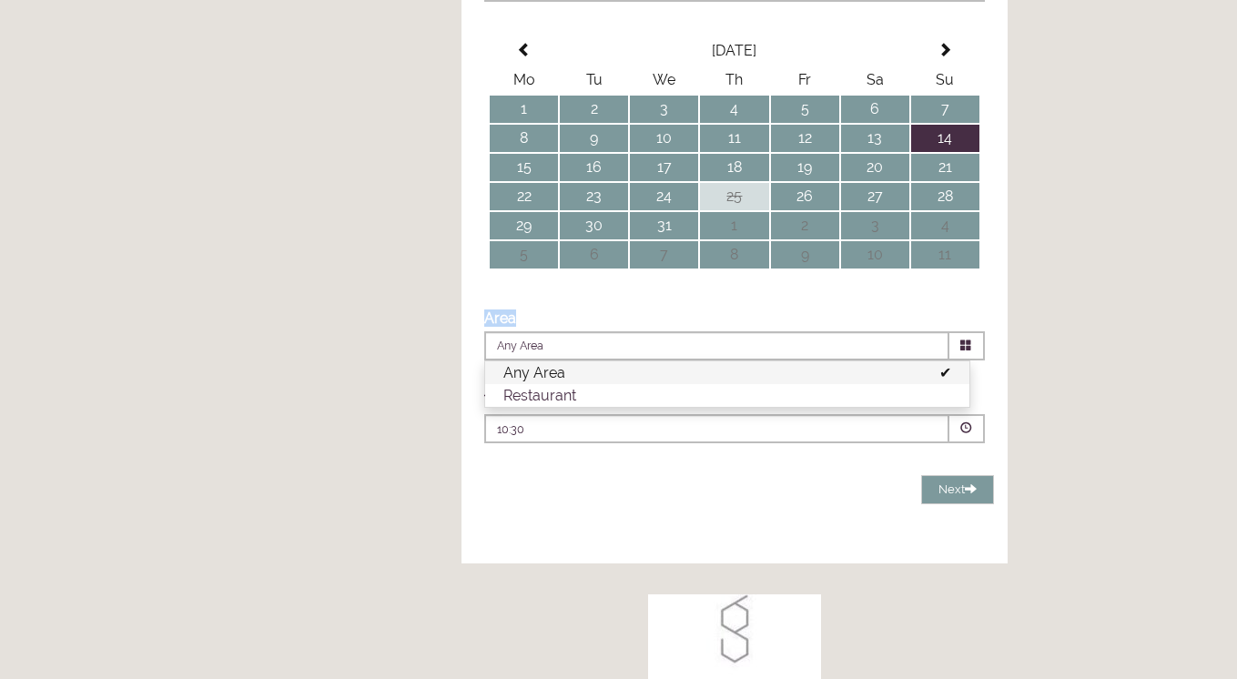
scroll to position [460, 0]
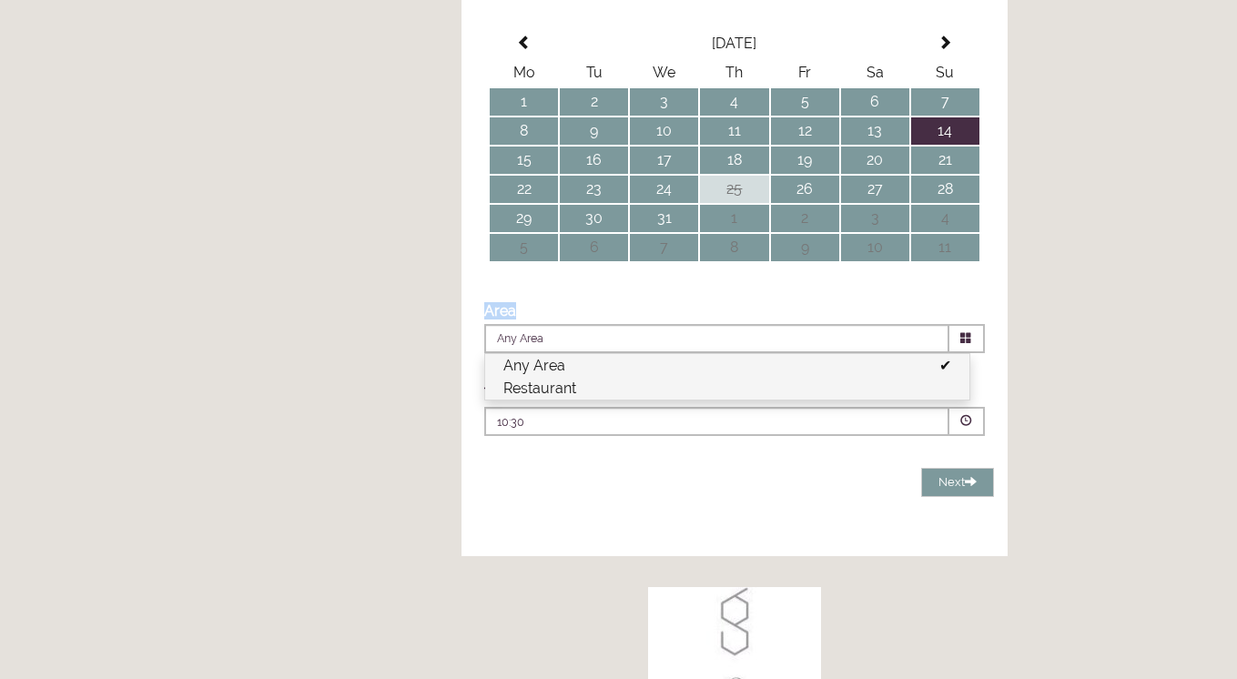
click at [628, 400] on li "Restaurant" at bounding box center [727, 388] width 484 height 23
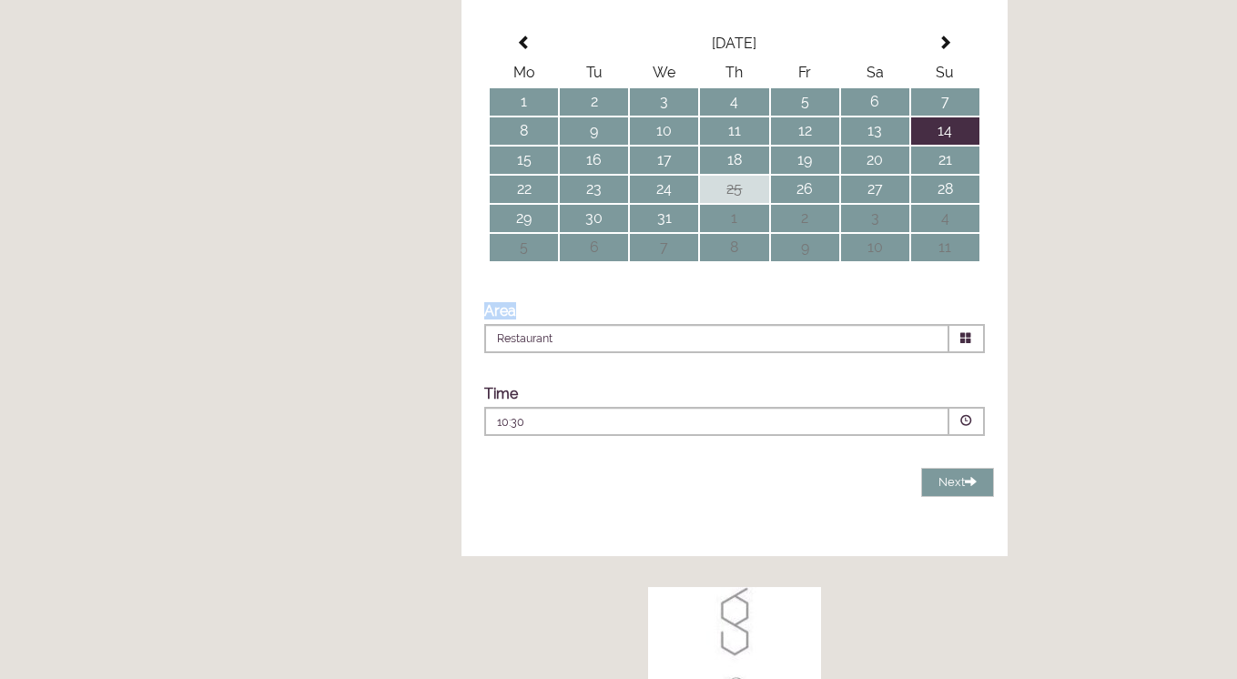
click at [603, 431] on p "10:30" at bounding box center [662, 422] width 330 height 16
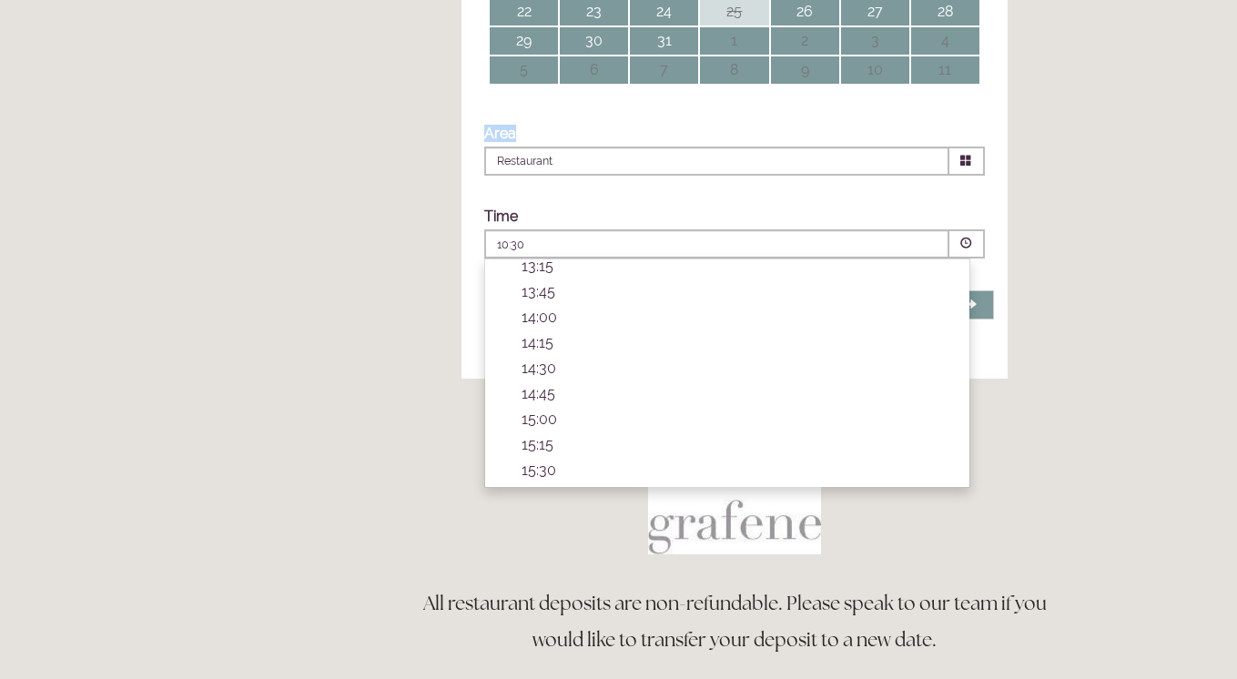
scroll to position [628, 0]
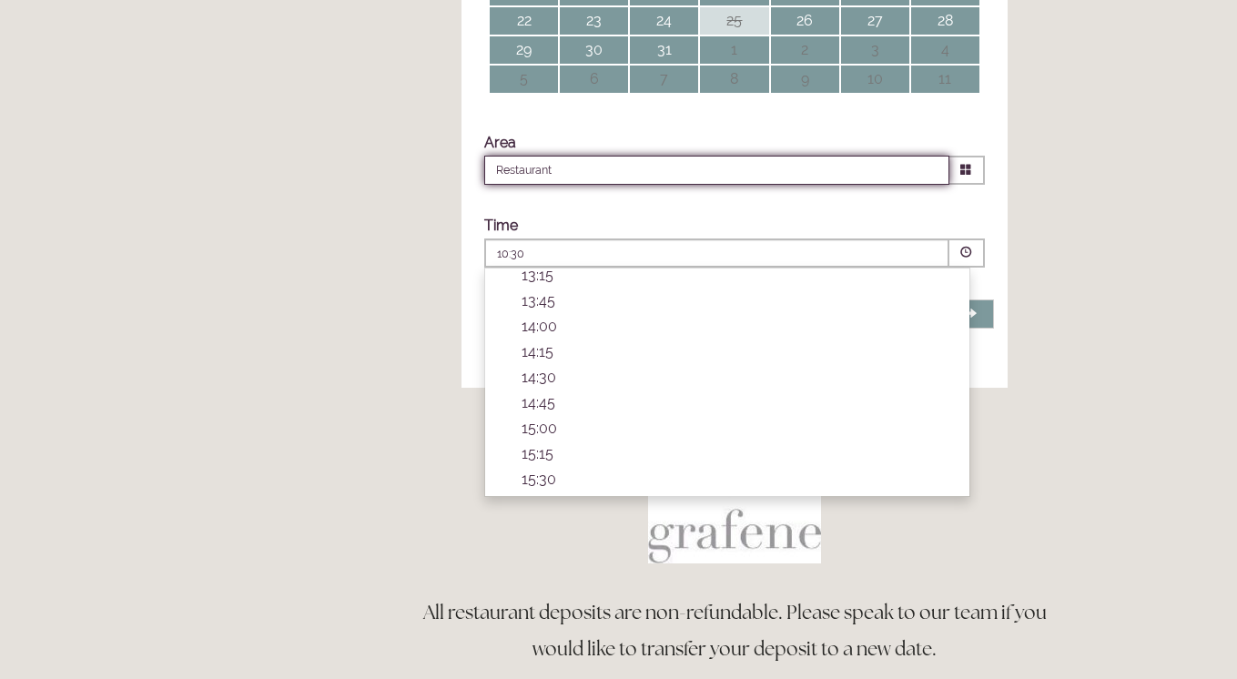
click at [527, 185] on input "Restaurant" at bounding box center [716, 170] width 465 height 29
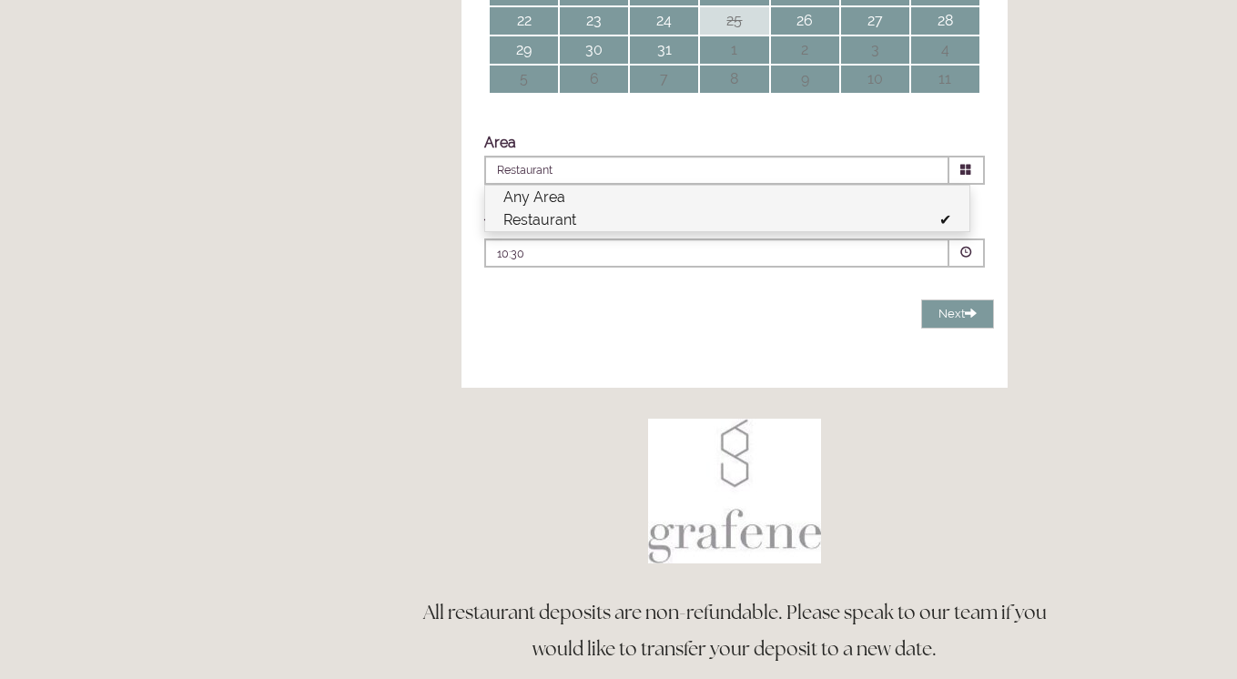
click at [542, 209] on li "Any Area" at bounding box center [727, 197] width 484 height 23
type input "Any Area"
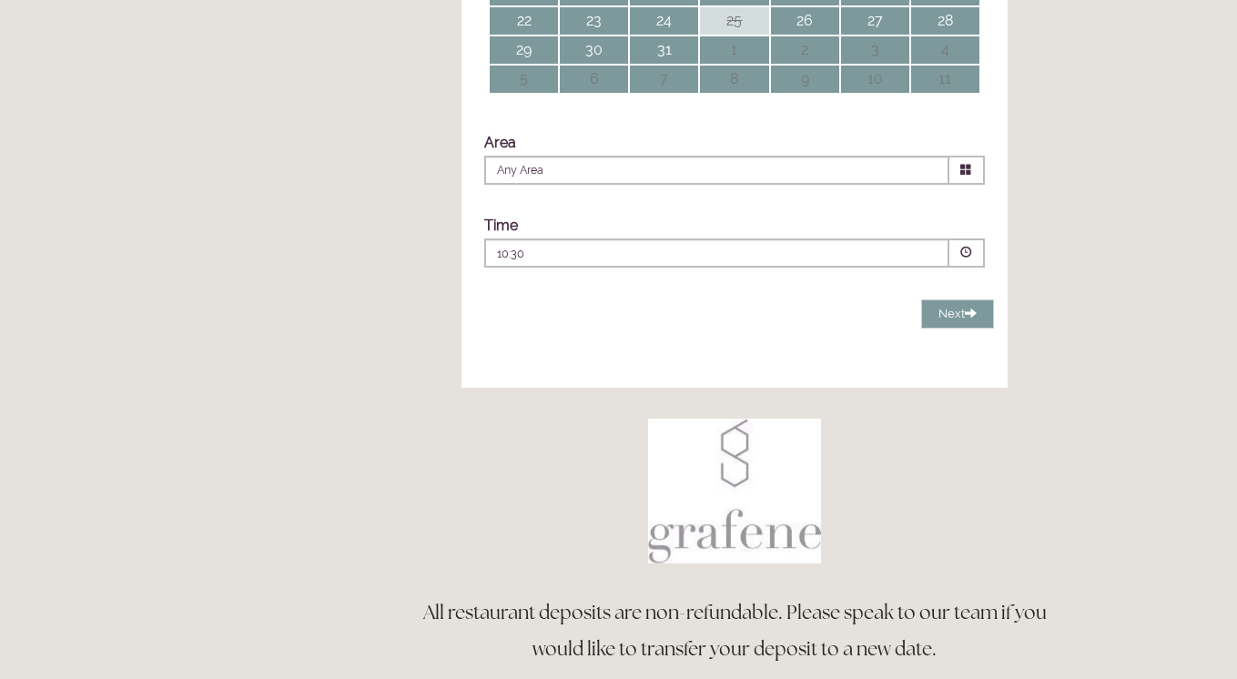
click at [535, 262] on p "10:30" at bounding box center [662, 254] width 330 height 16
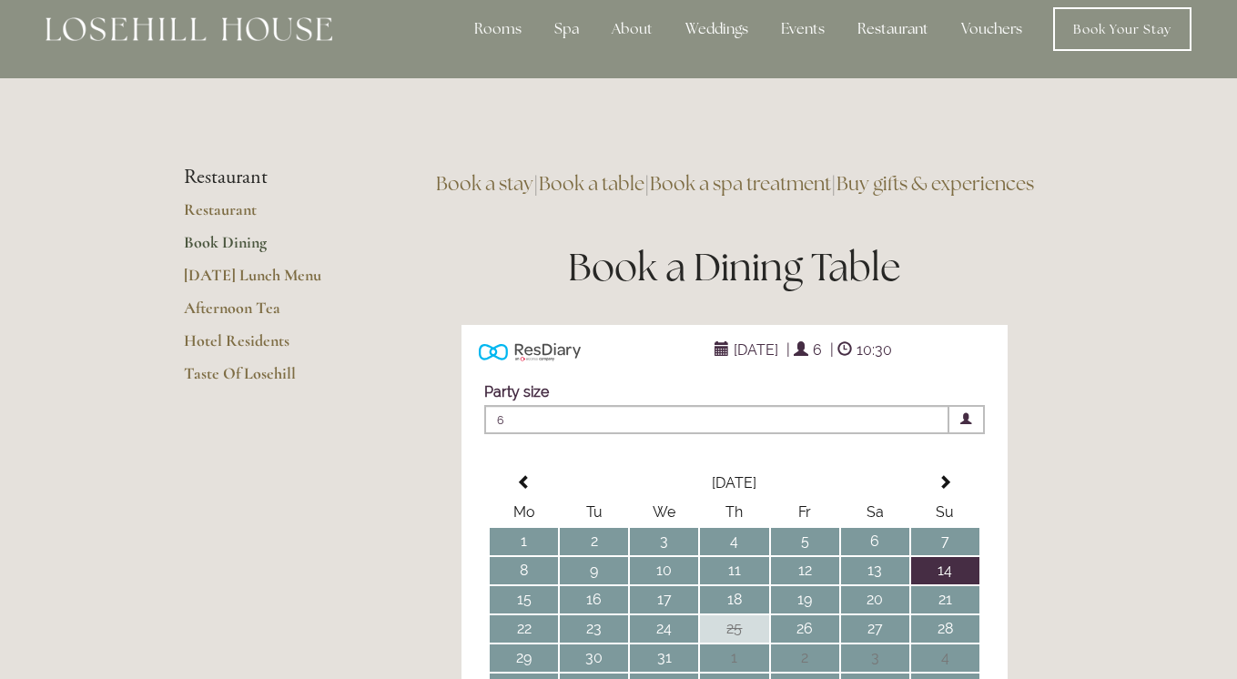
scroll to position [23, 0]
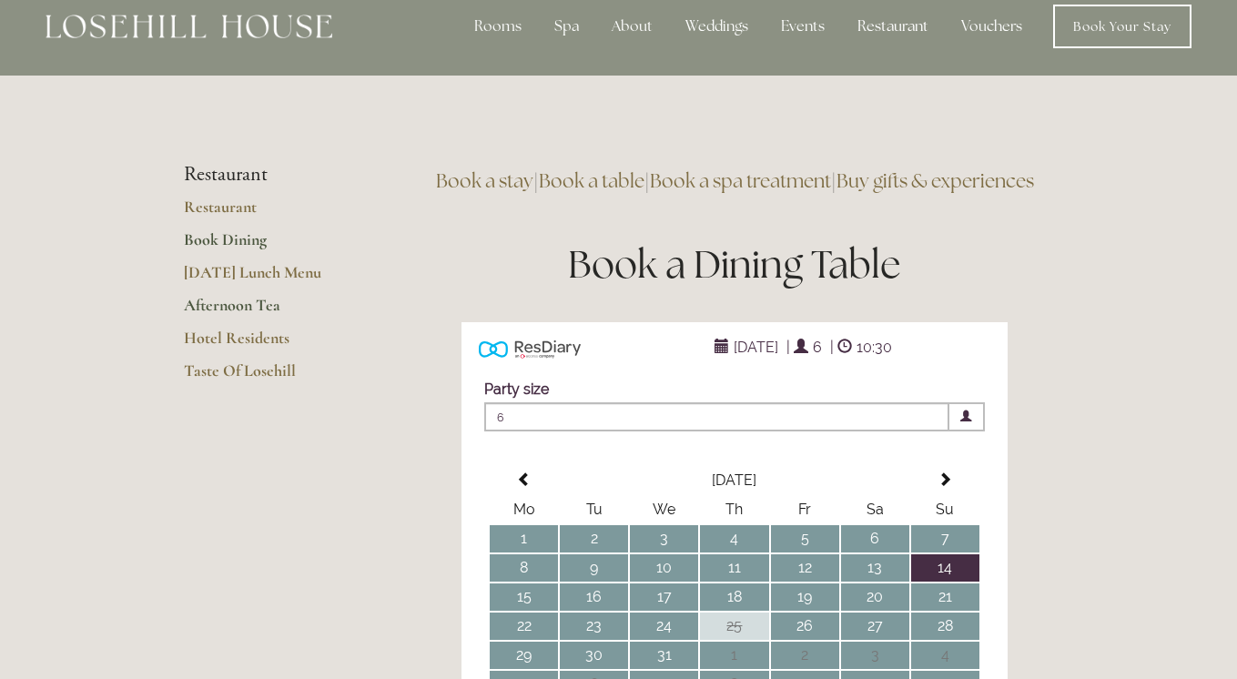
click at [241, 311] on link "Afternoon Tea" at bounding box center [271, 311] width 174 height 33
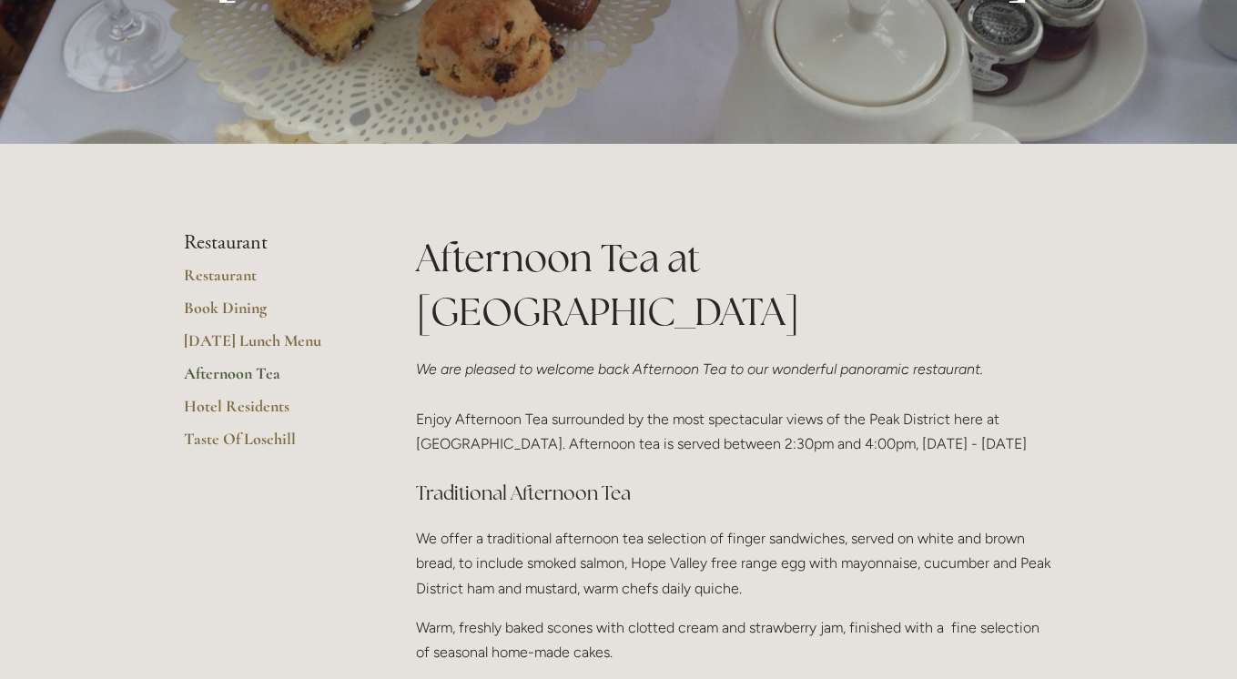
scroll to position [340, 0]
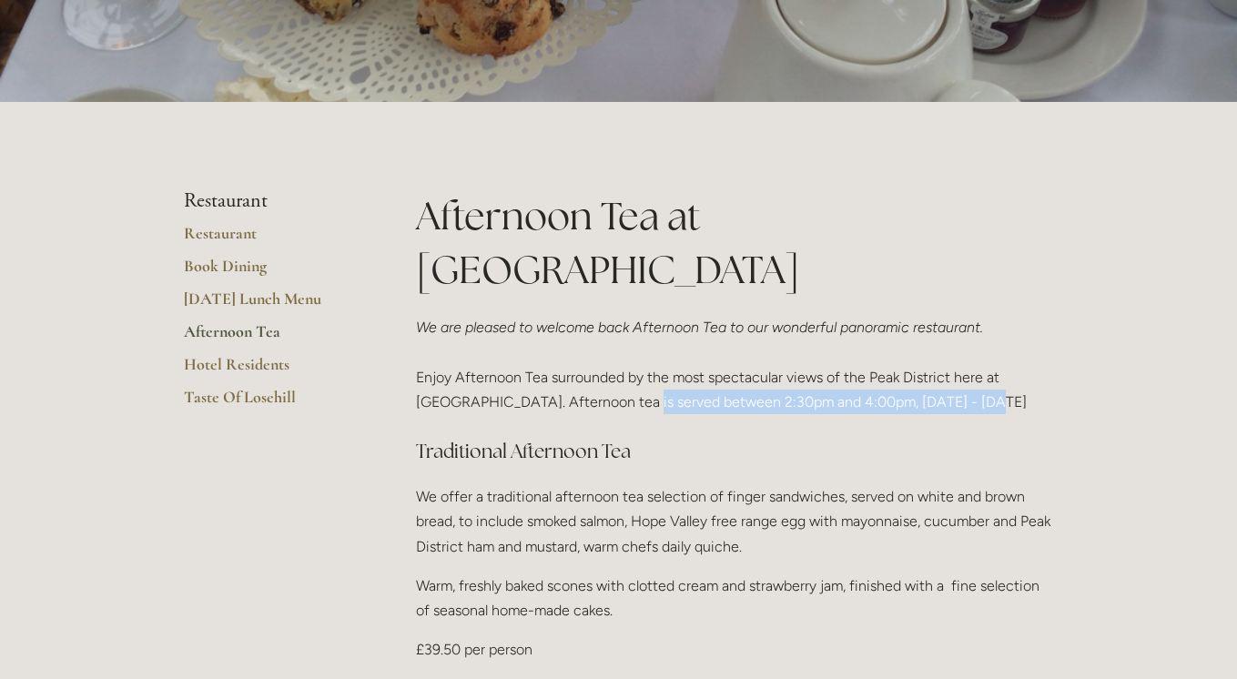
drag, startPoint x: 573, startPoint y: 347, endPoint x: 945, endPoint y: 356, distance: 372.5
click at [945, 356] on p "We are pleased to welcome back Afternoon Tea to our wonderful panoramic restaur…" at bounding box center [735, 364] width 638 height 99
copy p "served between 2:30pm and 4:00pm, [DATE] - [DATE]"
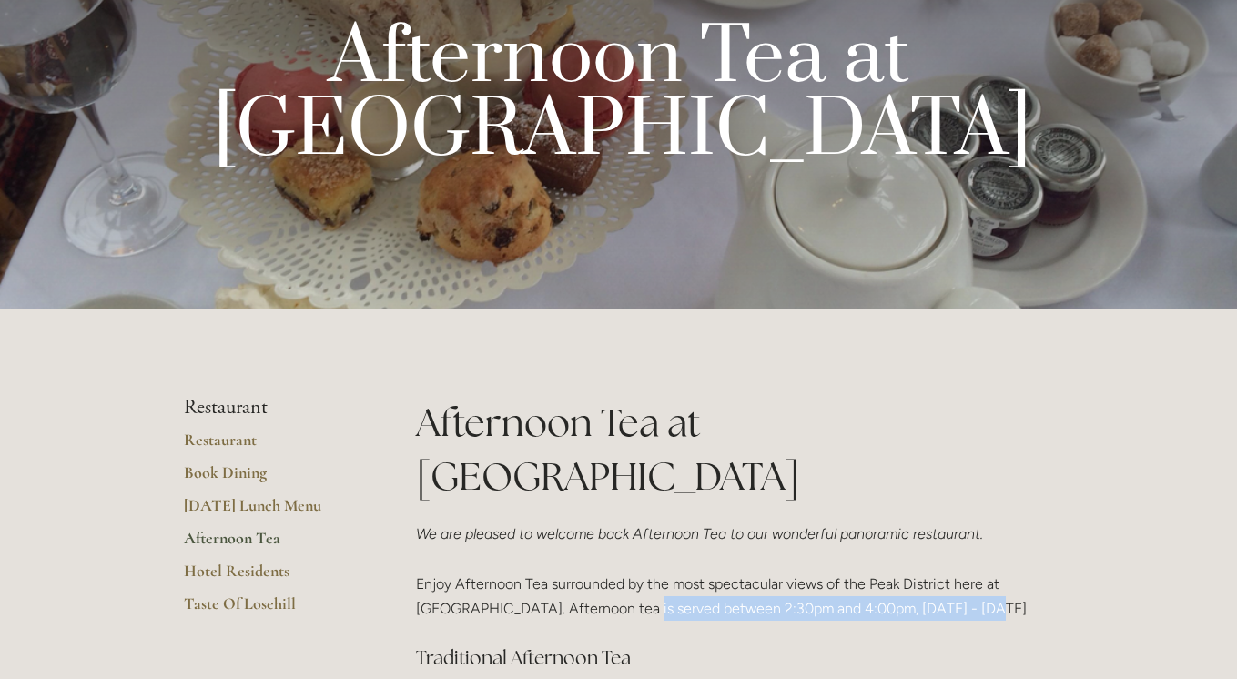
scroll to position [138, 0]
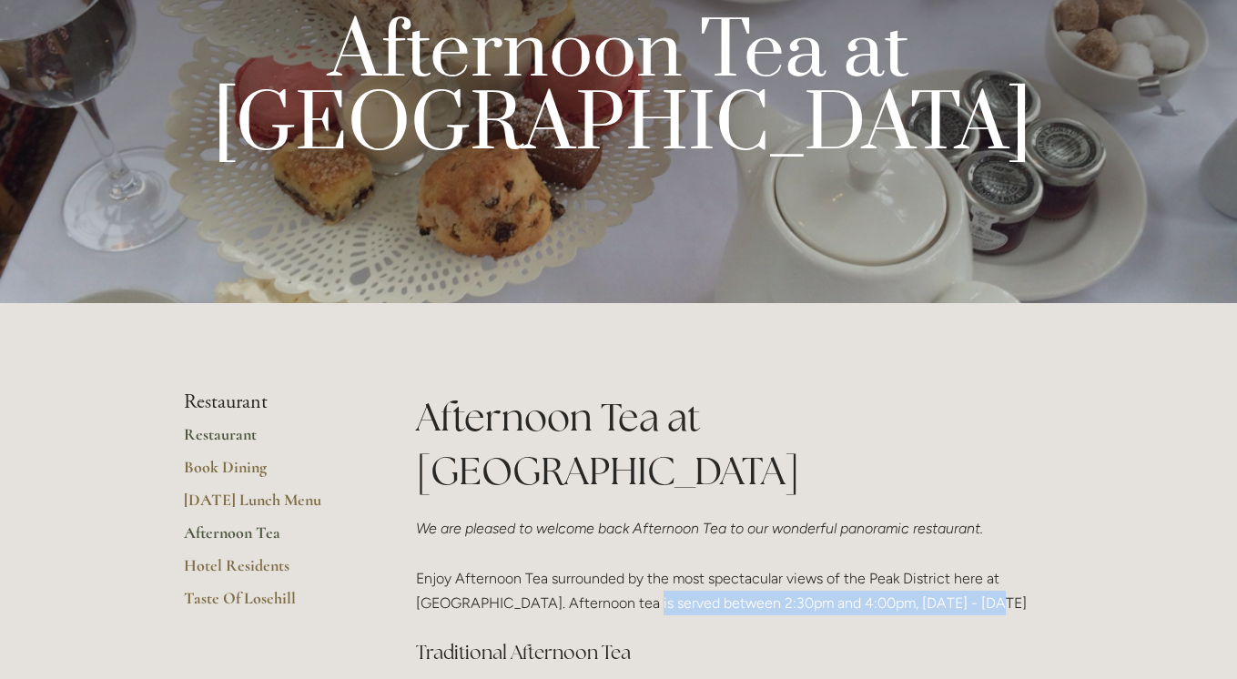
click at [225, 438] on link "Restaurant" at bounding box center [271, 440] width 174 height 33
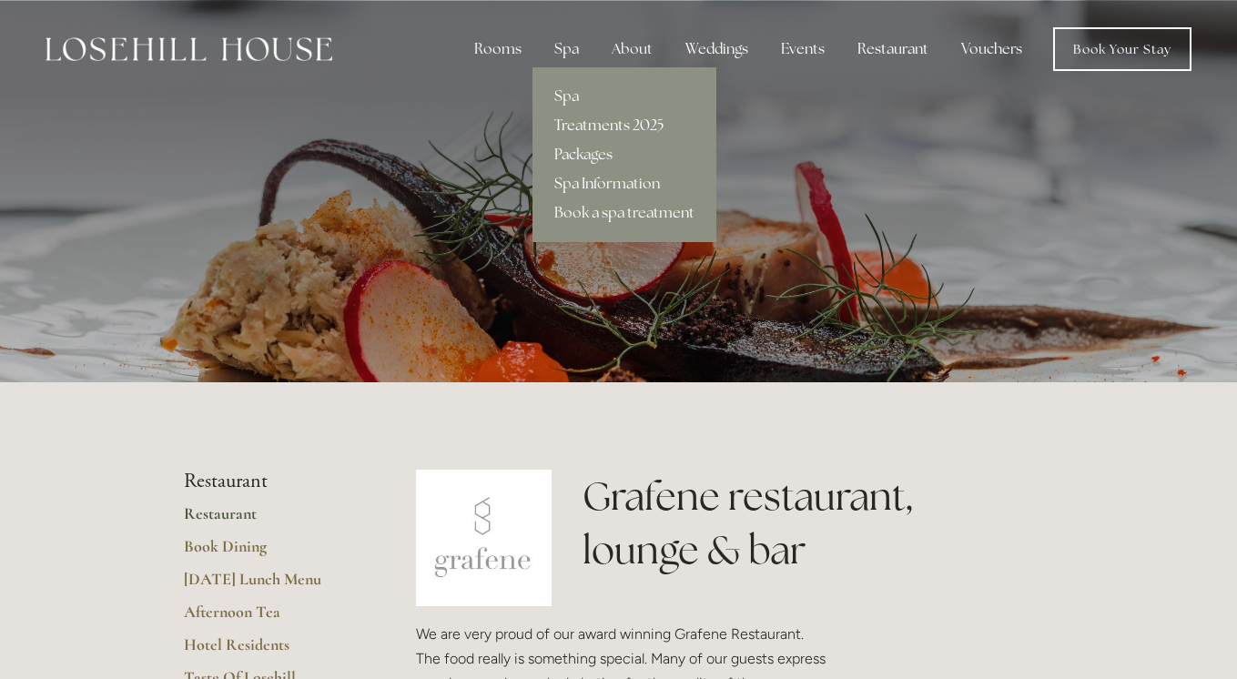
click at [606, 123] on link "Treatments 2025" at bounding box center [625, 125] width 184 height 29
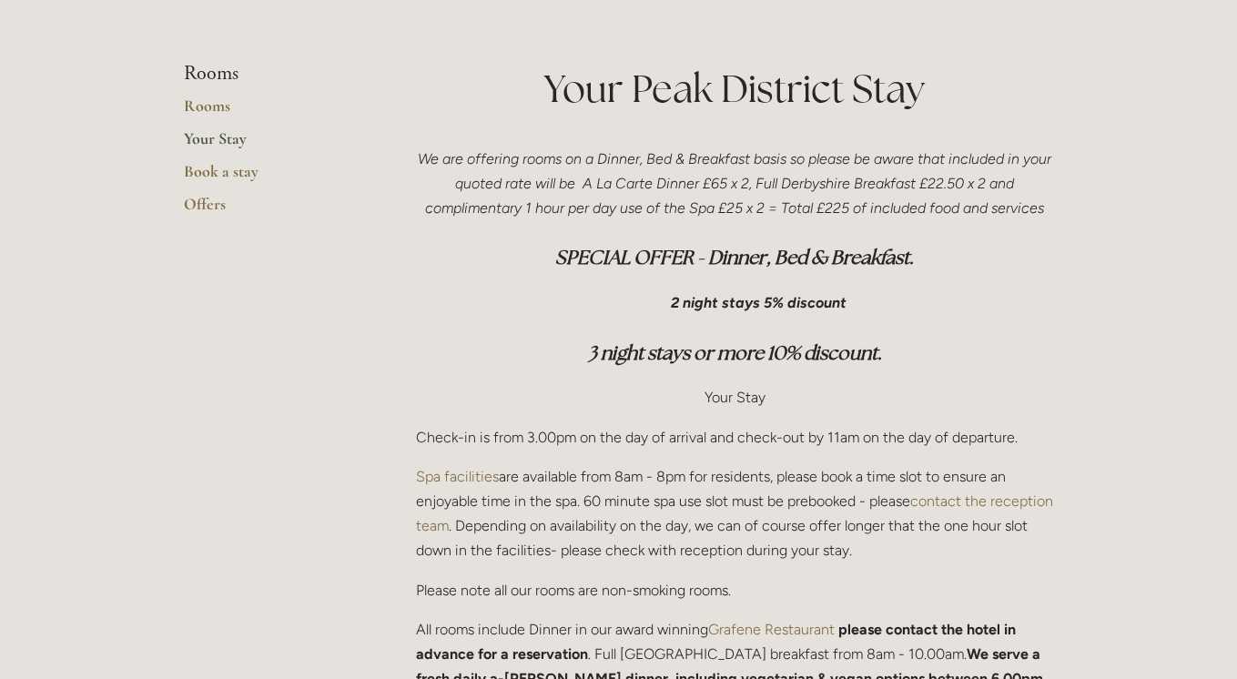
scroll to position [410, 0]
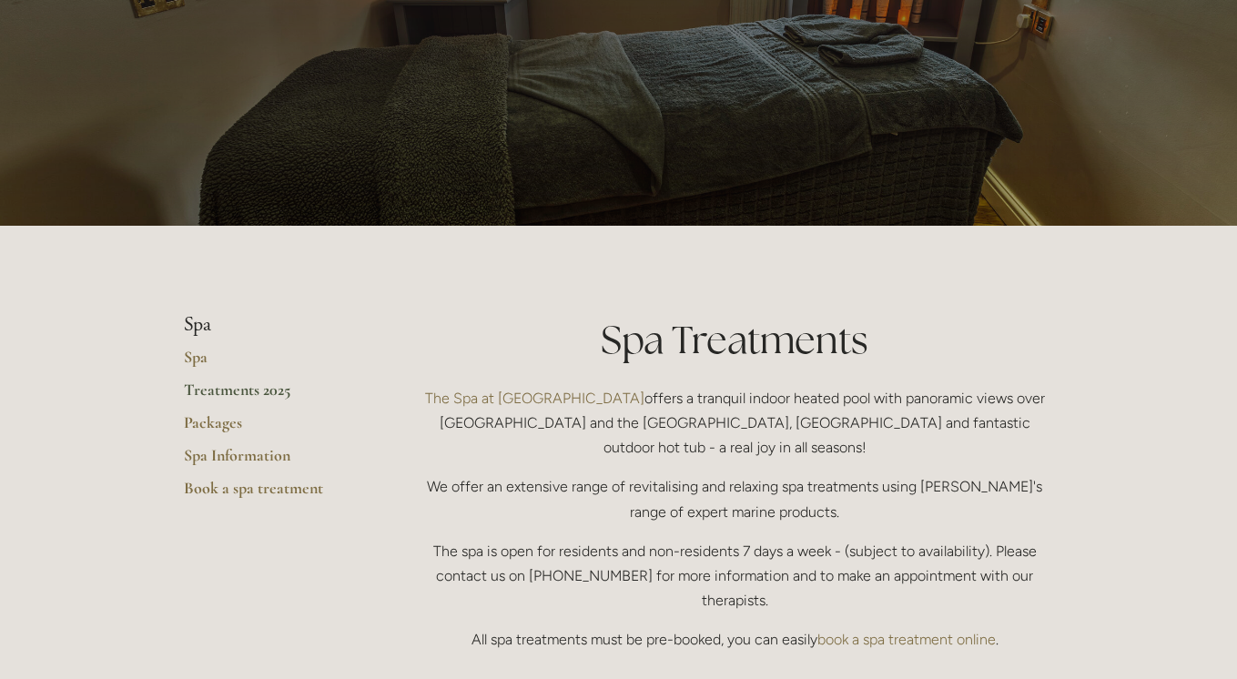
scroll to position [156, 0]
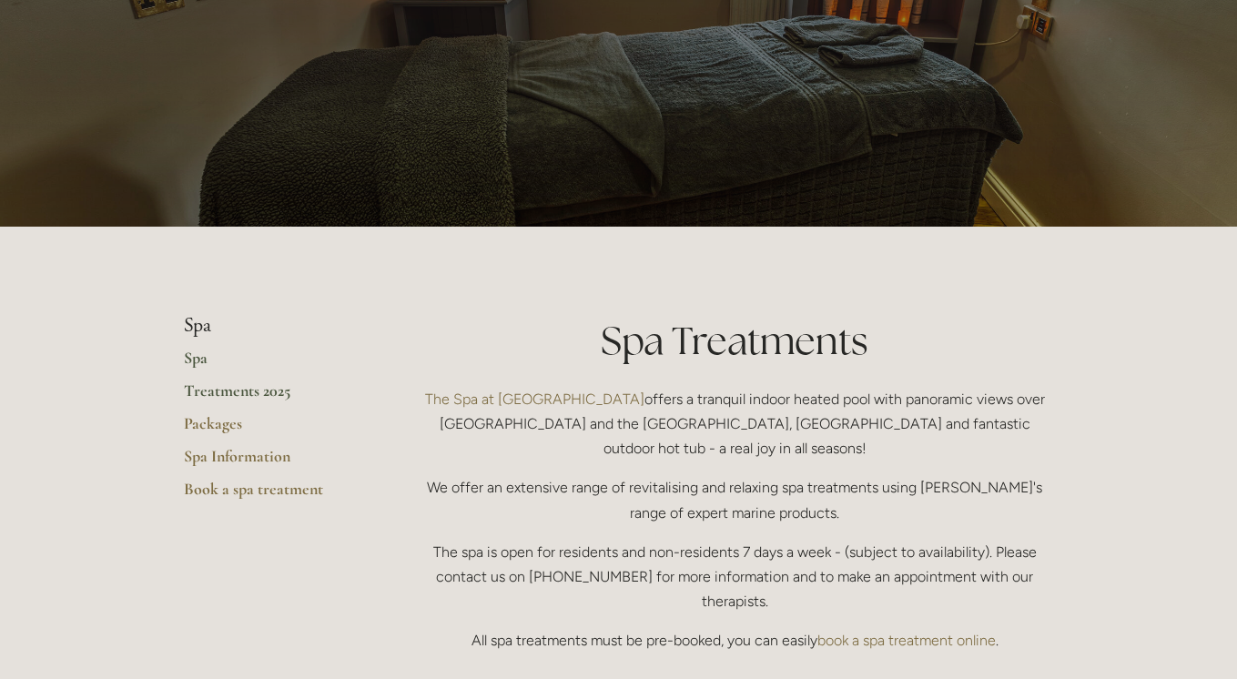
click at [201, 359] on link "Spa" at bounding box center [271, 364] width 174 height 33
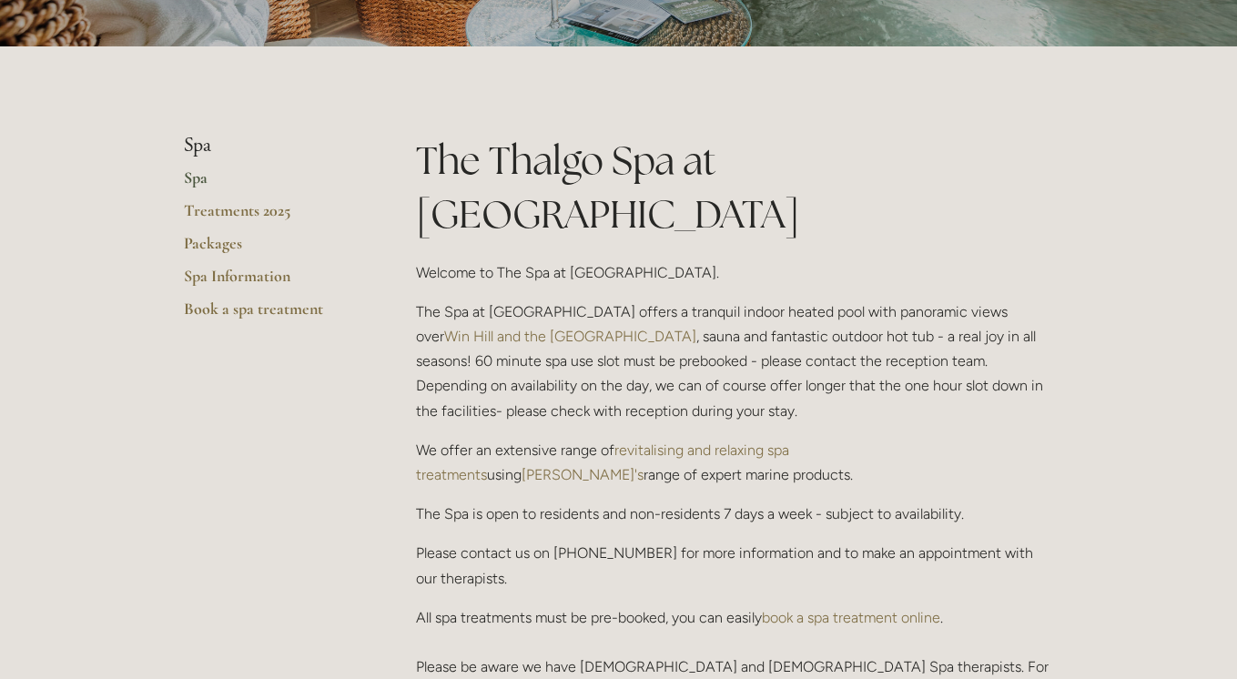
scroll to position [272, 0]
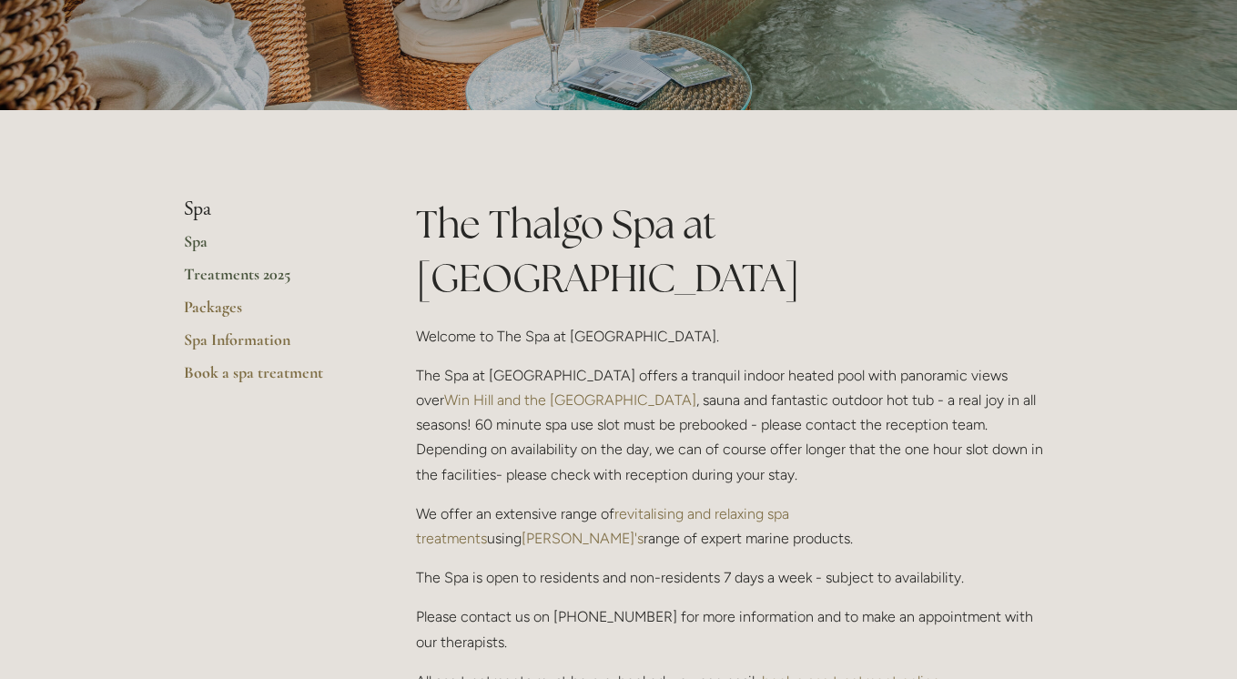
click at [265, 276] on link "Treatments 2025" at bounding box center [271, 280] width 174 height 33
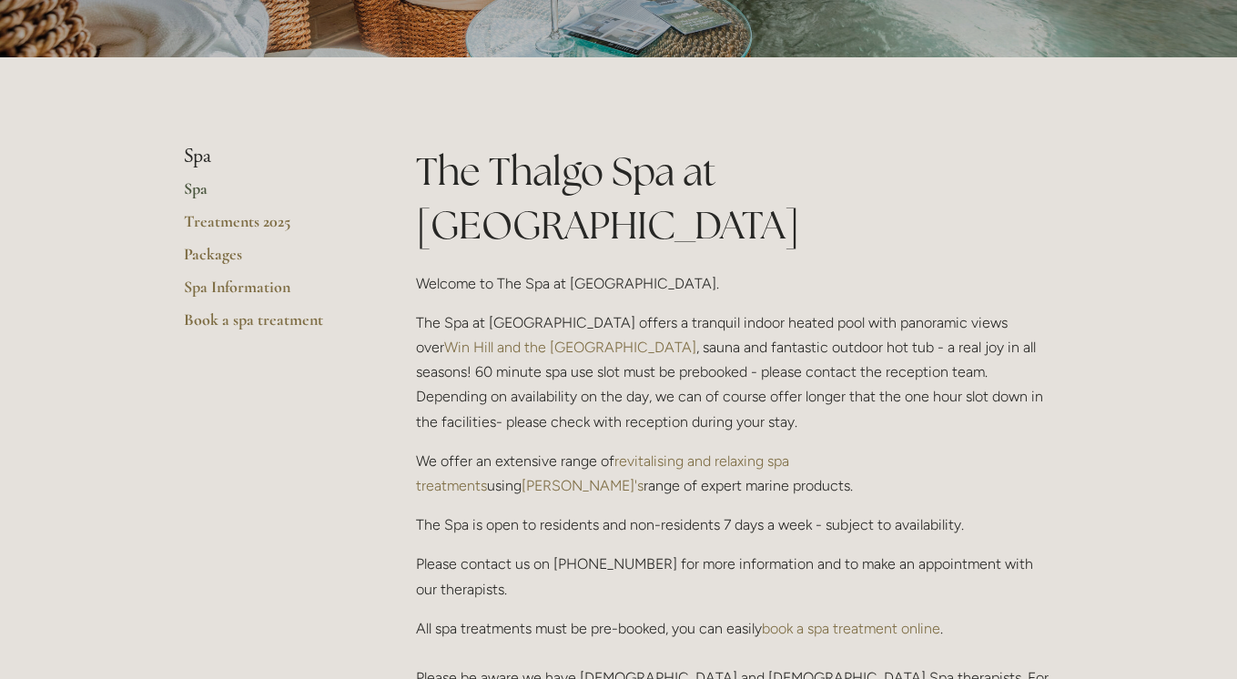
scroll to position [330, 0]
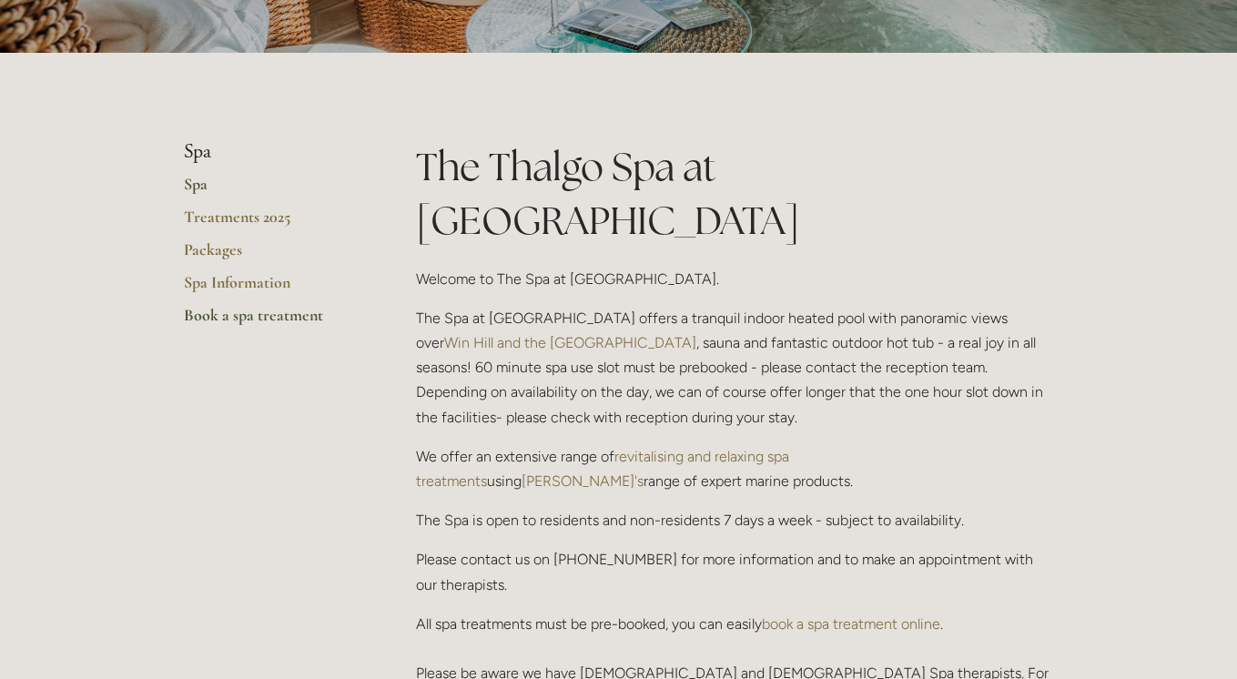
click at [279, 318] on link "Book a spa treatment" at bounding box center [271, 321] width 174 height 33
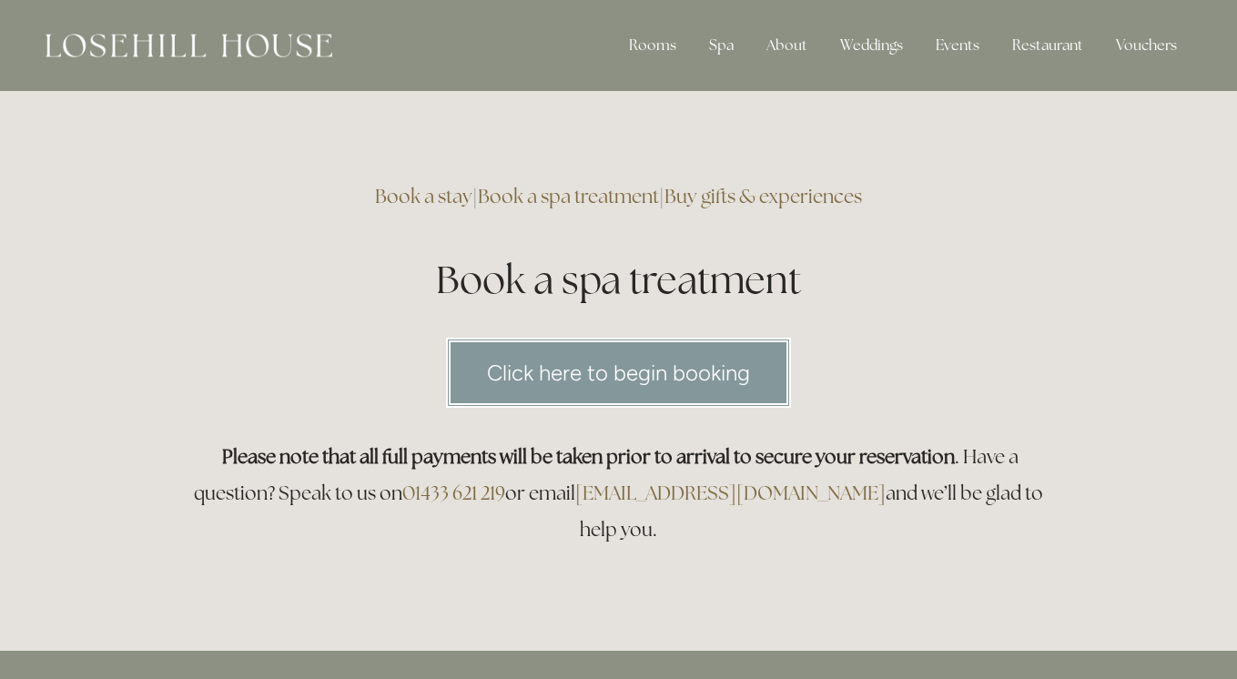
click at [613, 371] on link "Click here to begin booking" at bounding box center [618, 373] width 345 height 70
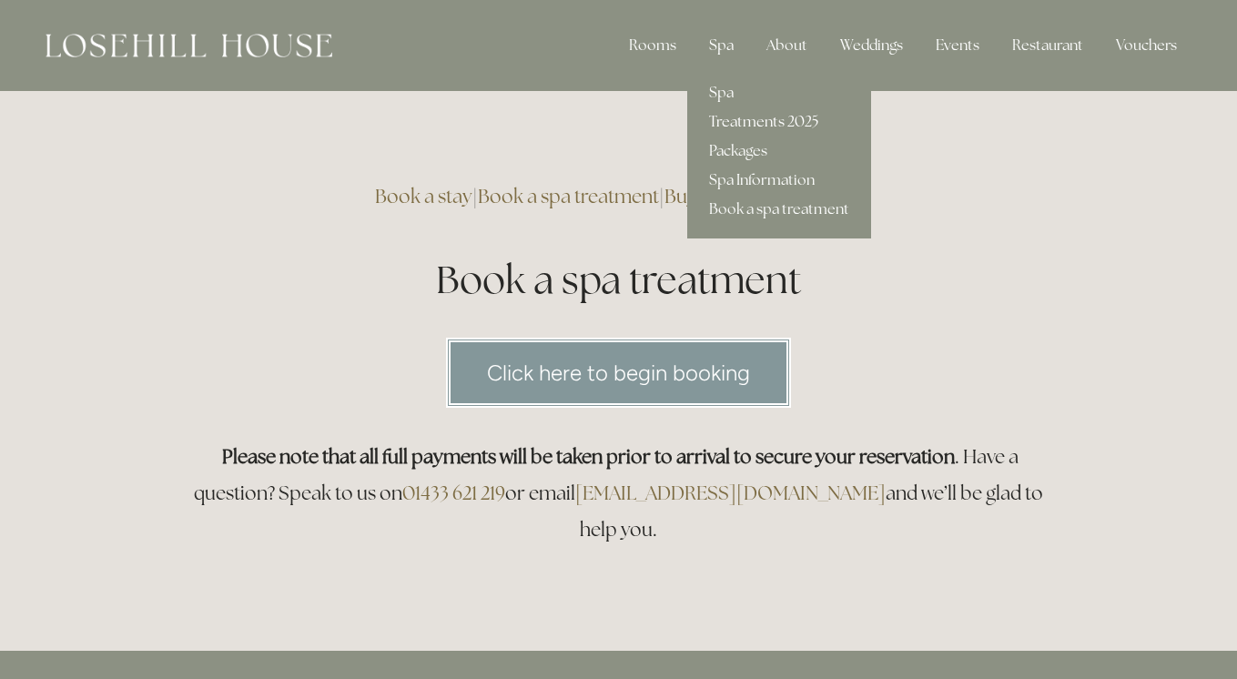
click at [747, 117] on link "Treatments 2025" at bounding box center [779, 121] width 184 height 29
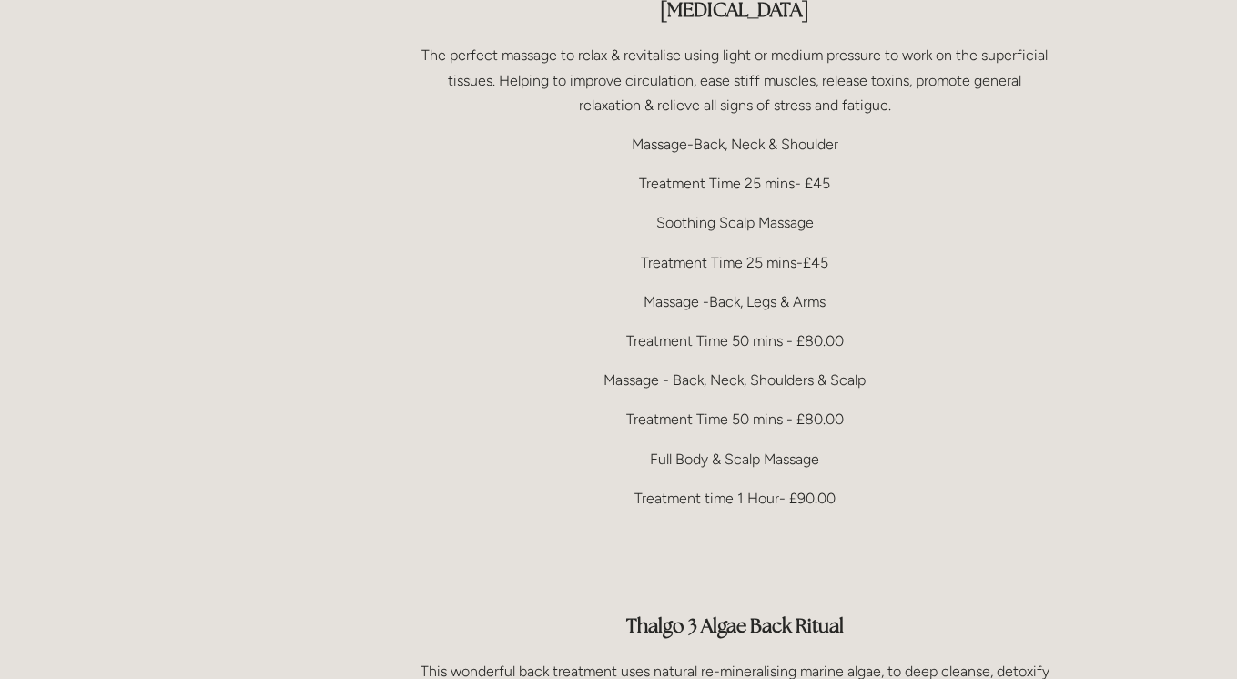
scroll to position [3705, 0]
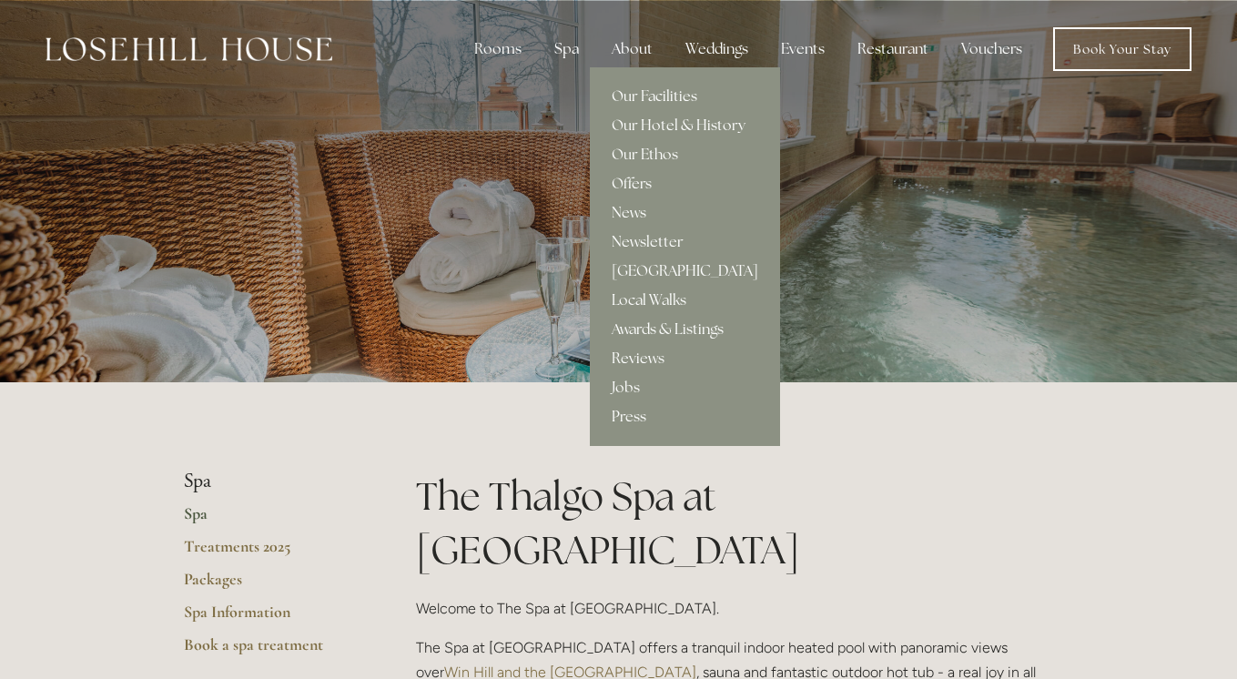
click at [621, 55] on div "About" at bounding box center [632, 49] width 70 height 36
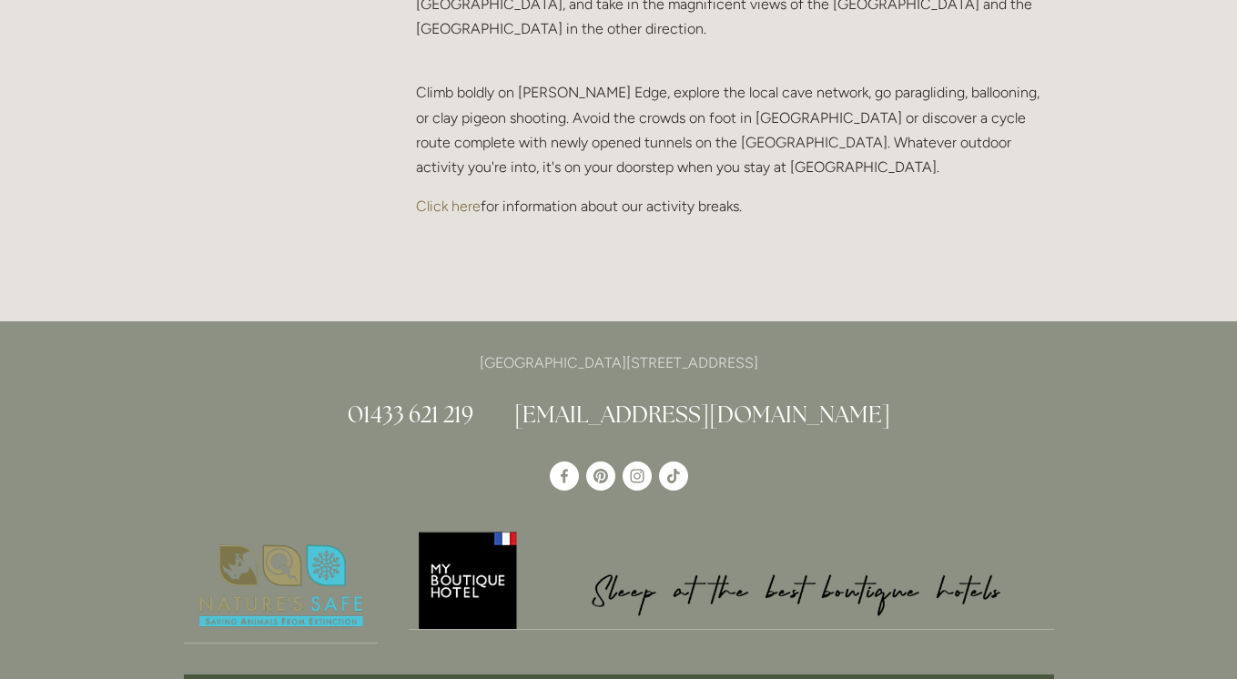
scroll to position [4051, 0]
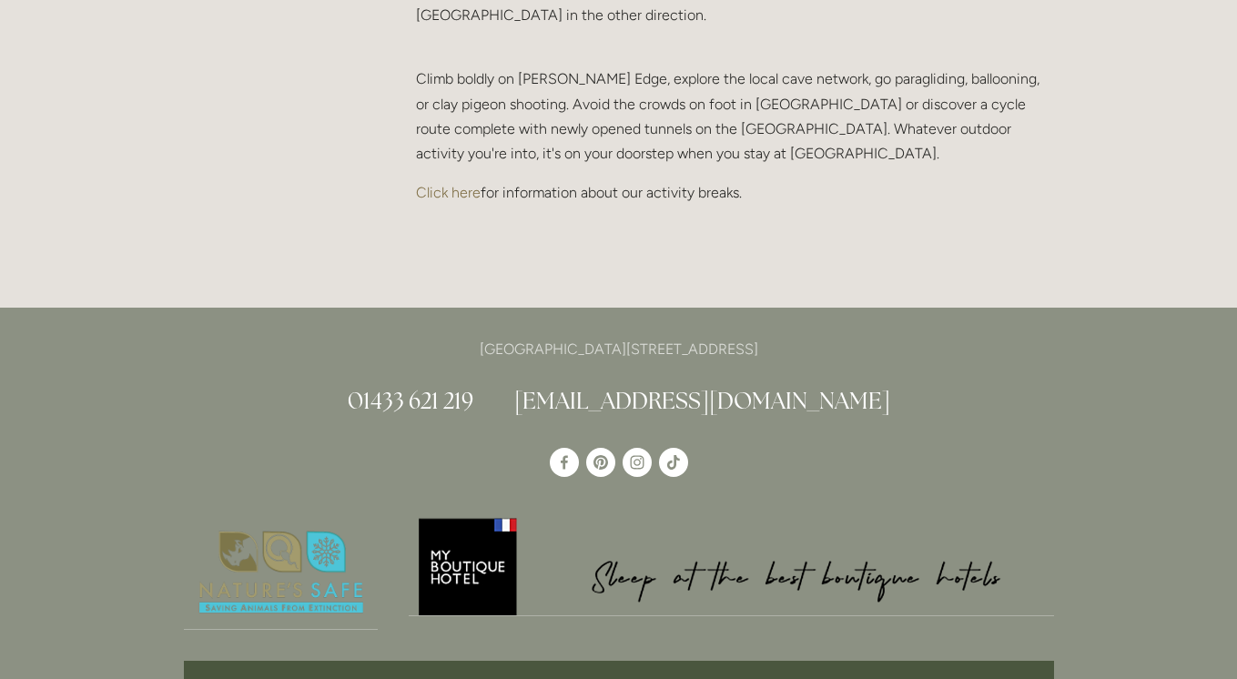
drag, startPoint x: 829, startPoint y: 326, endPoint x: 412, endPoint y: 328, distance: 417.1
click at [412, 337] on p "[GEOGRAPHIC_DATA][STREET_ADDRESS]" at bounding box center [619, 349] width 871 height 25
copy p "[GEOGRAPHIC_DATA][STREET_ADDRESS]"
